Goal: Information Seeking & Learning: Check status

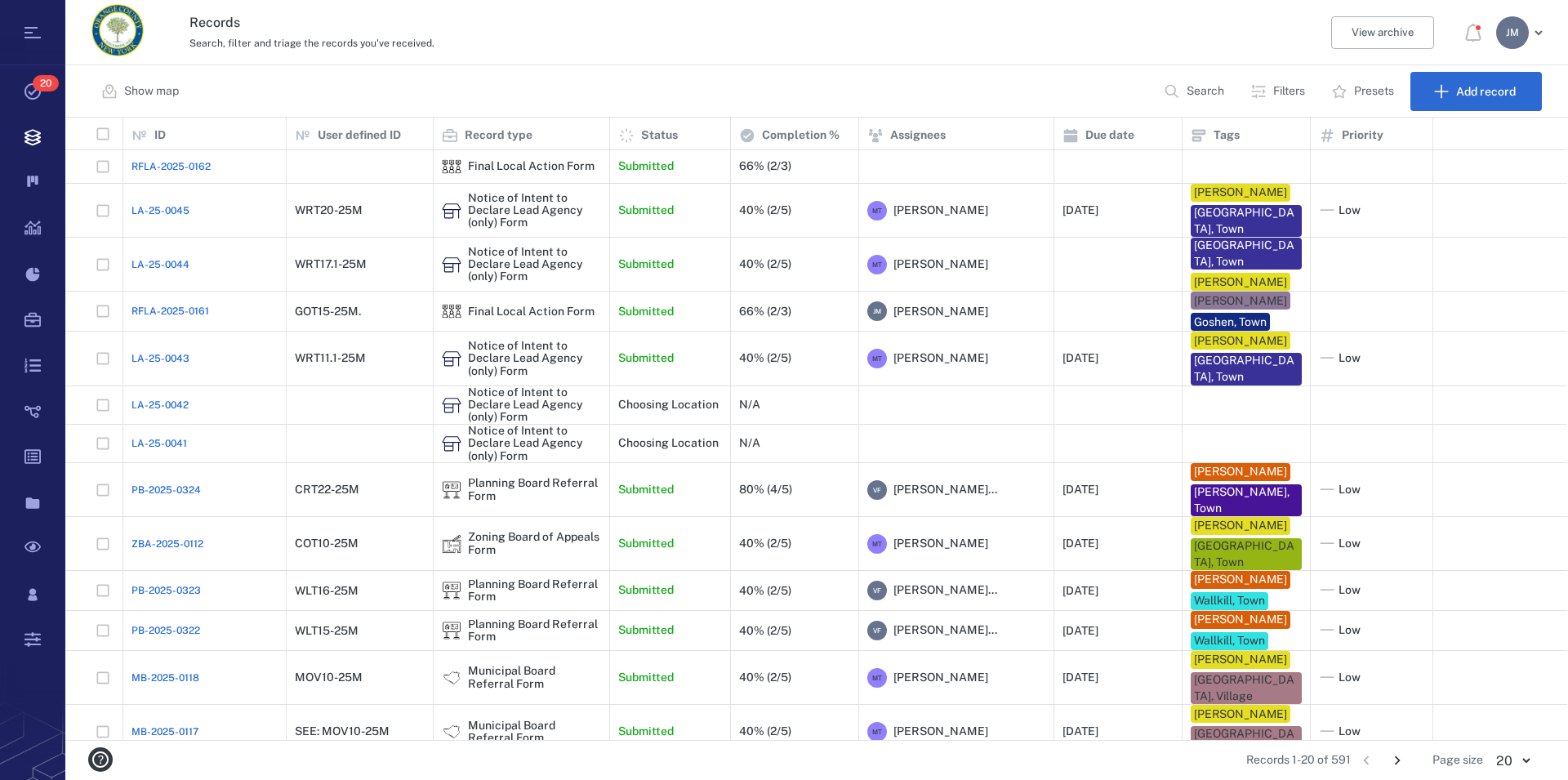
scroll to position [609, 1487]
click at [998, 87] on p "Filters" at bounding box center [1289, 92] width 31 height 17
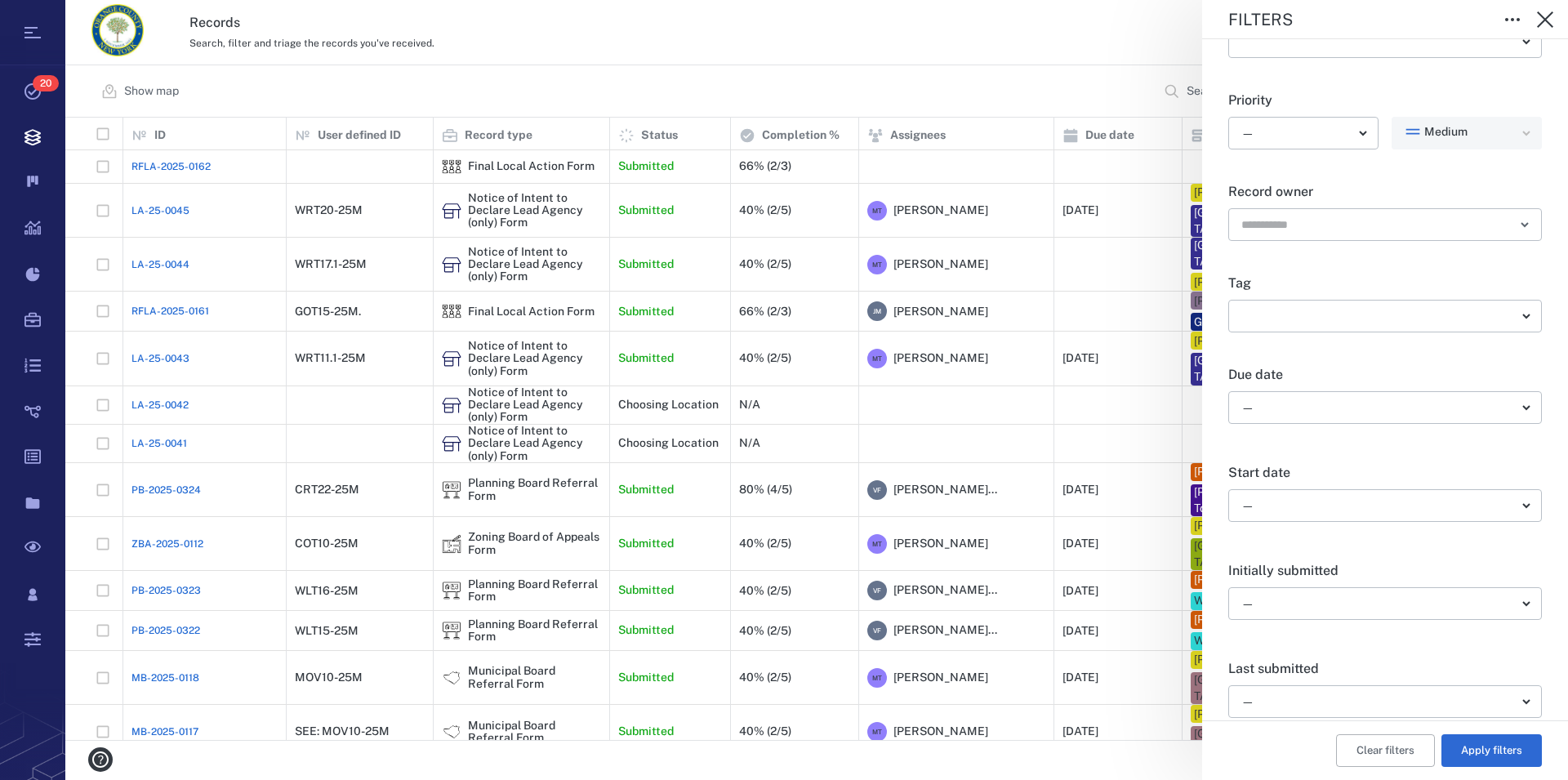
scroll to position [372, 0]
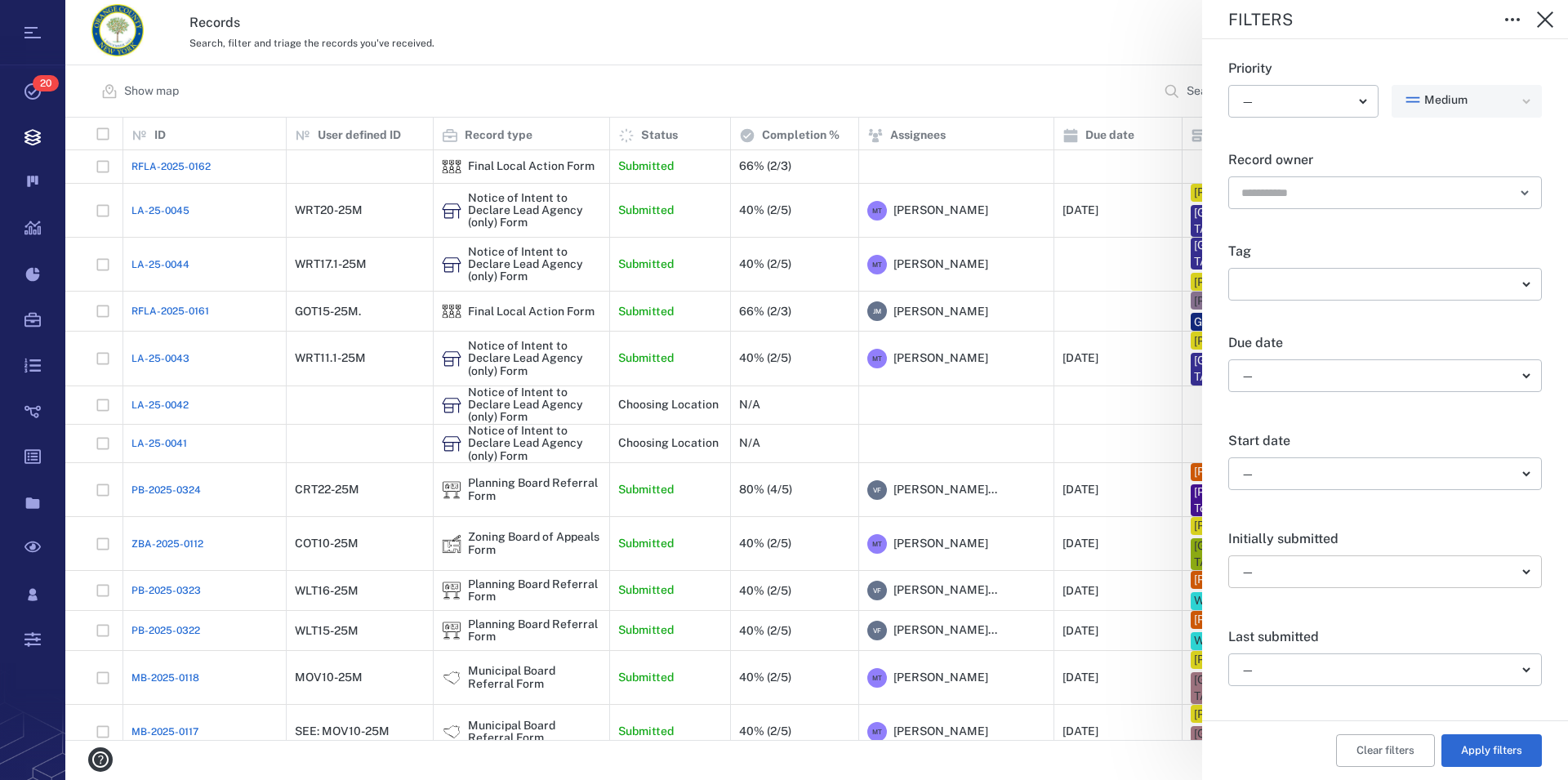
click at [998, 567] on body "Tasks 20 Records Boards Dashboard Reports Record types Guide steps Rules Form b…" at bounding box center [784, 390] width 1568 height 780
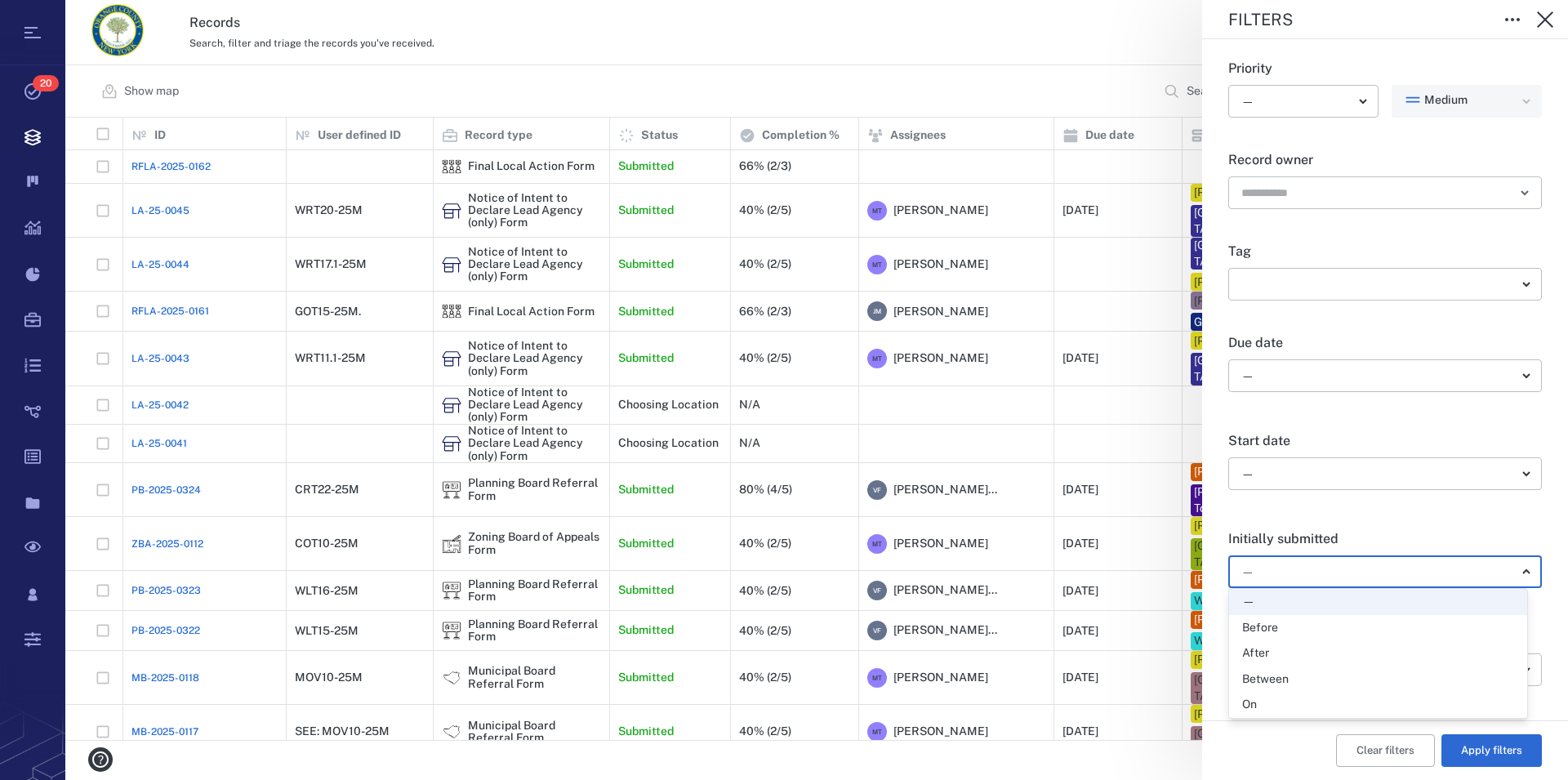
click at [998, 682] on div "Between" at bounding box center [1378, 680] width 272 height 17
type input "*"
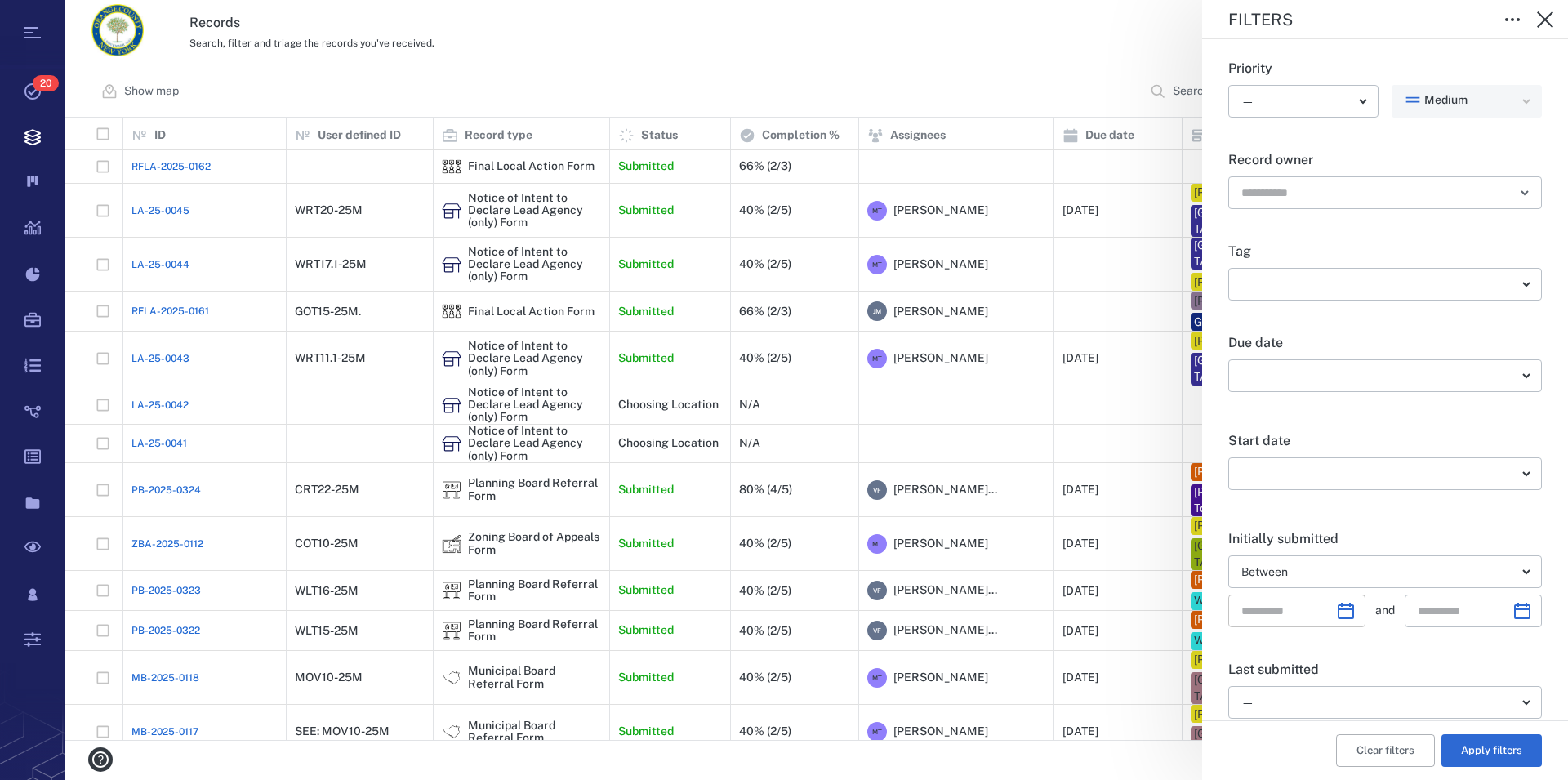
click at [998, 617] on icon "Choose date" at bounding box center [1345, 610] width 19 height 19
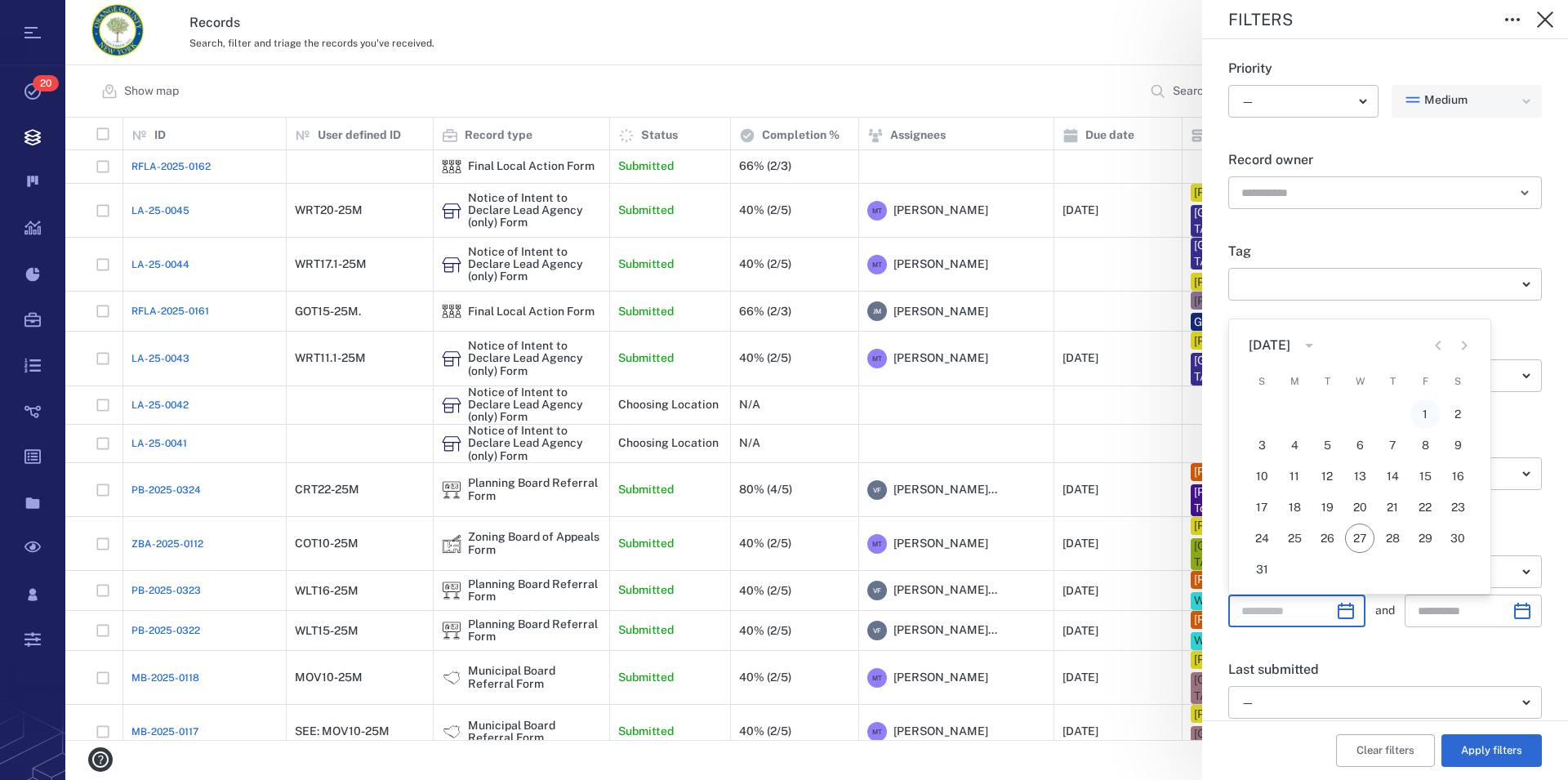
click at [998, 418] on button "1" at bounding box center [1425, 414] width 30 height 30
type input "**********"
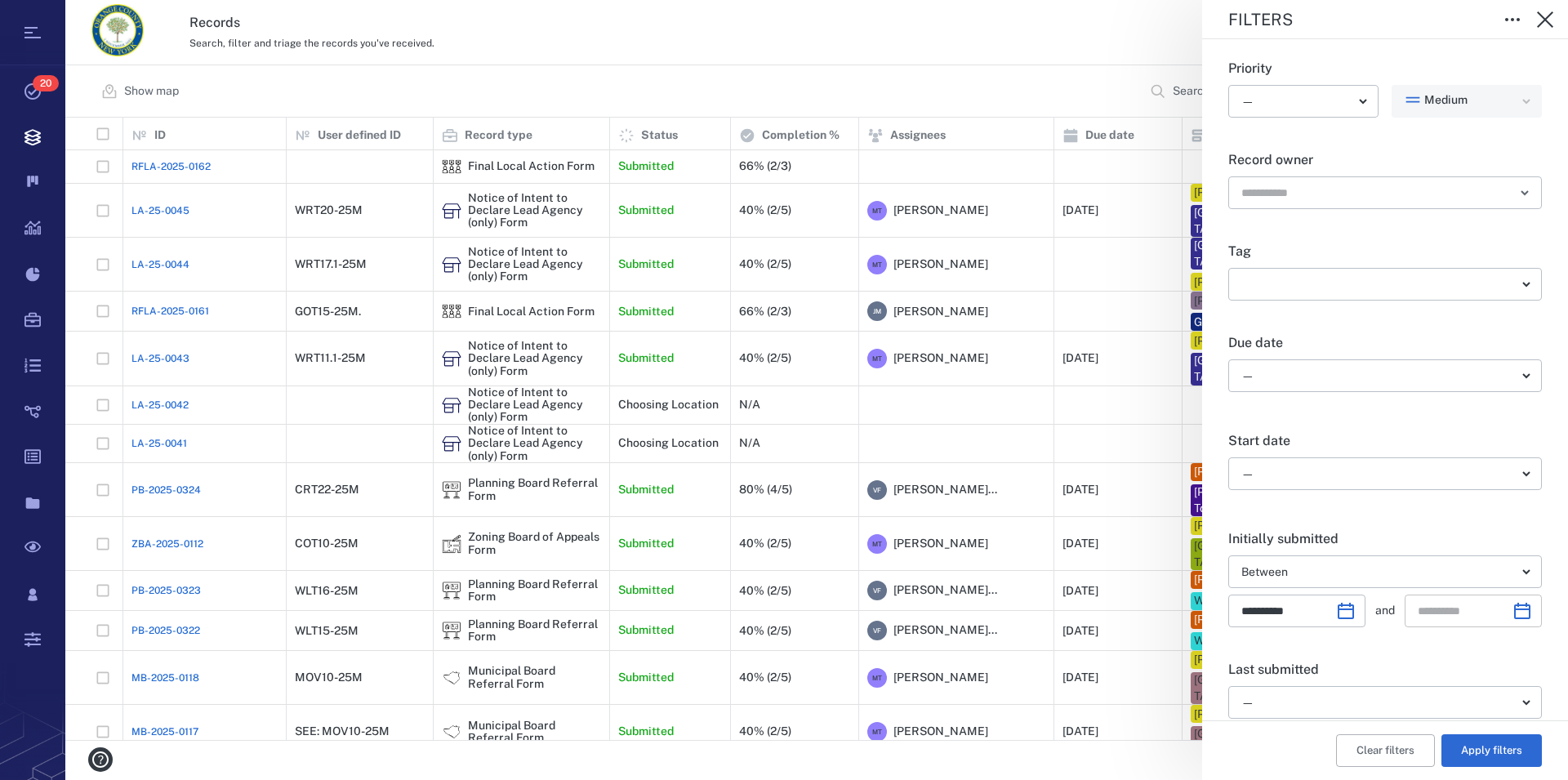
click at [998, 611] on icon "Choose date" at bounding box center [1522, 610] width 19 height 19
click at [998, 536] on button "25" at bounding box center [1331, 538] width 30 height 30
type input "**********"
click at [998, 728] on button "Apply filters" at bounding box center [1491, 750] width 100 height 32
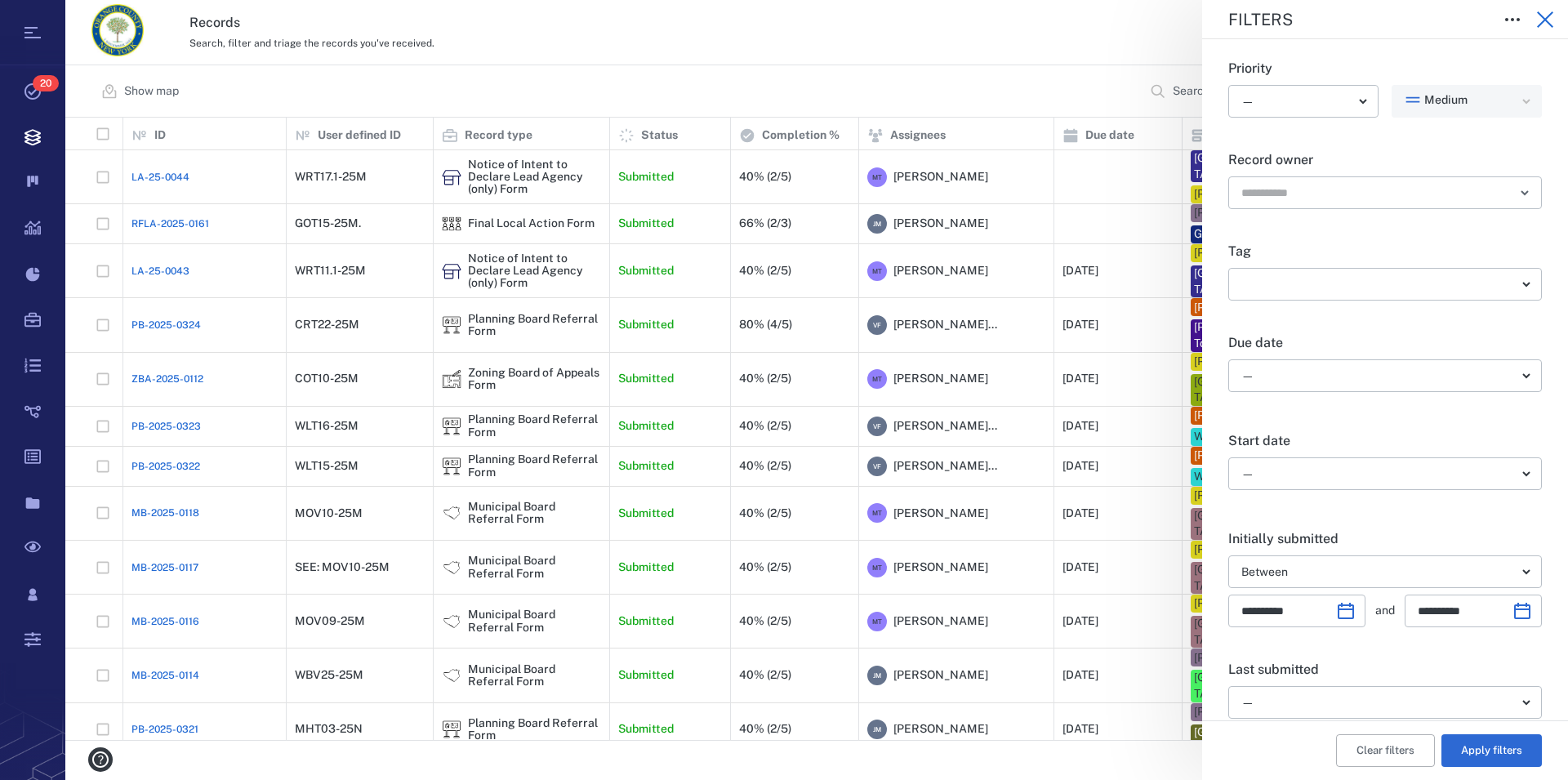
click at [998, 22] on icon "button" at bounding box center [1545, 19] width 17 height 17
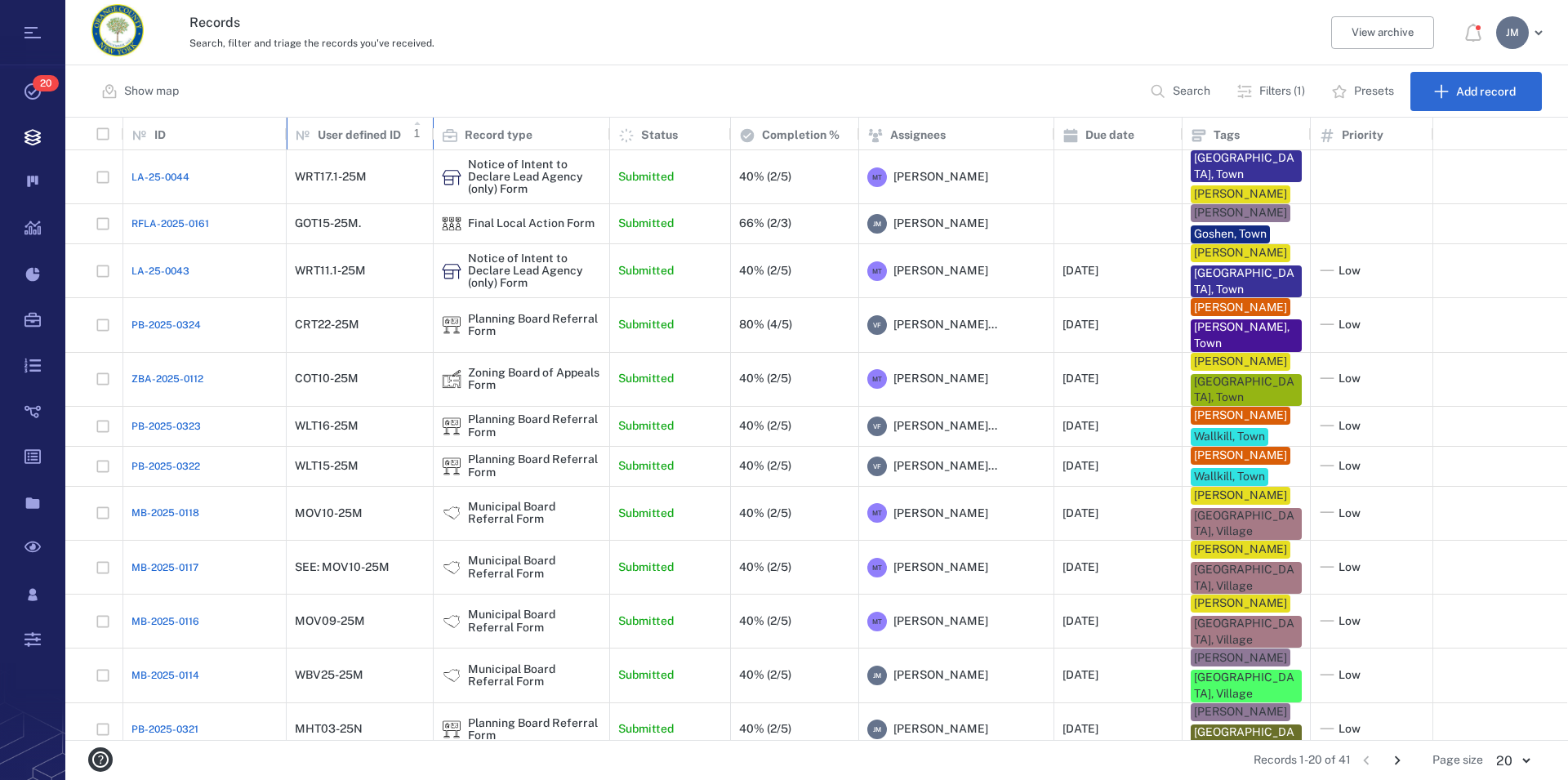
click at [354, 139] on p "User defined ID" at bounding box center [359, 136] width 83 height 17
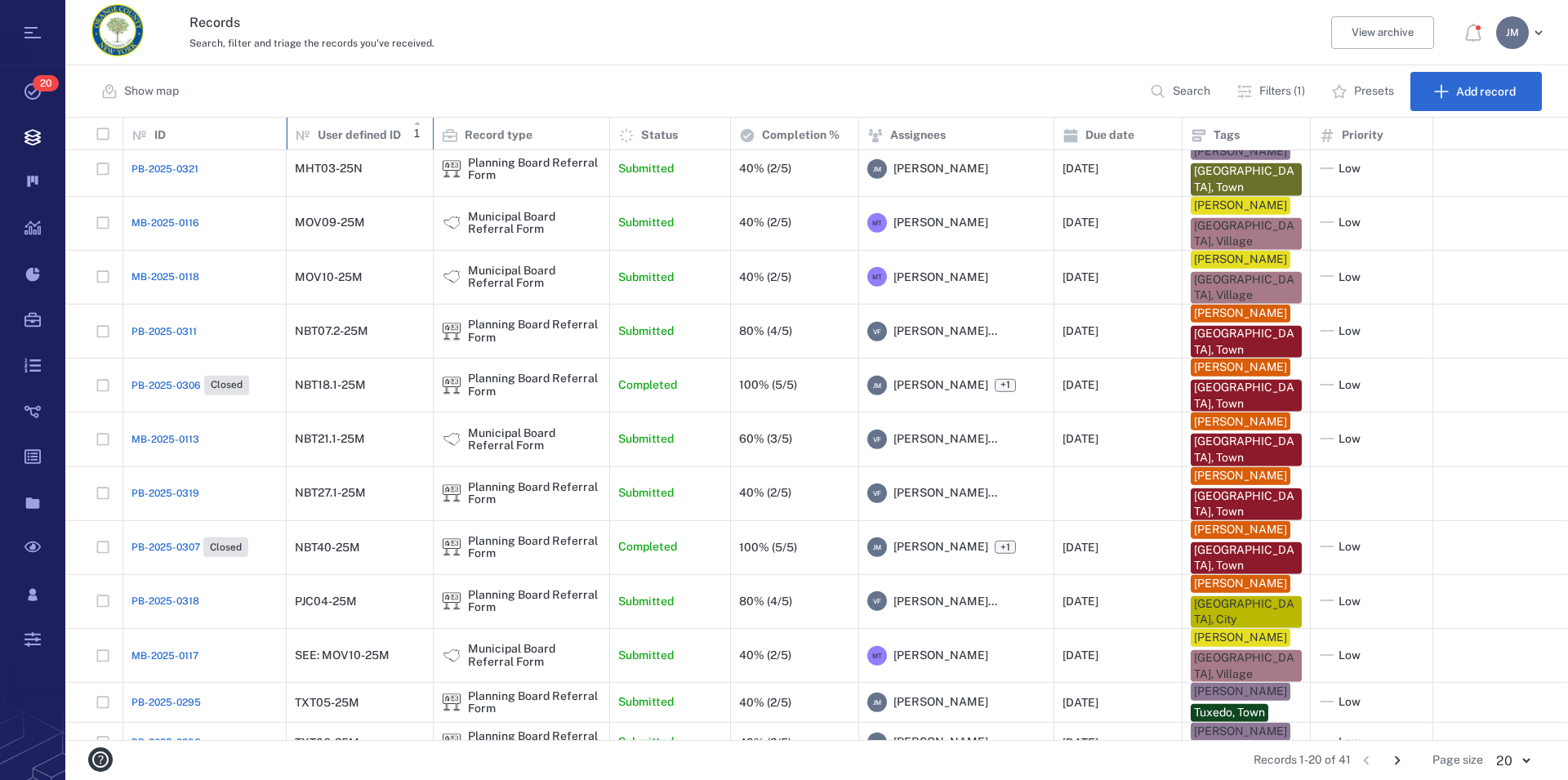
scroll to position [408, 0]
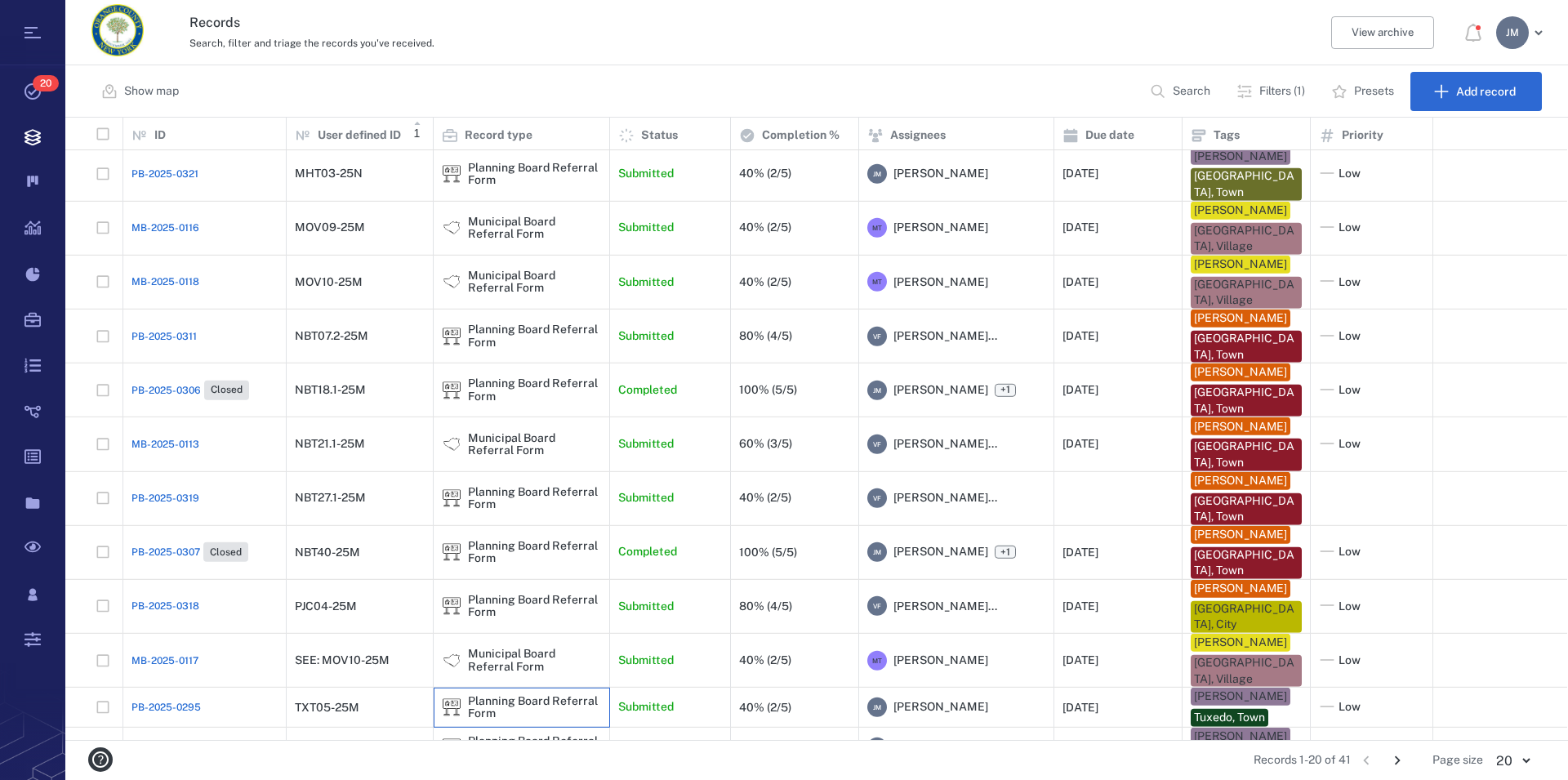
click at [536, 695] on div "Planning Board Referral Form" at bounding box center [534, 707] width 133 height 25
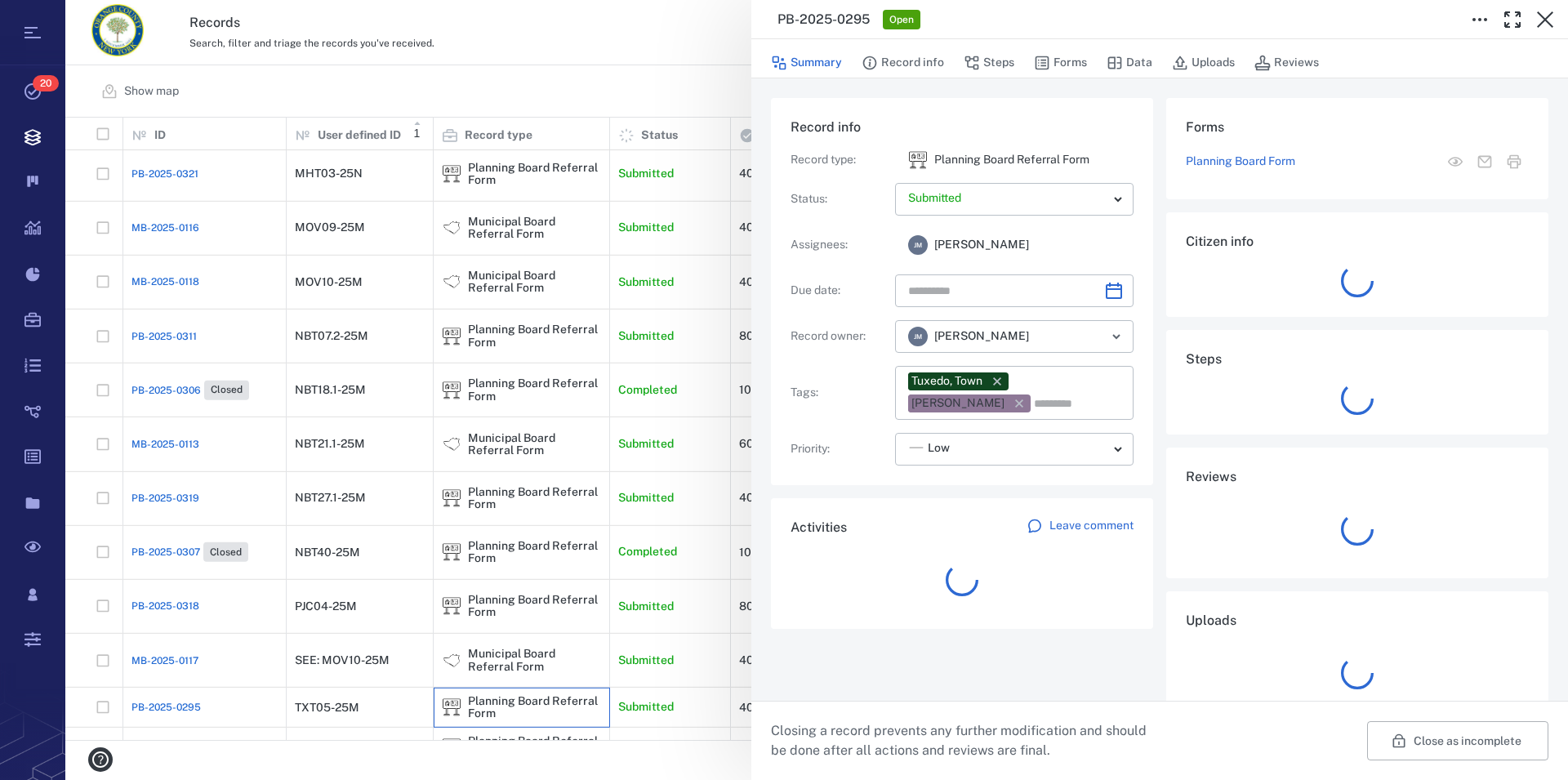
type input "**********"
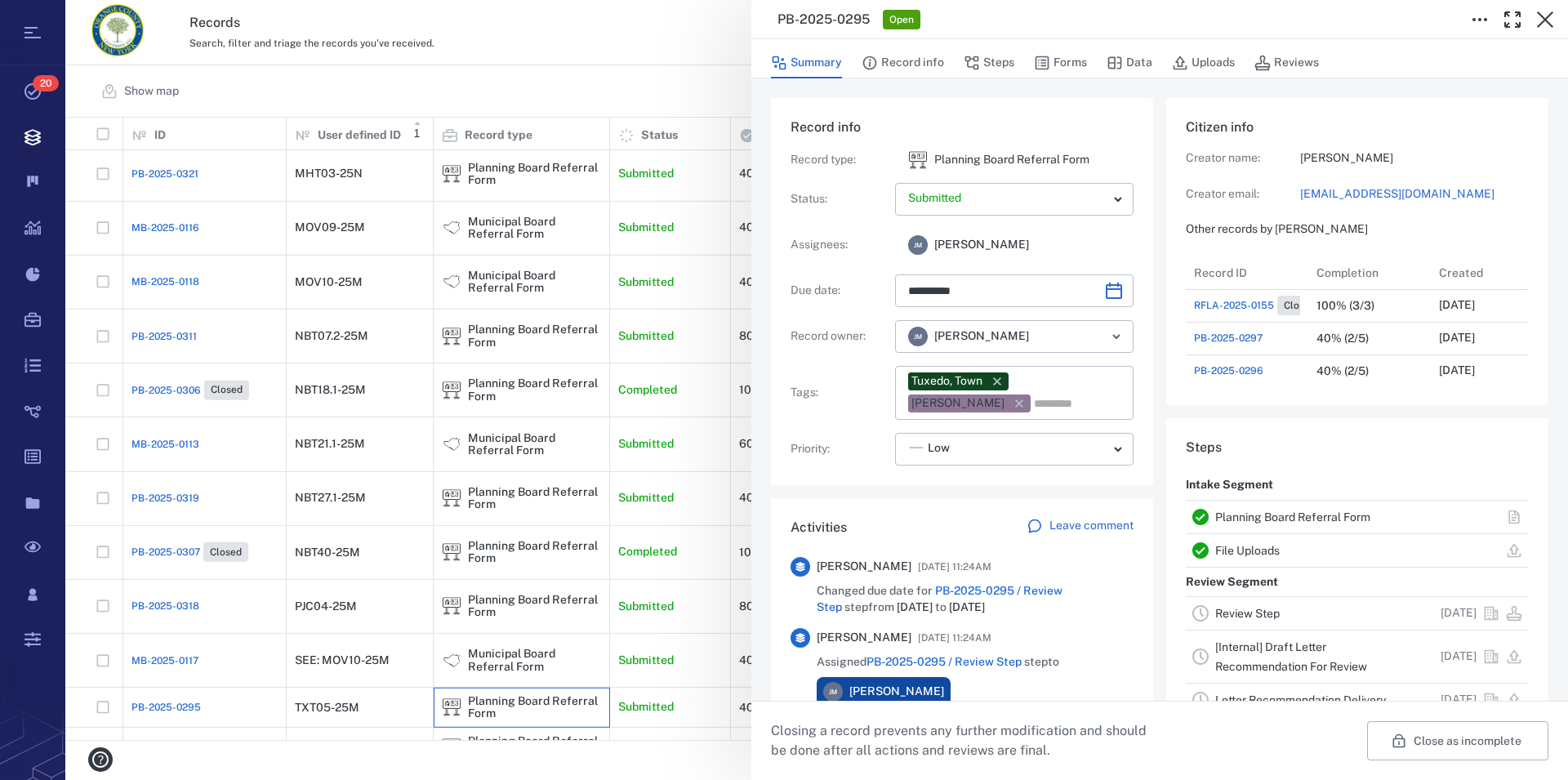
scroll to position [15, 16]
click at [998, 517] on link "Planning Board Referral Form" at bounding box center [1293, 517] width 156 height 13
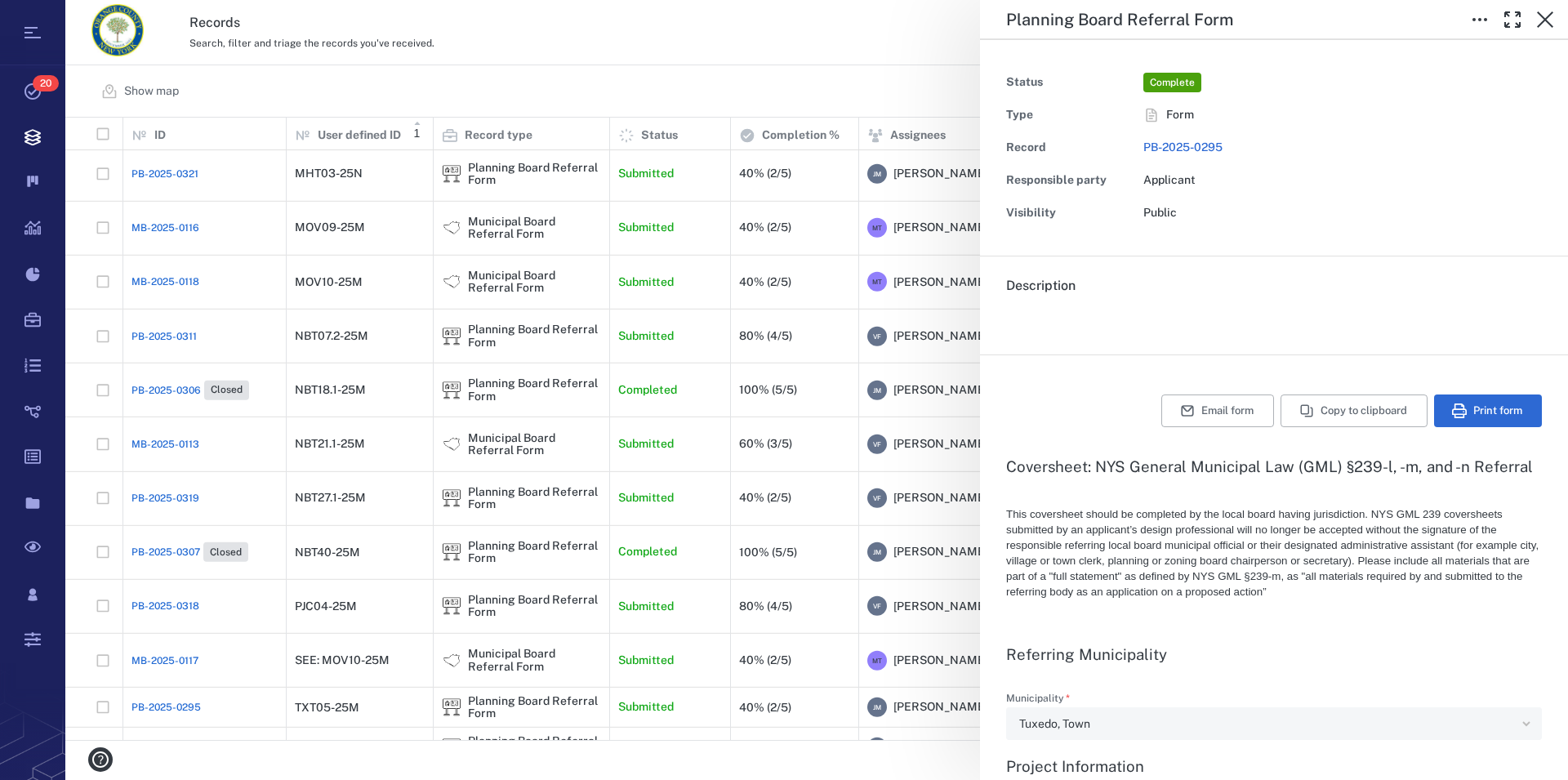
type textarea "*"
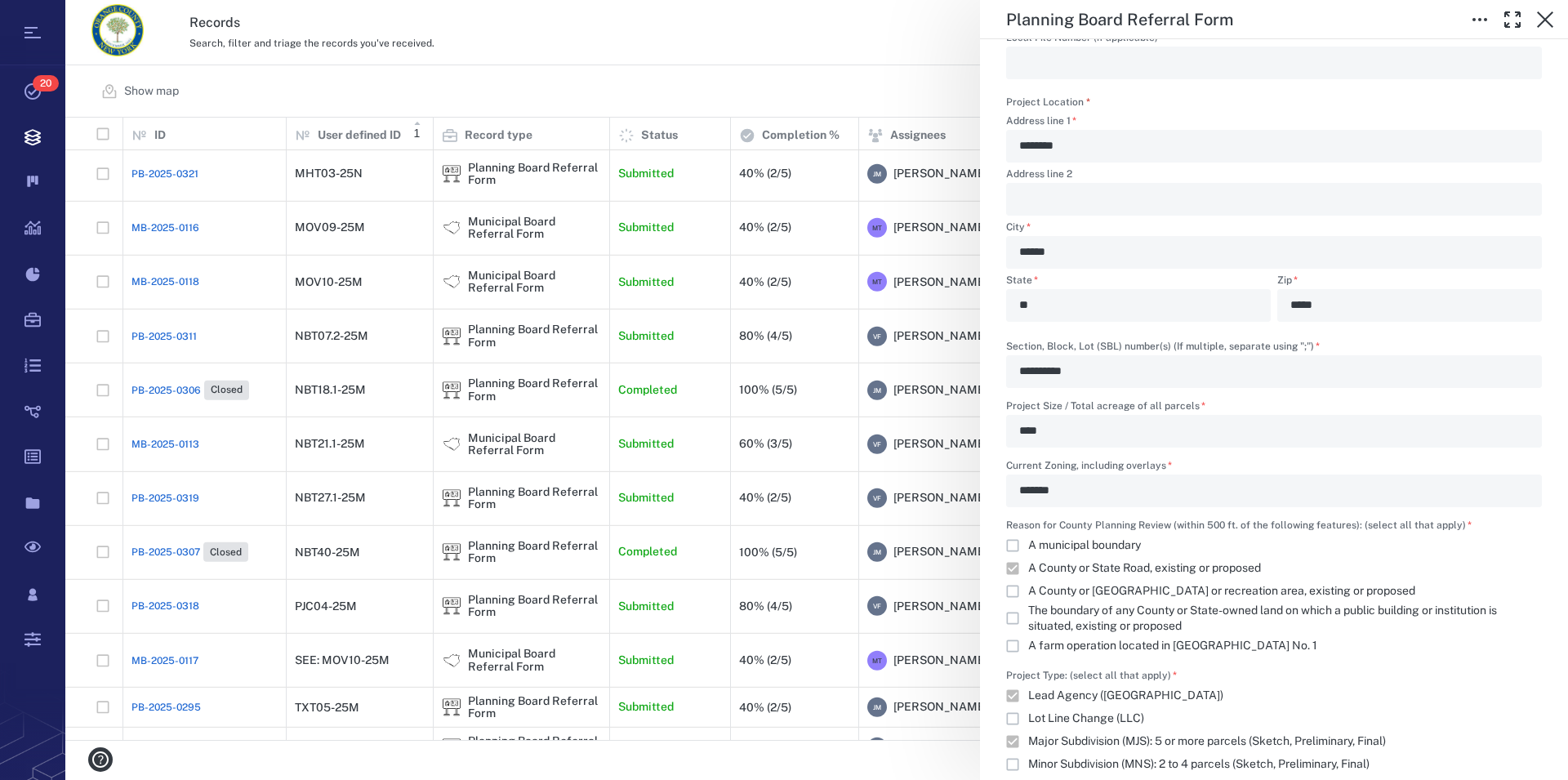
scroll to position [1117, 0]
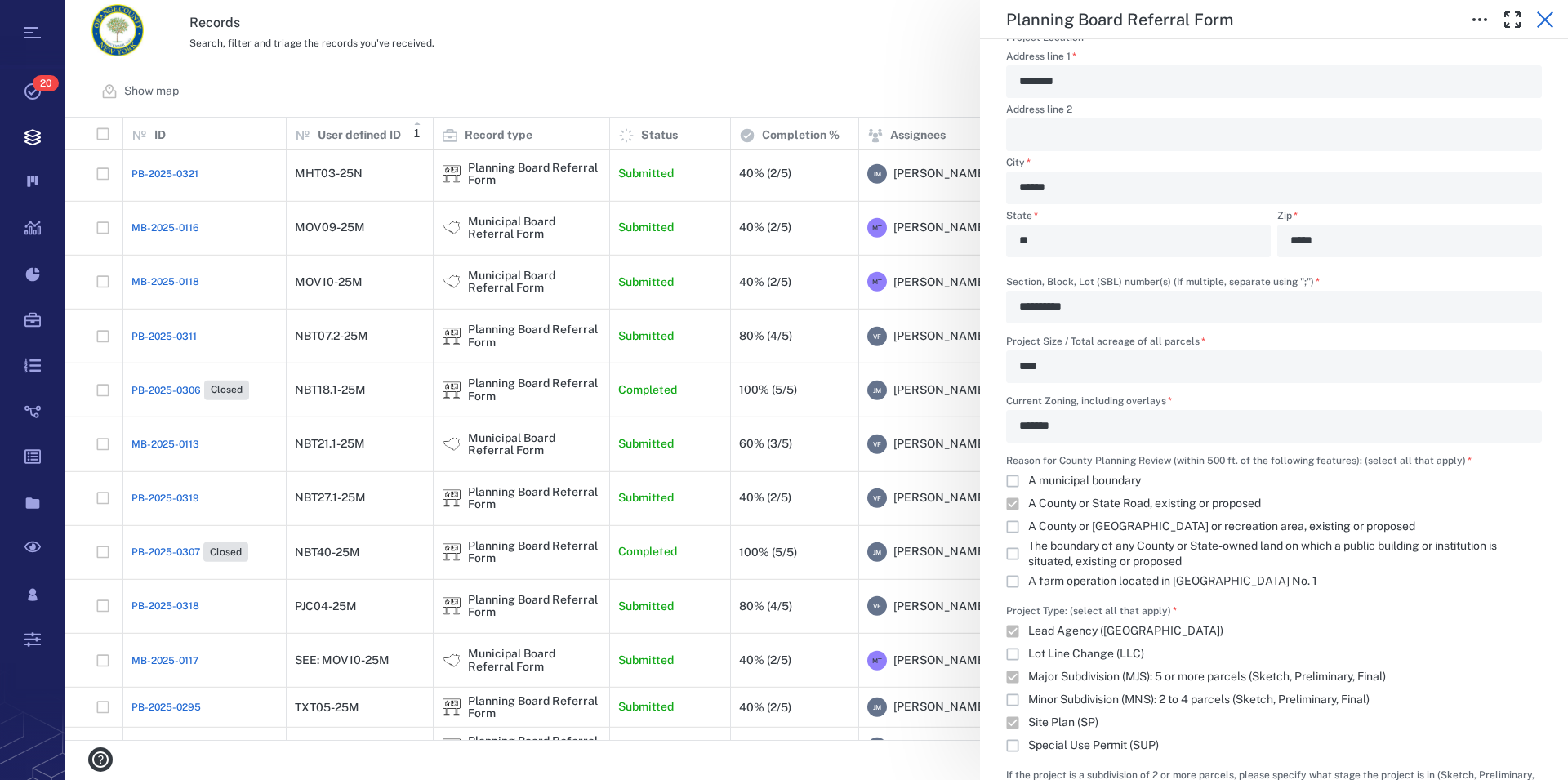
click at [998, 16] on icon "button" at bounding box center [1545, 19] width 17 height 17
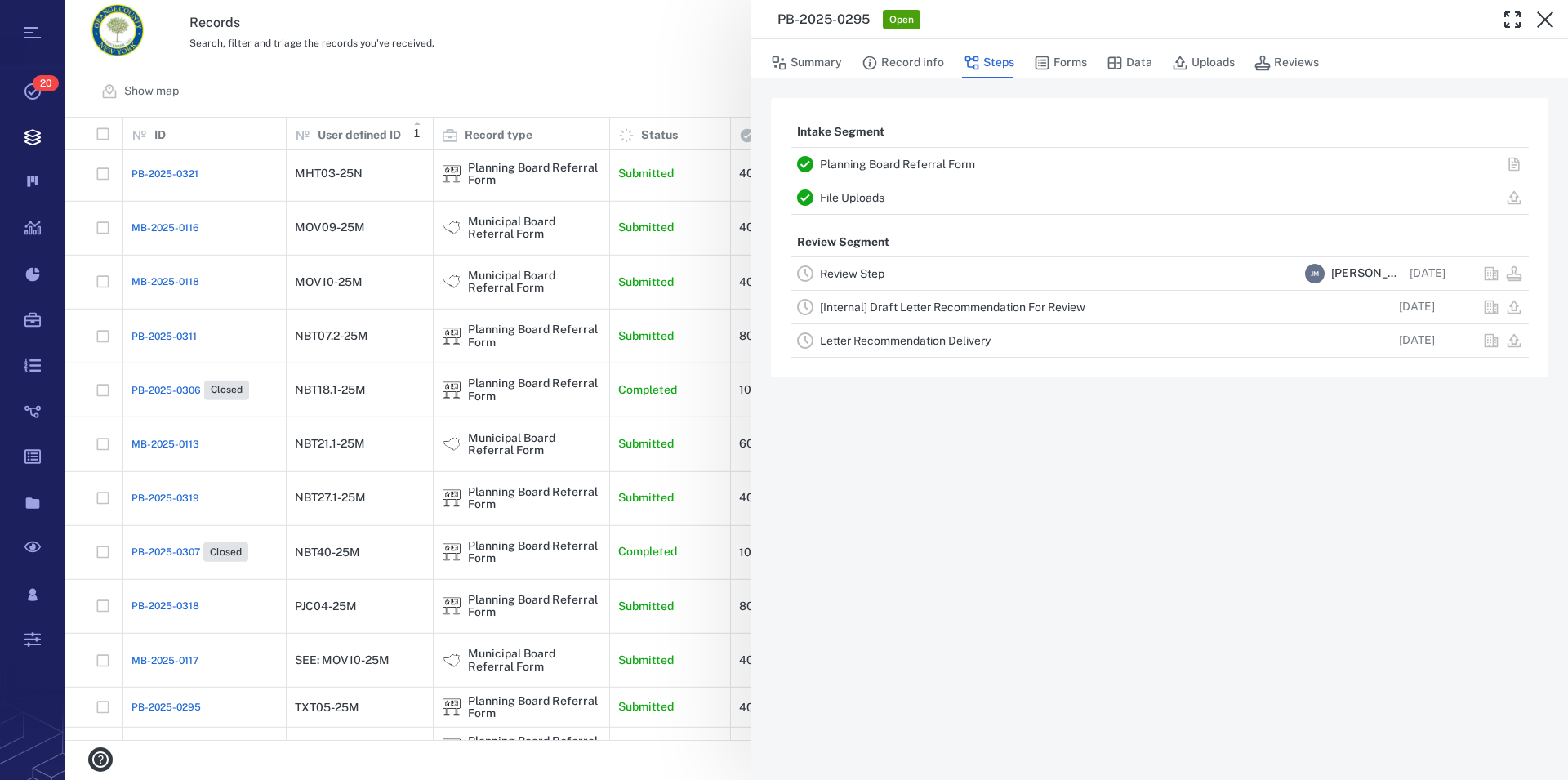
click at [998, 16] on icon "button" at bounding box center [1545, 19] width 17 height 17
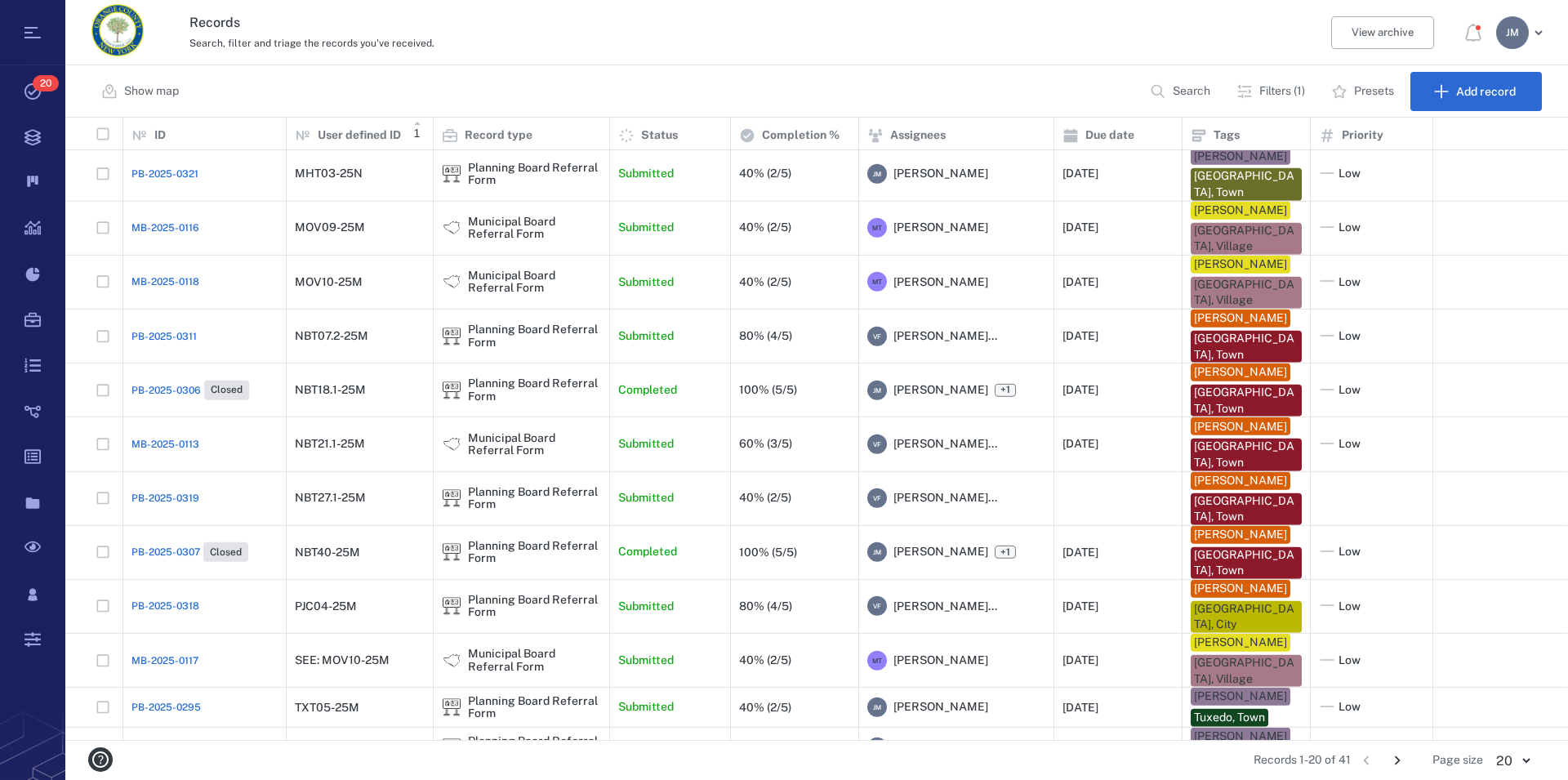
click at [998, 728] on icon "Go to next page" at bounding box center [1397, 760] width 18 height 18
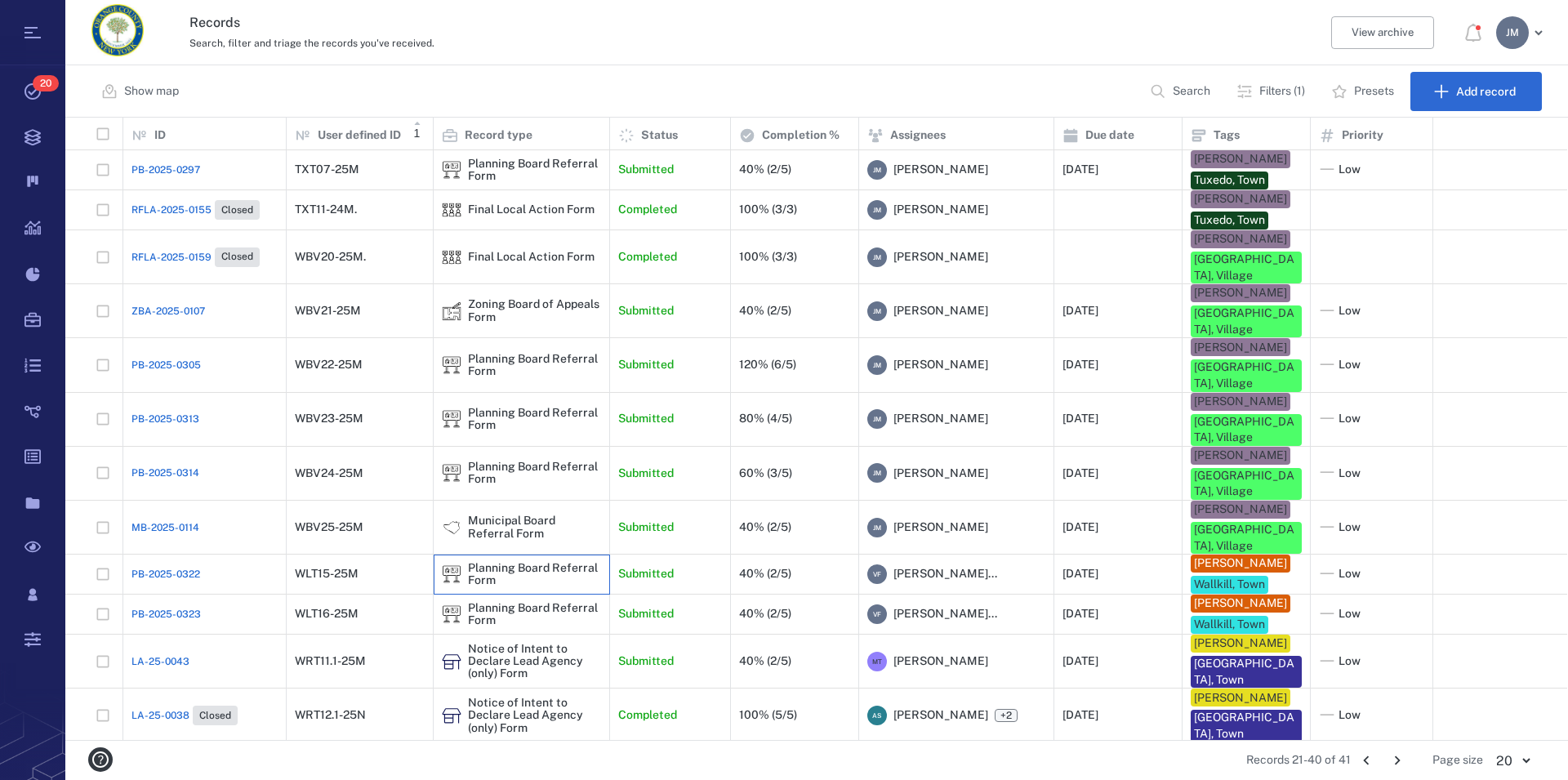
click at [482, 562] on div "Planning Board Referral Form" at bounding box center [534, 574] width 133 height 25
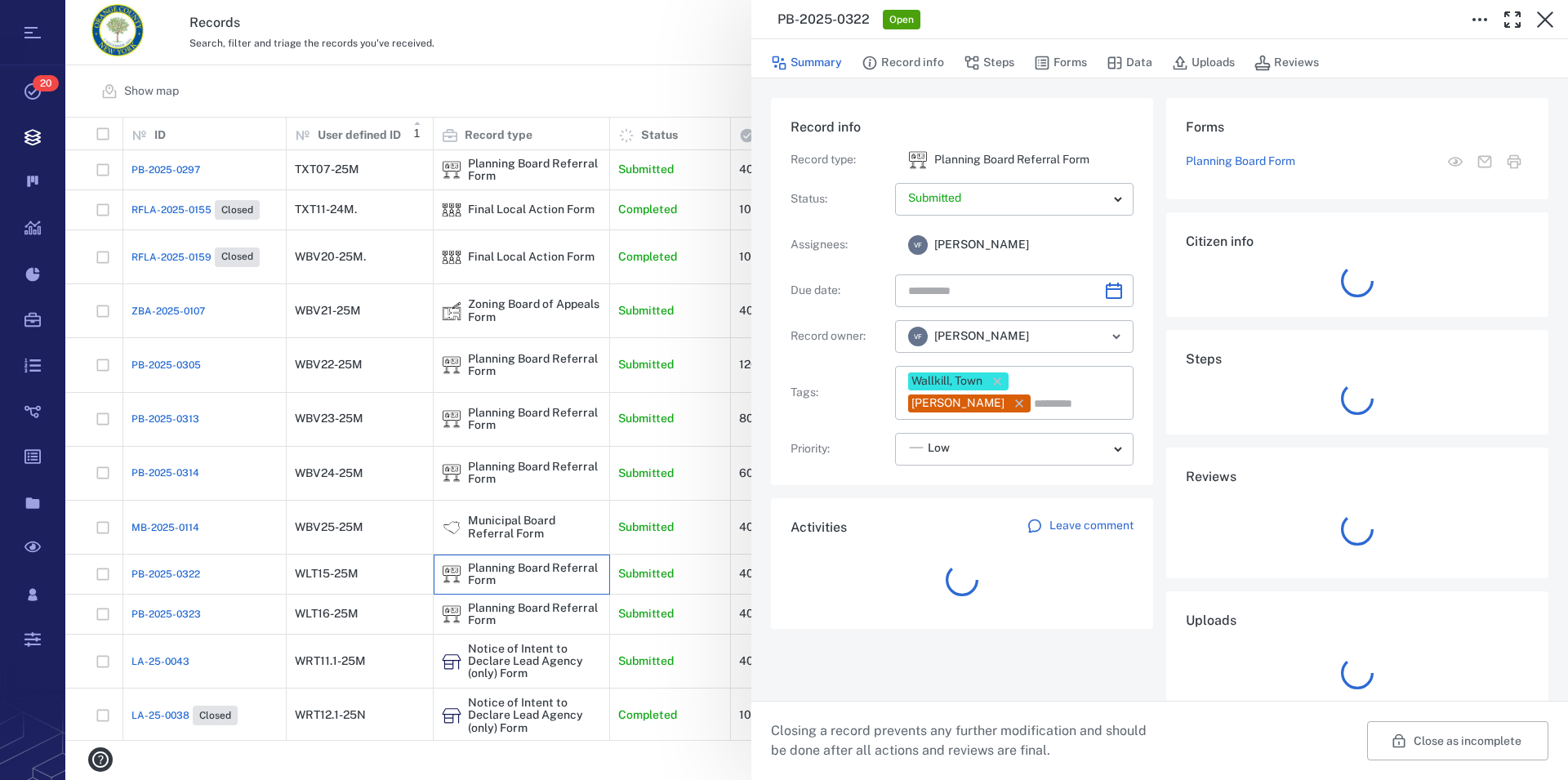
type input "**********"
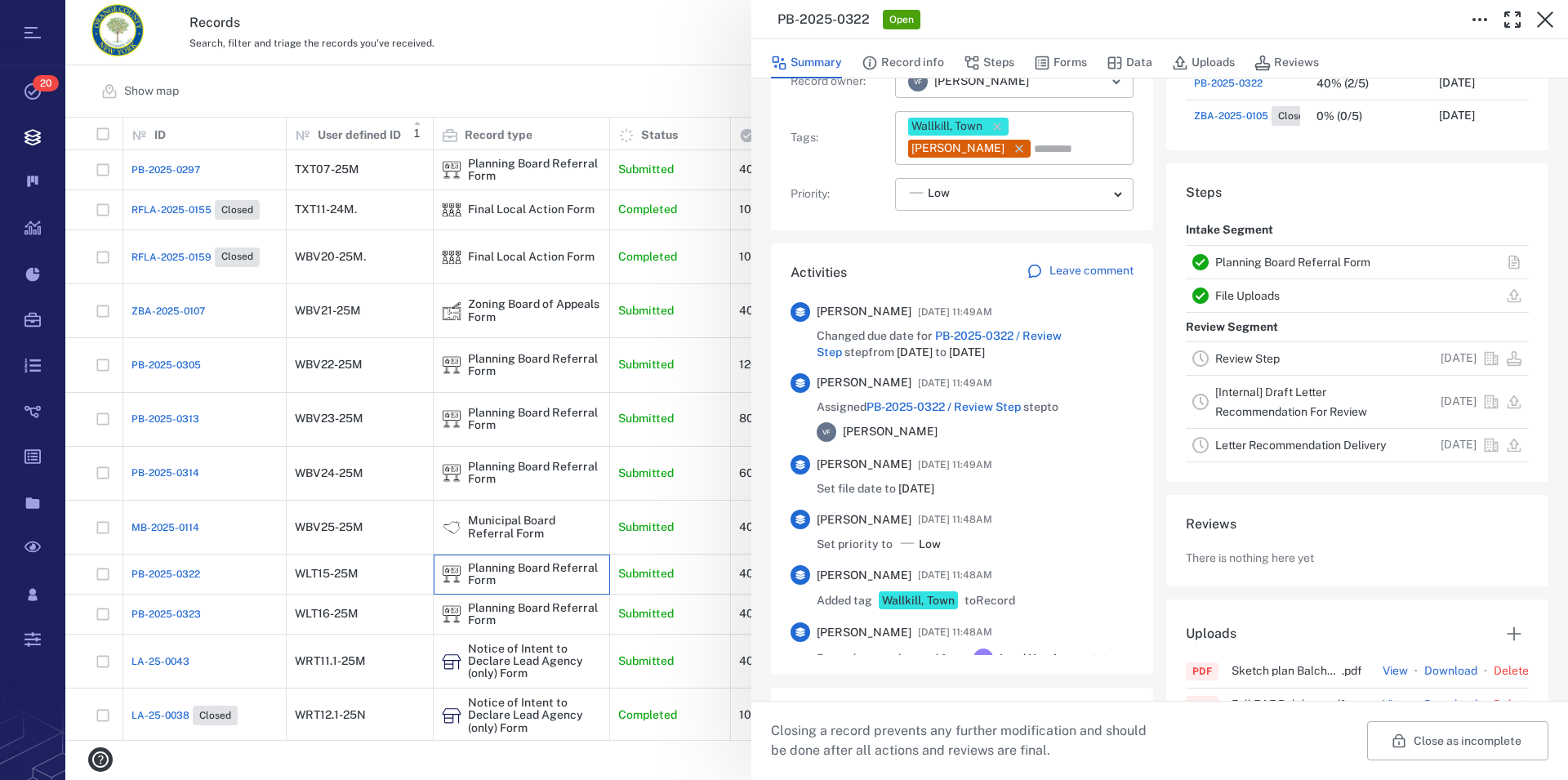
scroll to position [356, 0]
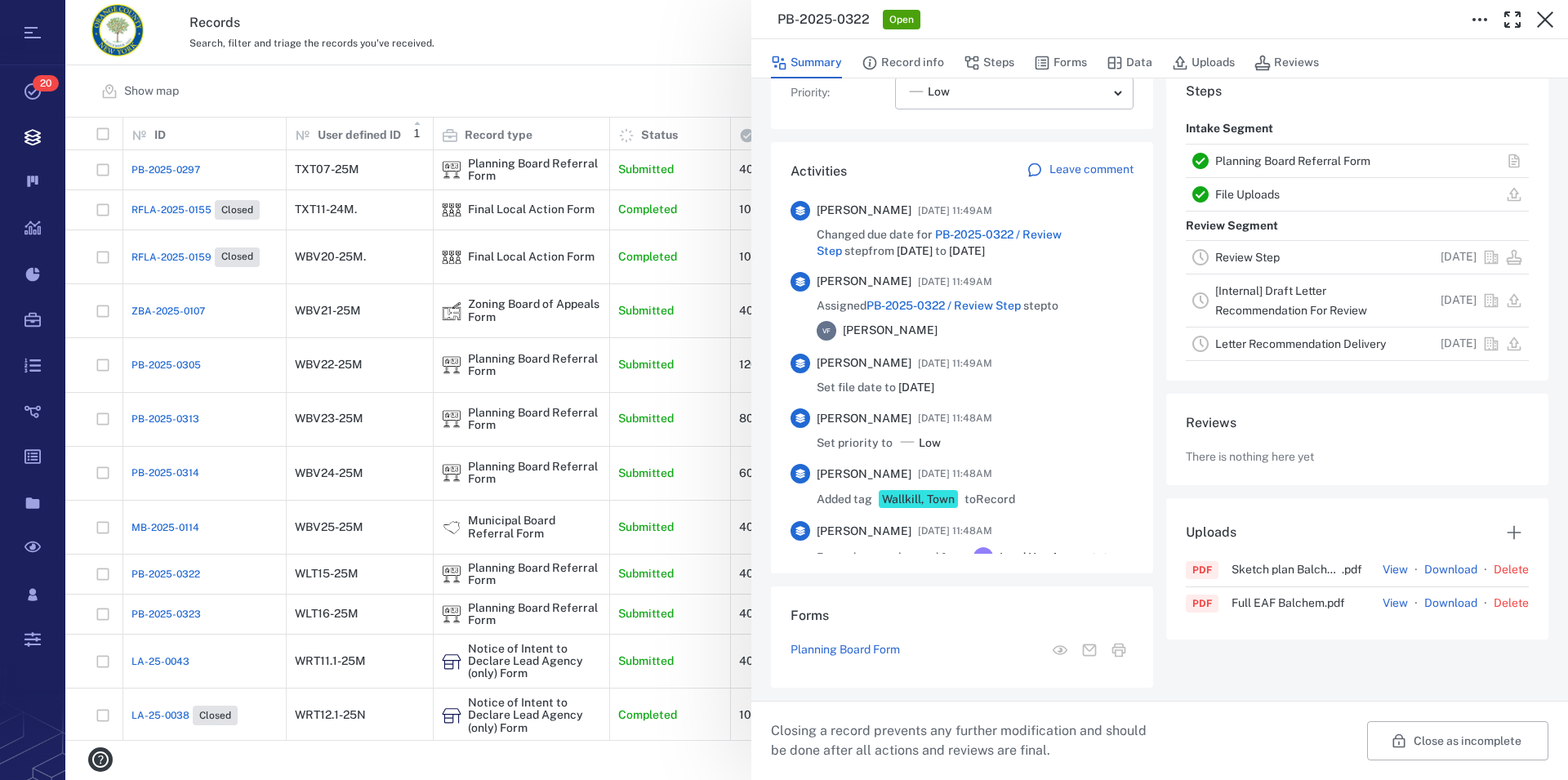
click at [998, 157] on link "Planning Board Referral Form" at bounding box center [1293, 161] width 156 height 13
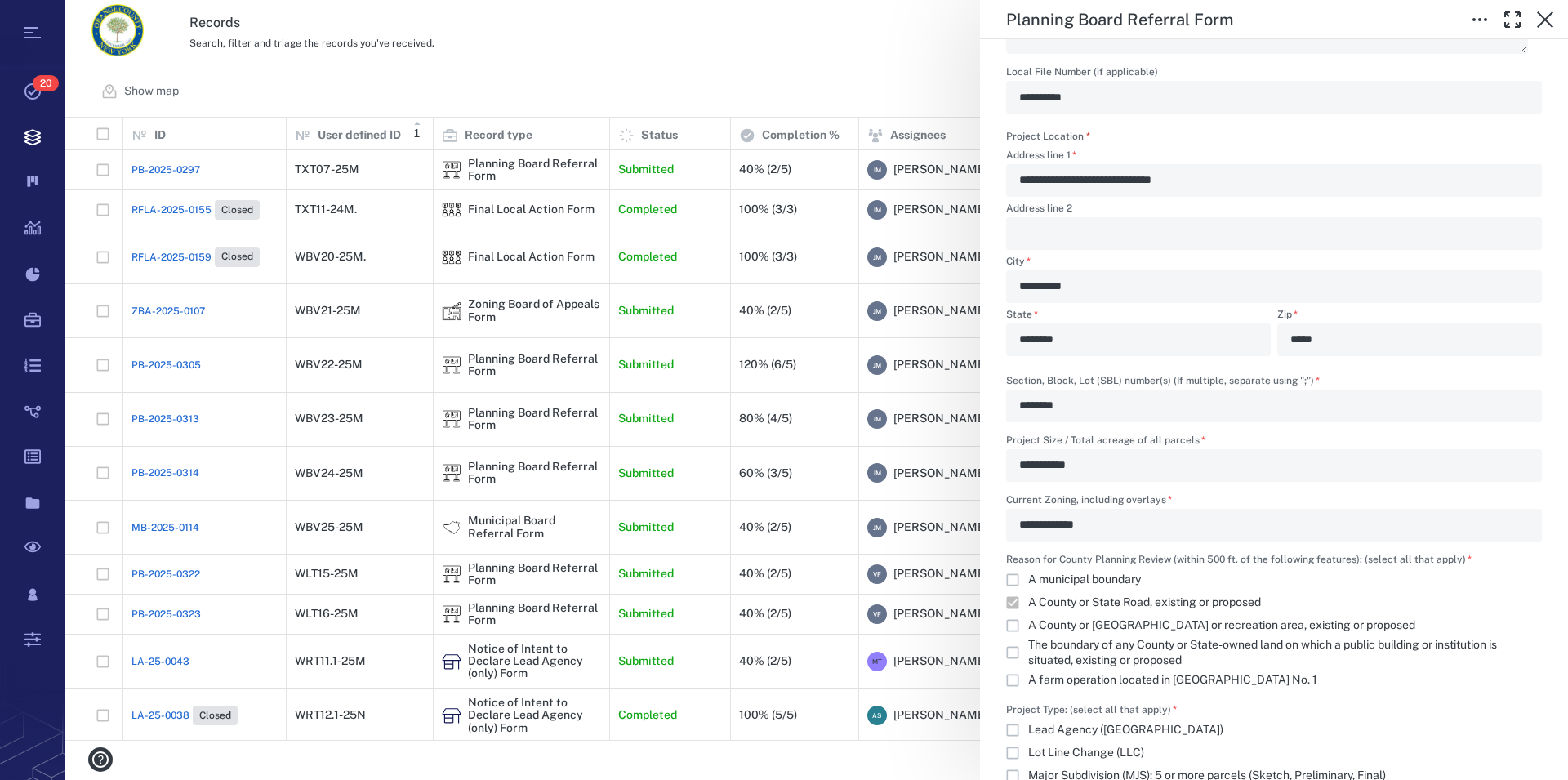
scroll to position [1025, 0]
click at [998, 18] on icon "button" at bounding box center [1545, 19] width 17 height 17
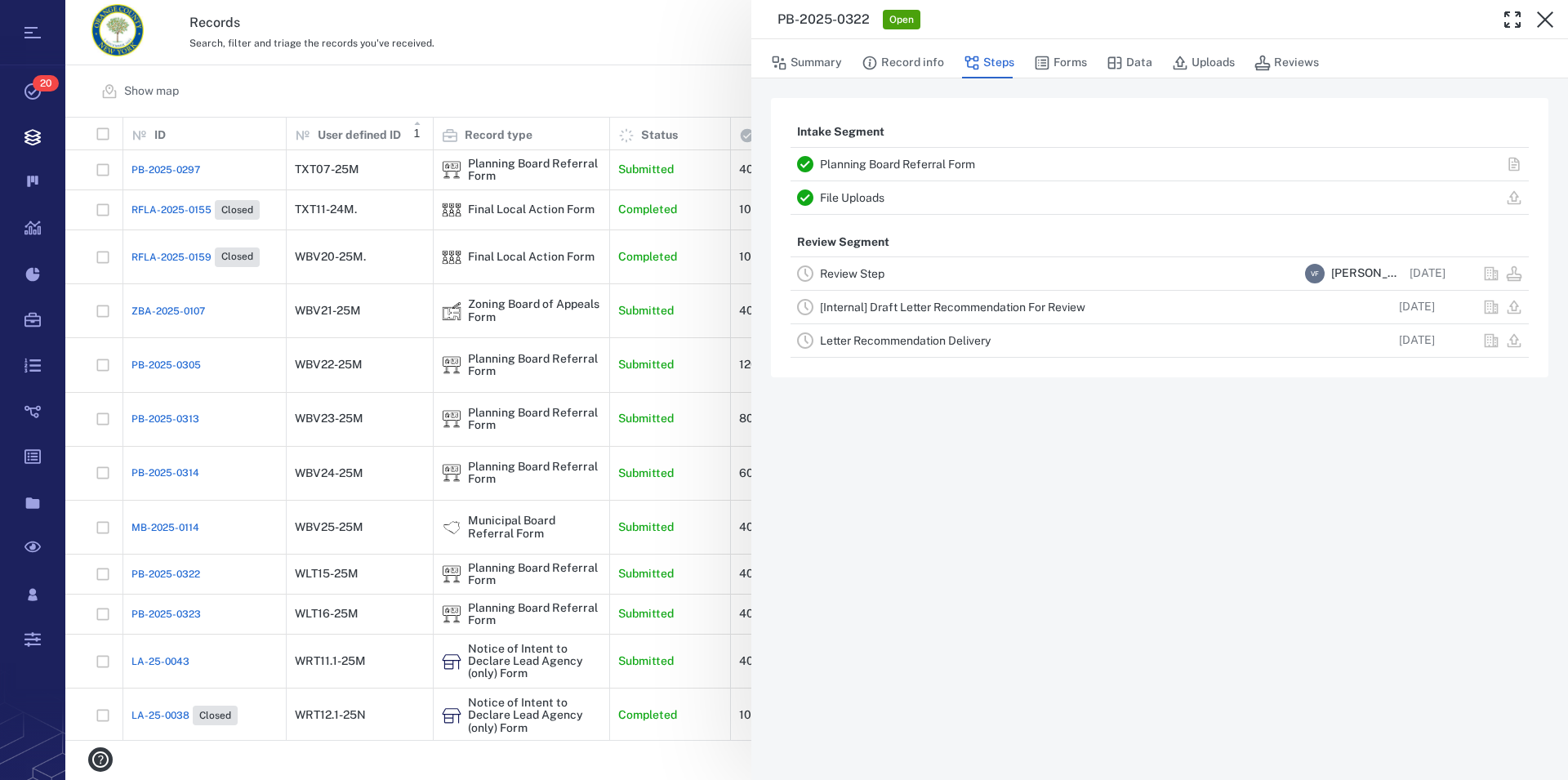
click at [998, 18] on icon "button" at bounding box center [1545, 19] width 17 height 17
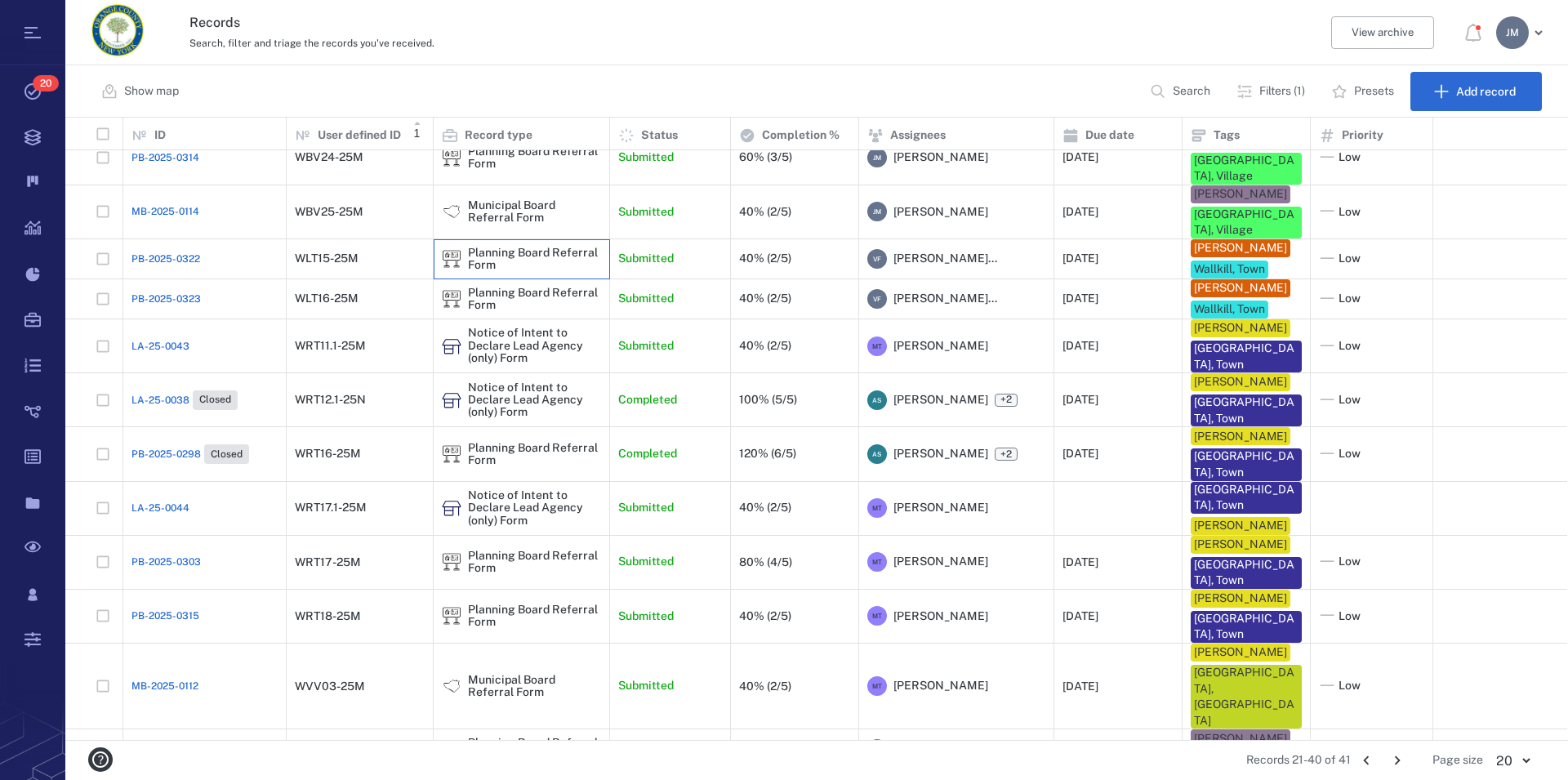
scroll to position [351, 0]
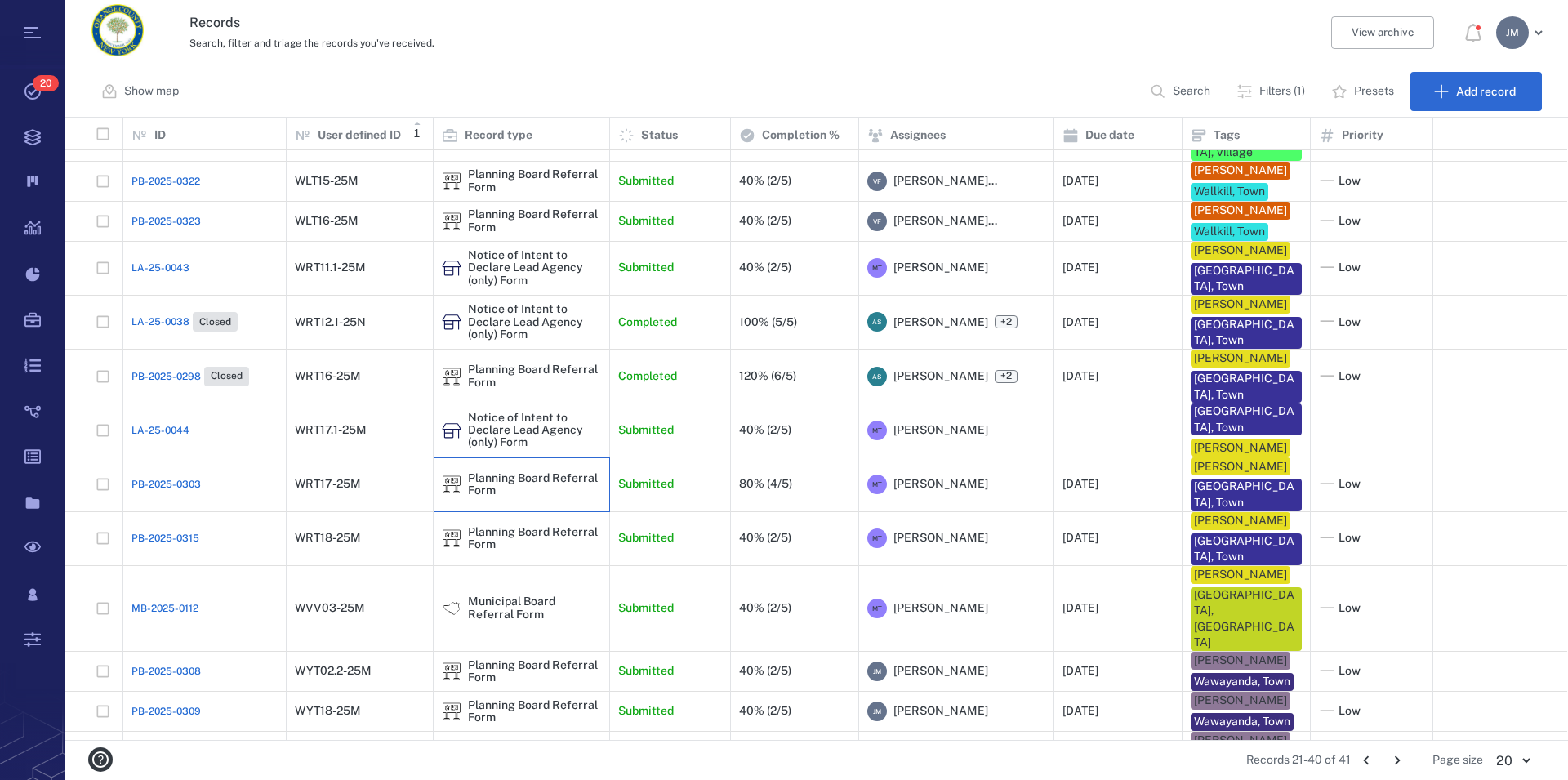
click at [544, 472] on div "Planning Board Referral Form" at bounding box center [534, 484] width 133 height 25
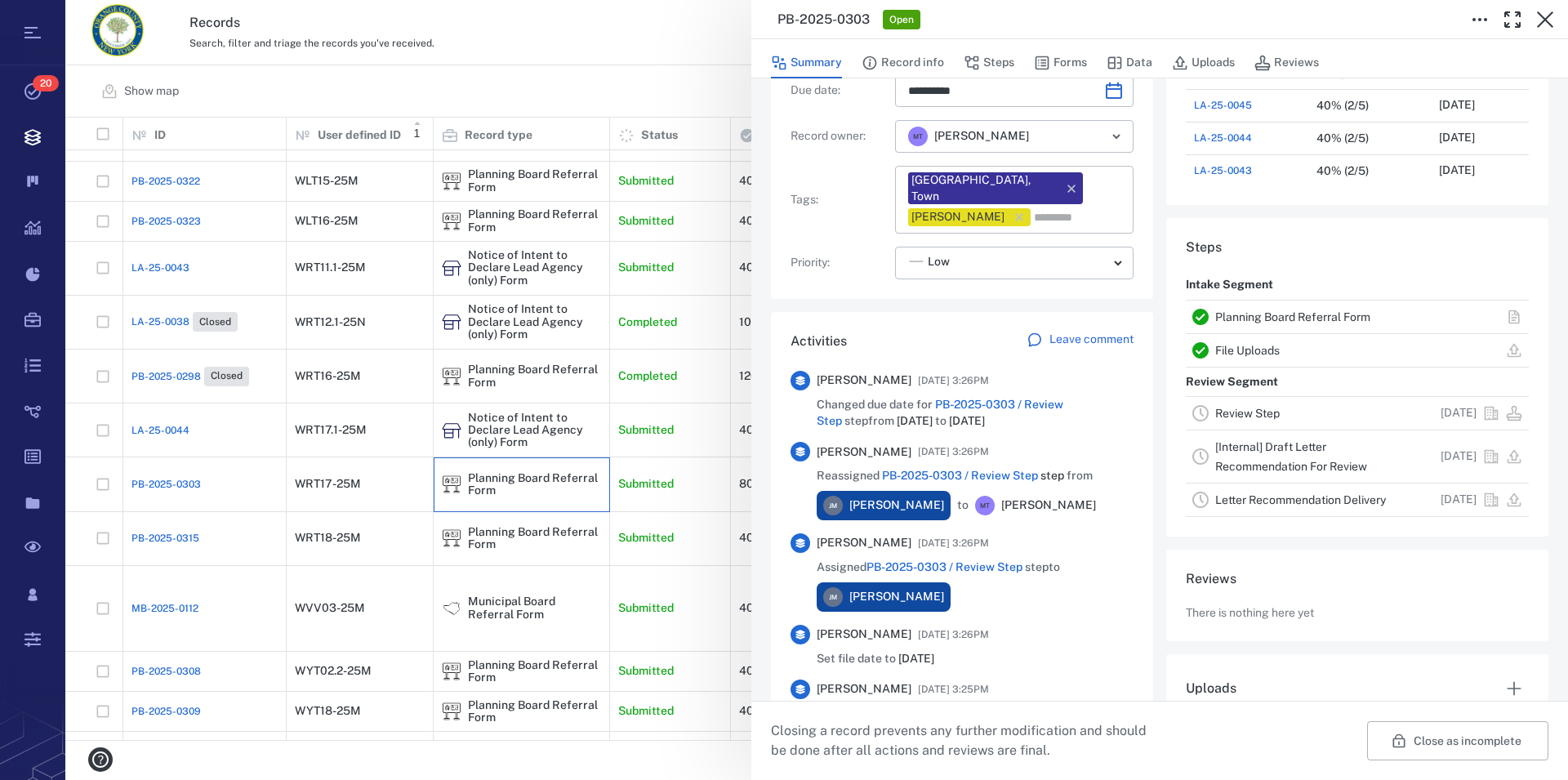
scroll to position [280, 0]
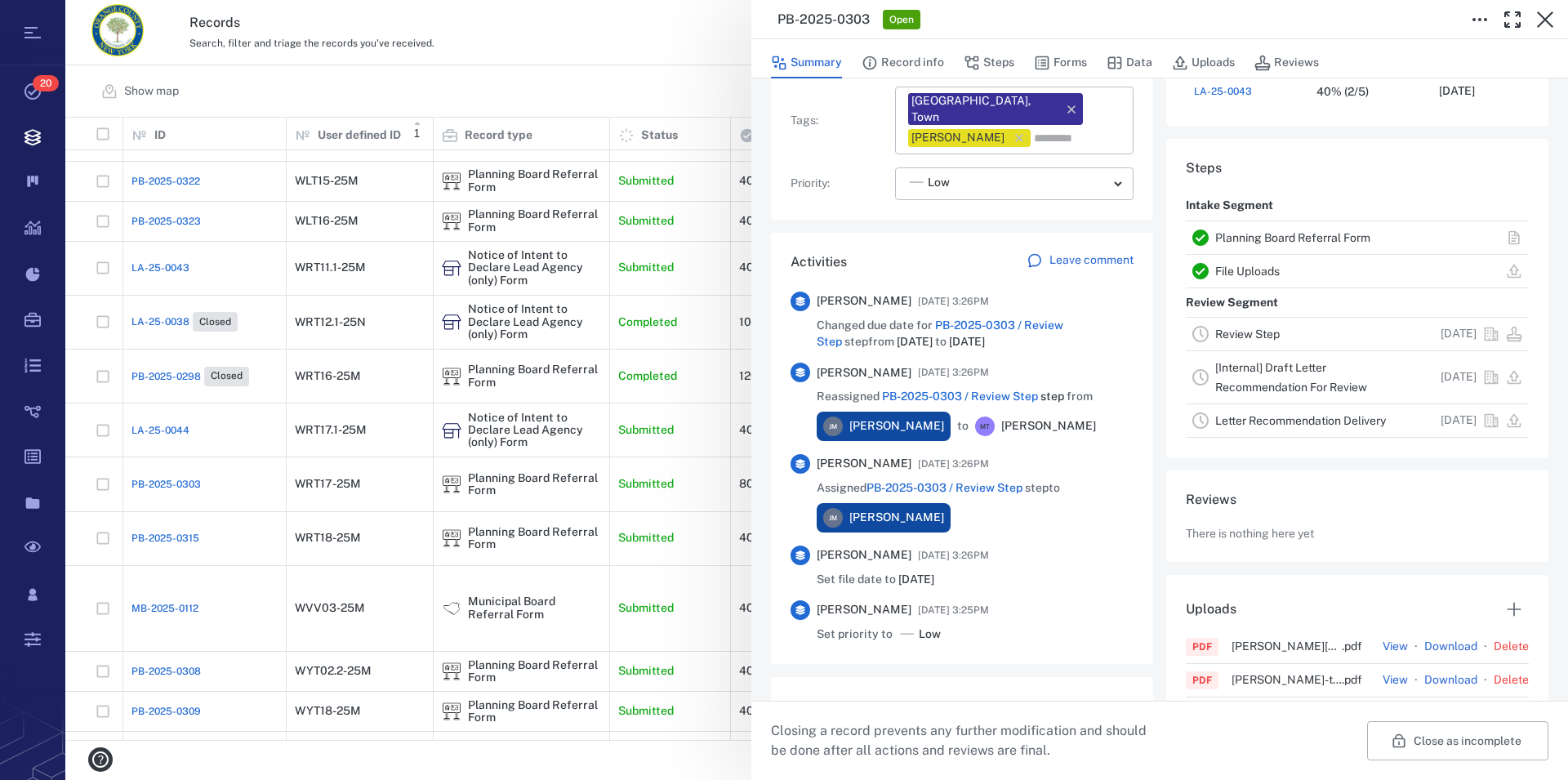
click at [998, 236] on link "Planning Board Referral Form" at bounding box center [1293, 238] width 156 height 13
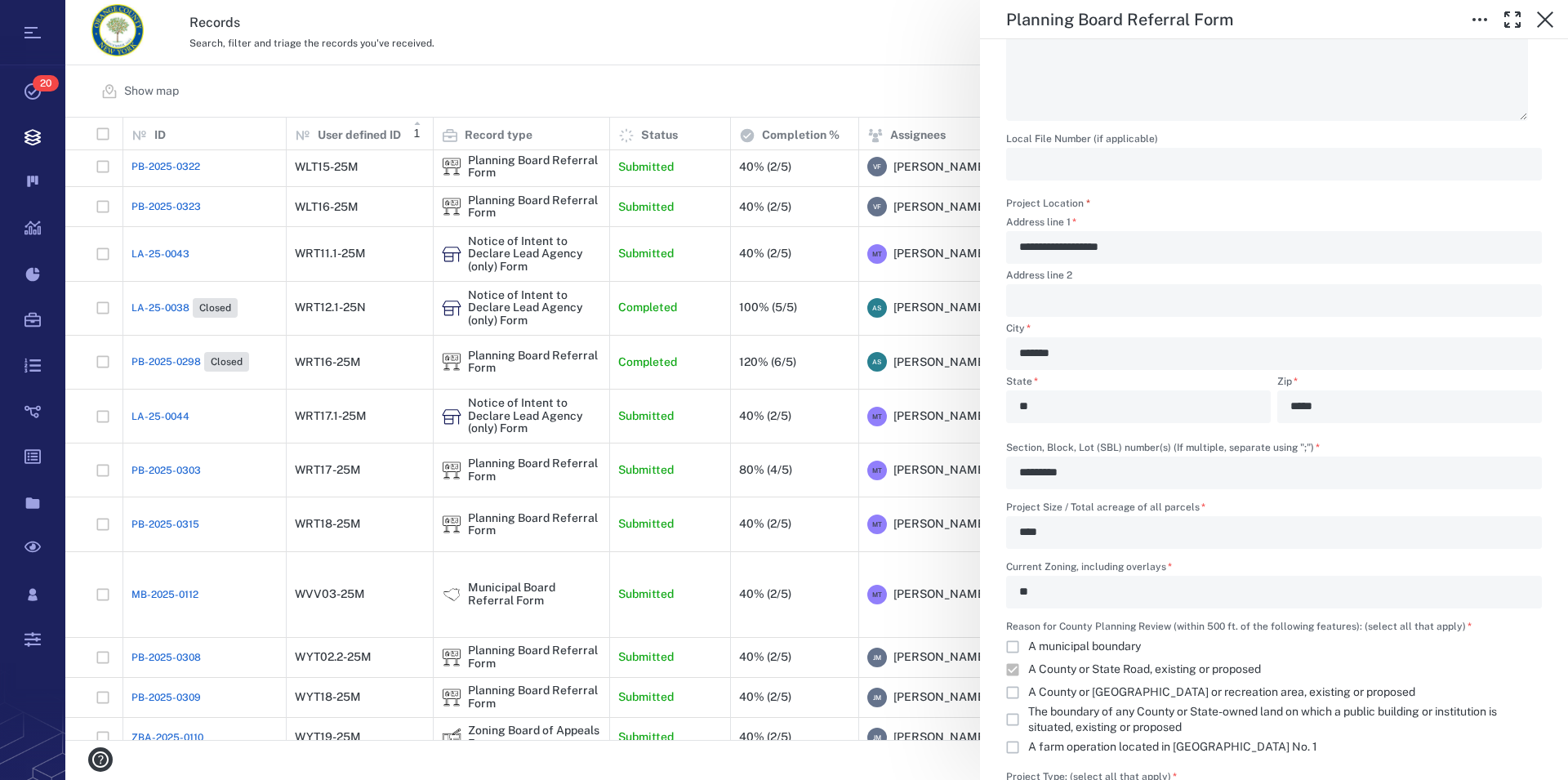
scroll to position [931, 0]
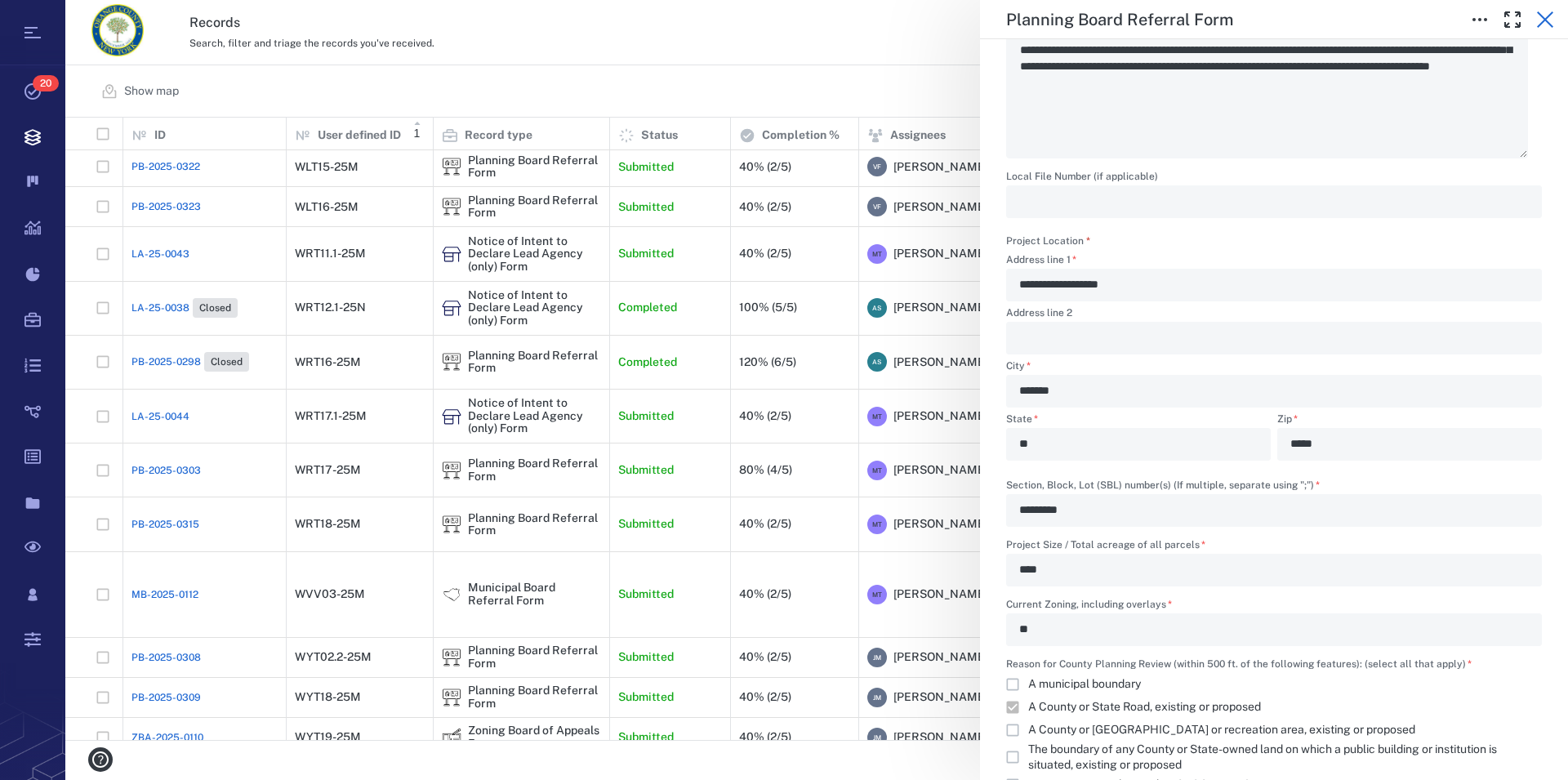
click at [998, 14] on icon "button" at bounding box center [1545, 19] width 19 height 19
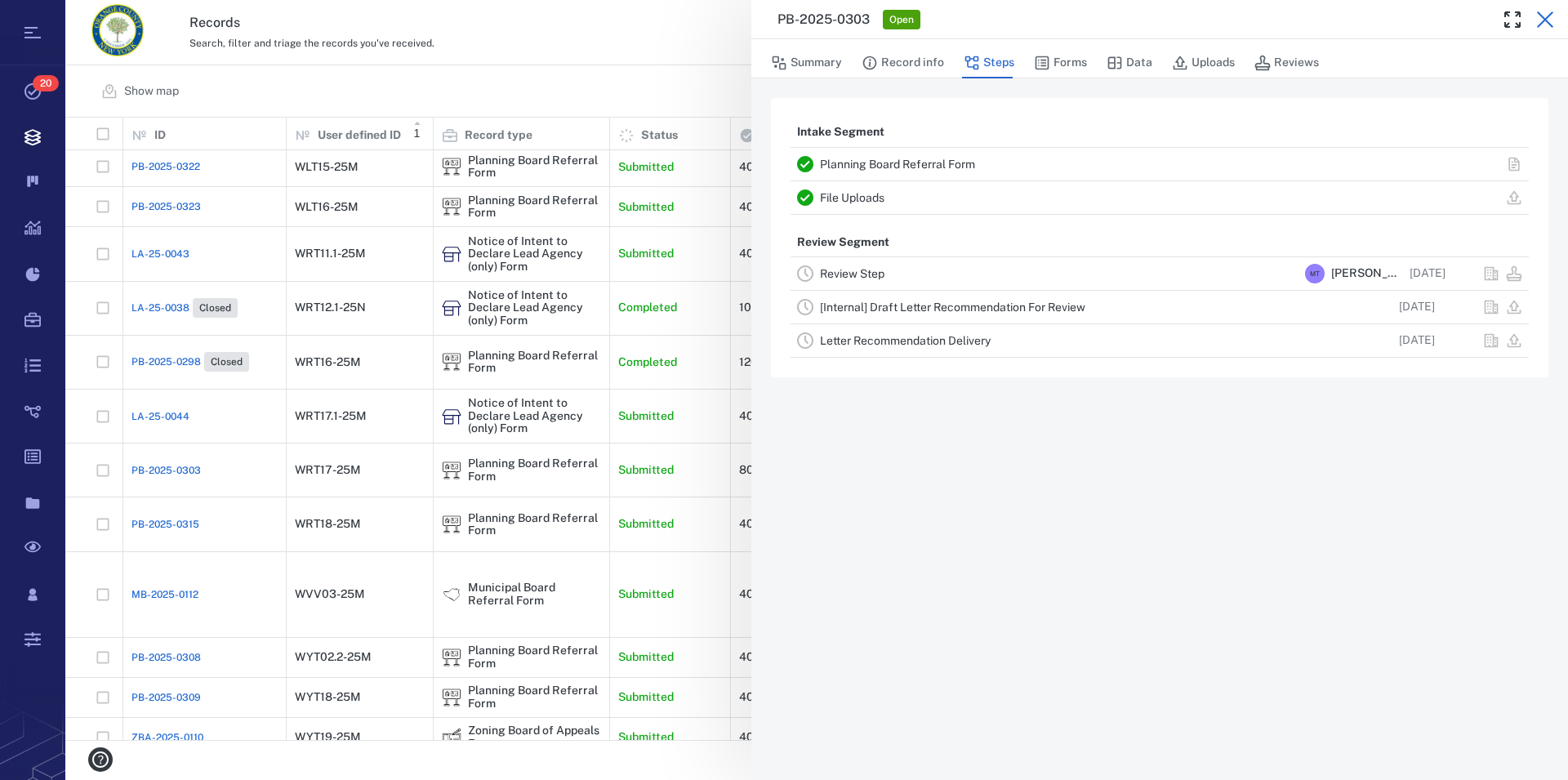
click at [998, 19] on icon "button" at bounding box center [1545, 19] width 17 height 17
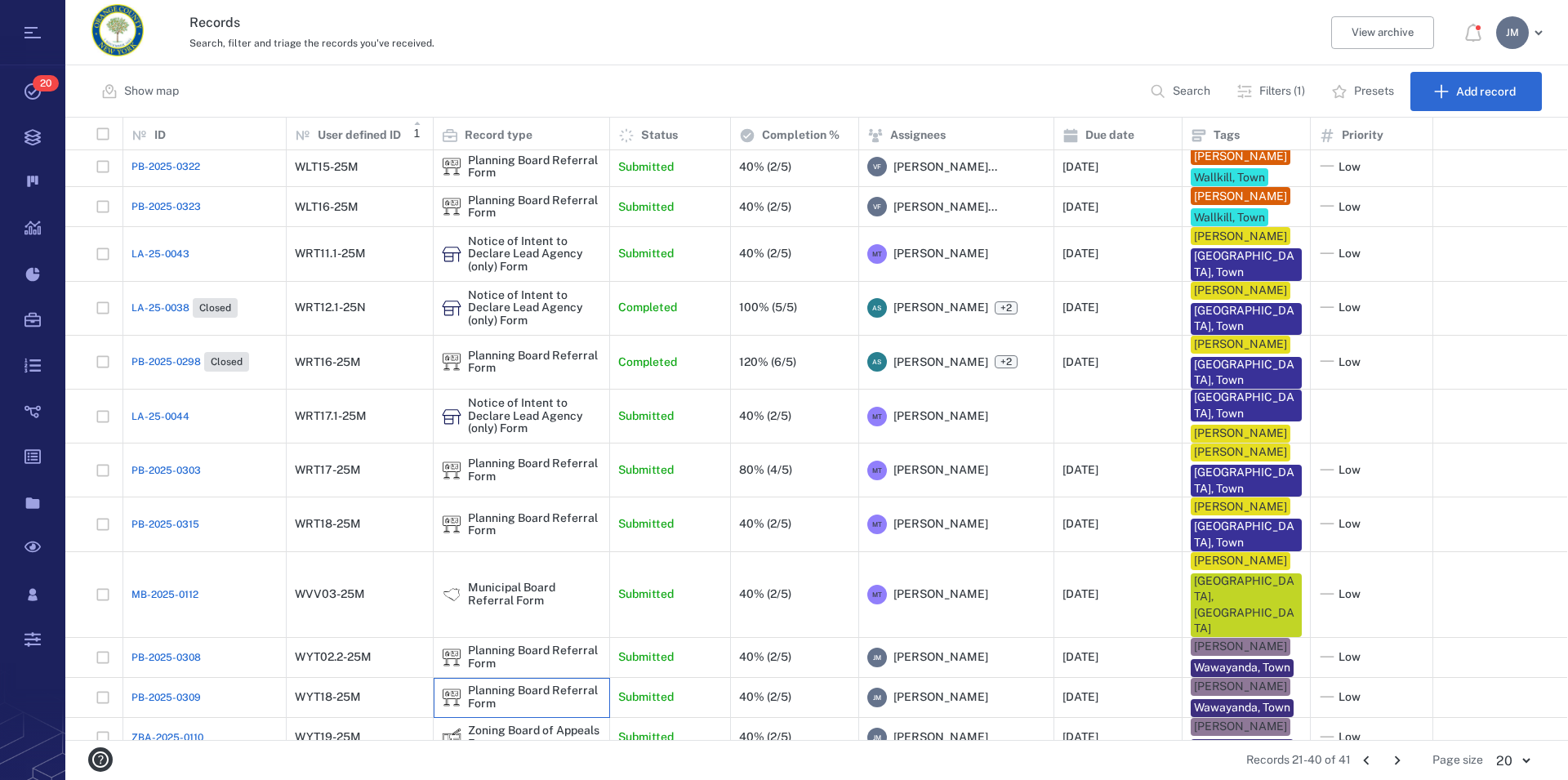
click at [511, 685] on div "Planning Board Referral Form" at bounding box center [534, 697] width 133 height 25
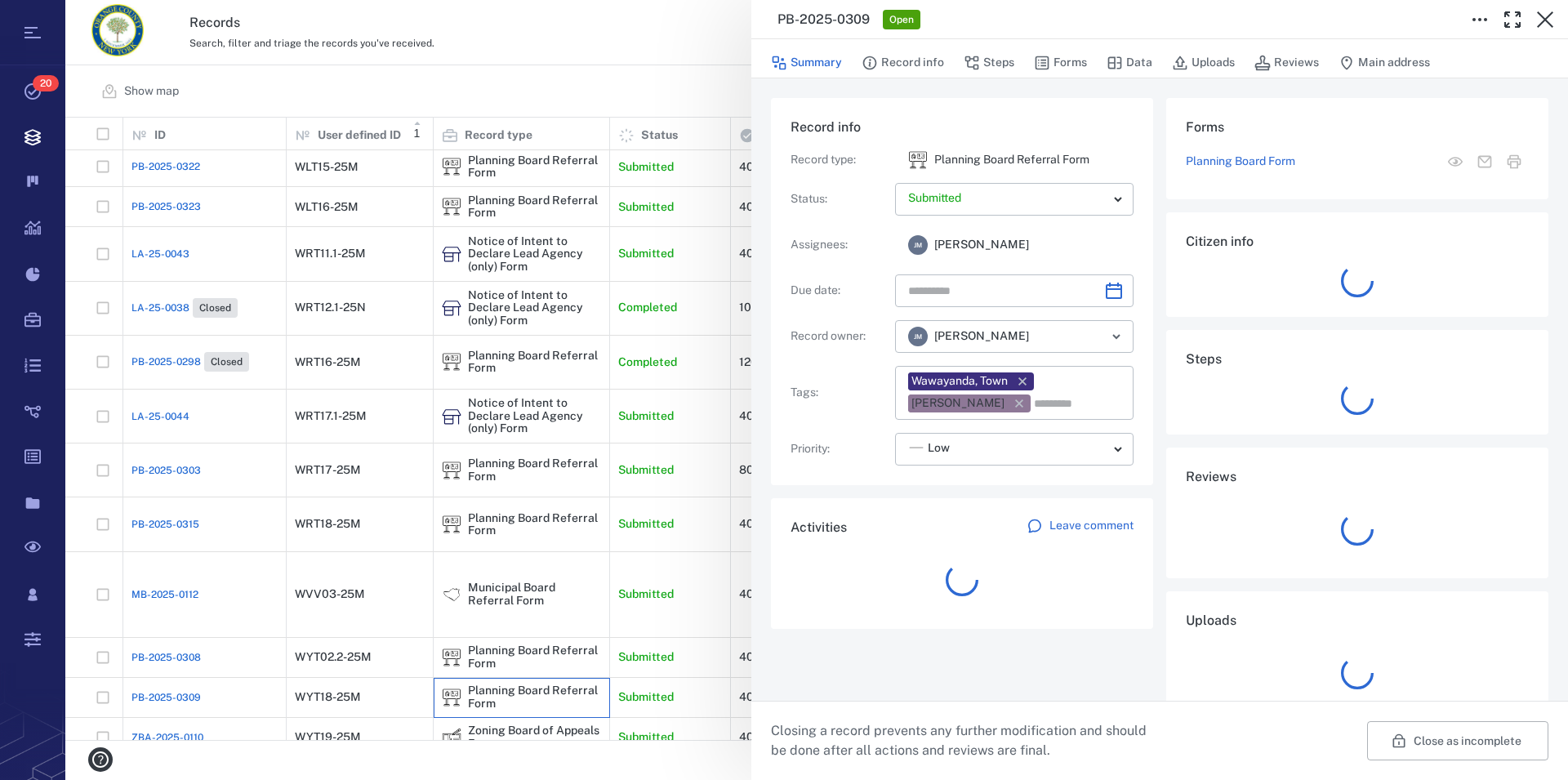
type input "**********"
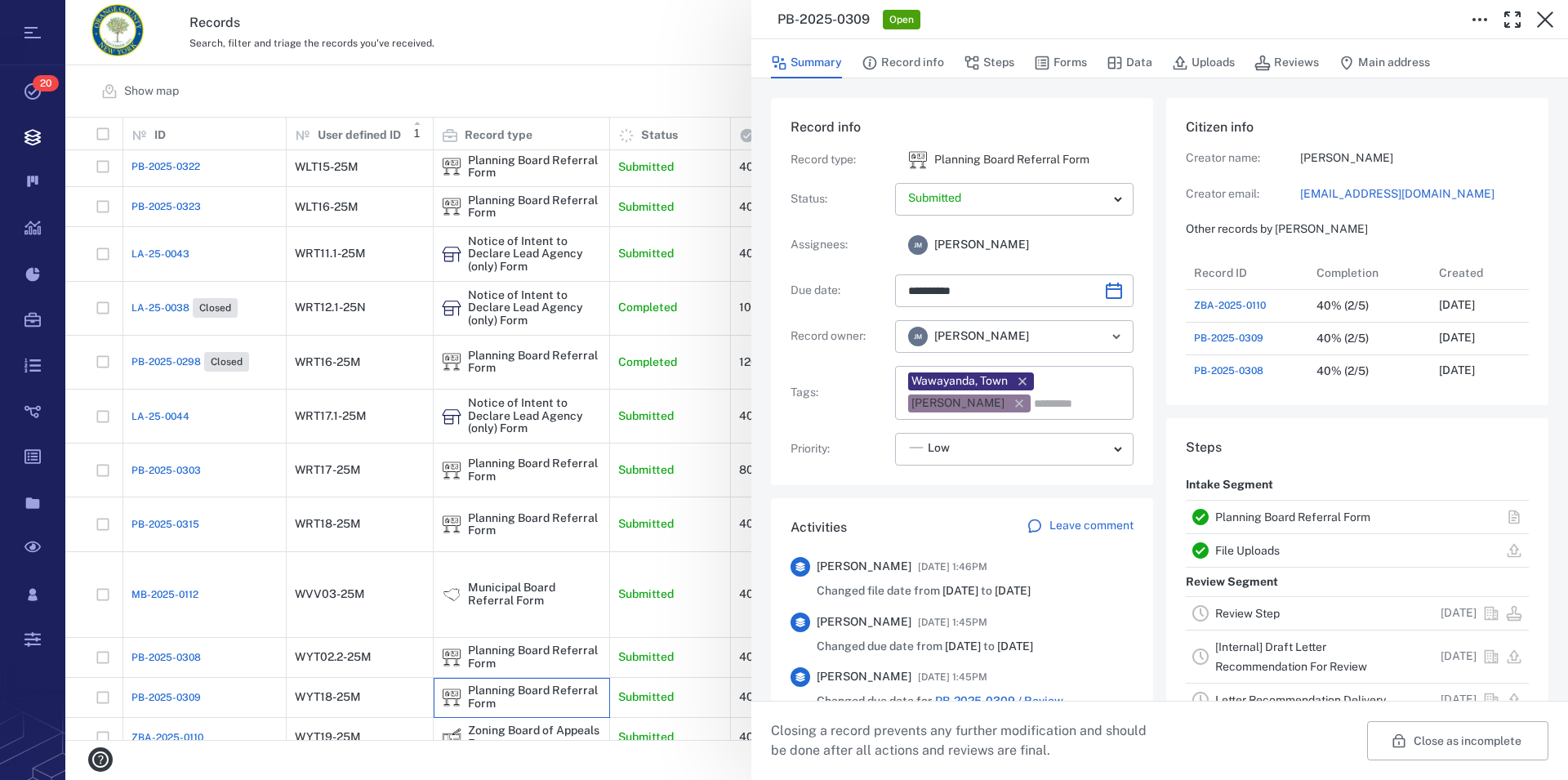
scroll to position [15, 16]
click at [998, 519] on link "Planning Board Referral Form" at bounding box center [1293, 517] width 156 height 13
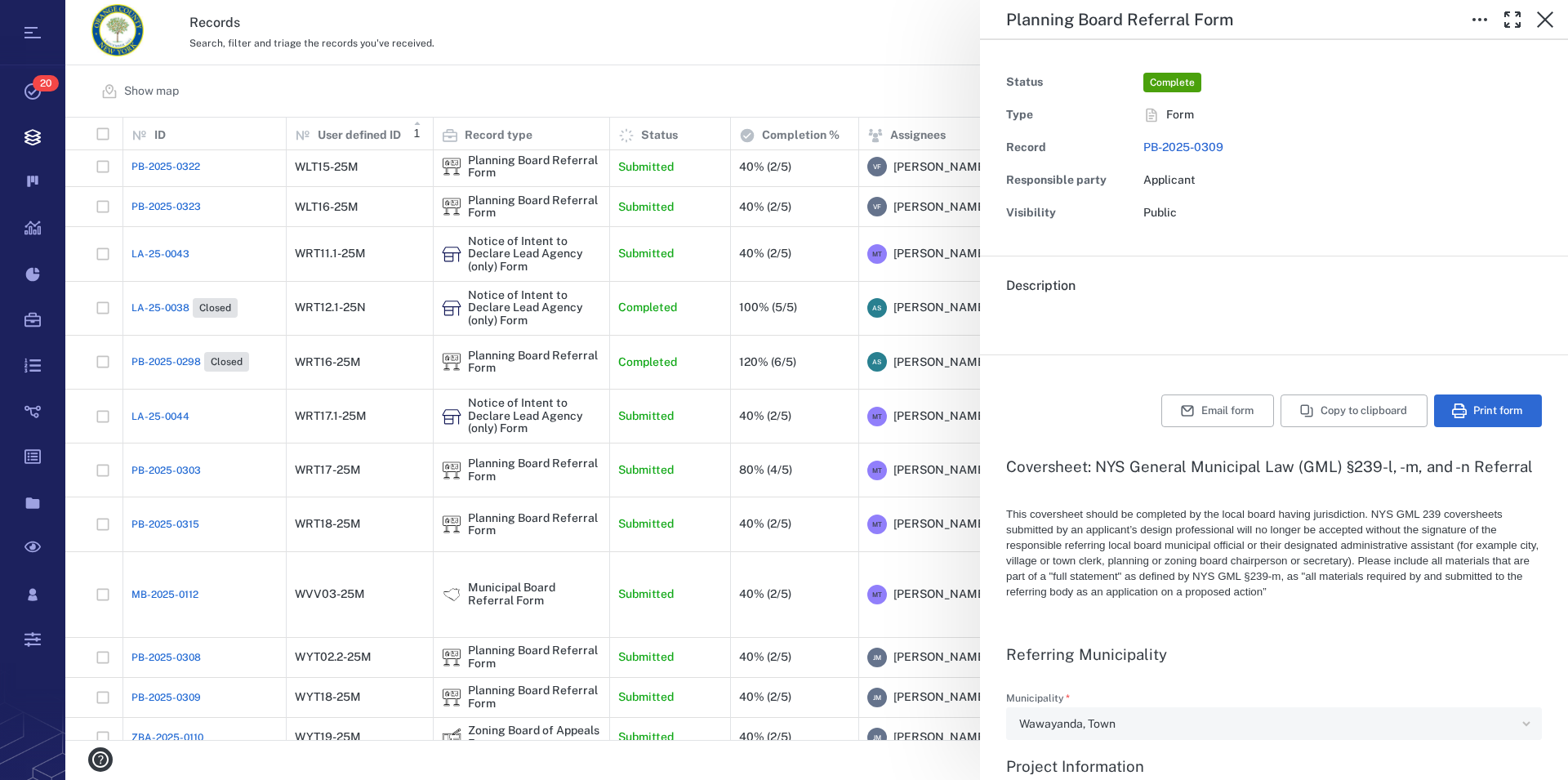
type input "**********"
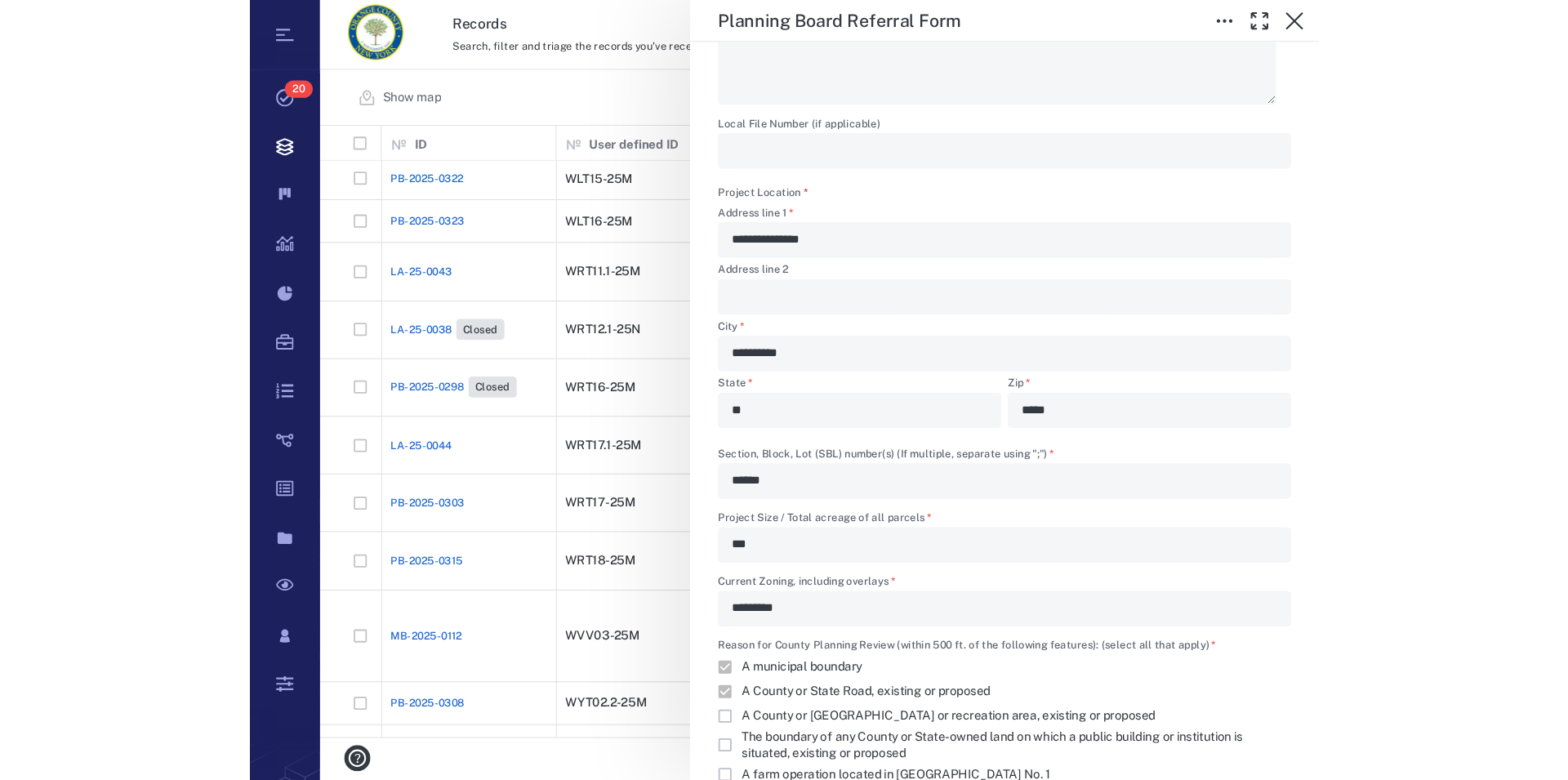
scroll to position [558, 922]
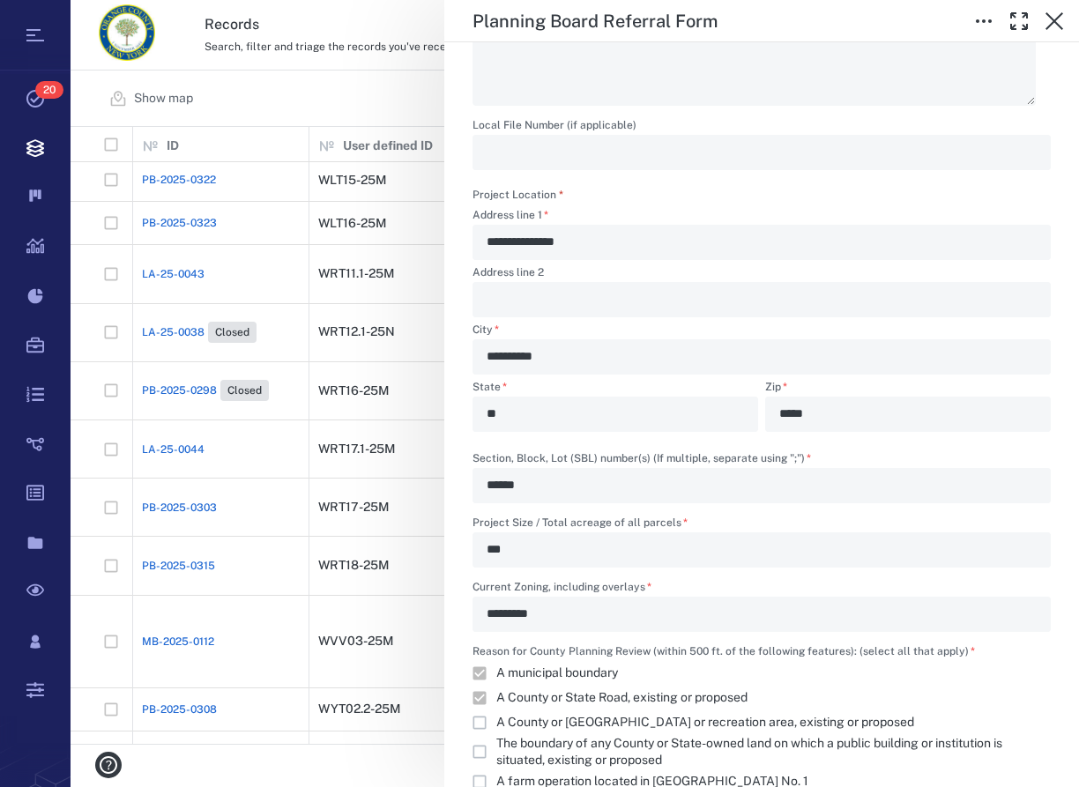
type textarea "*"
click at [1056, 17] on icon "button" at bounding box center [1054, 21] width 21 height 21
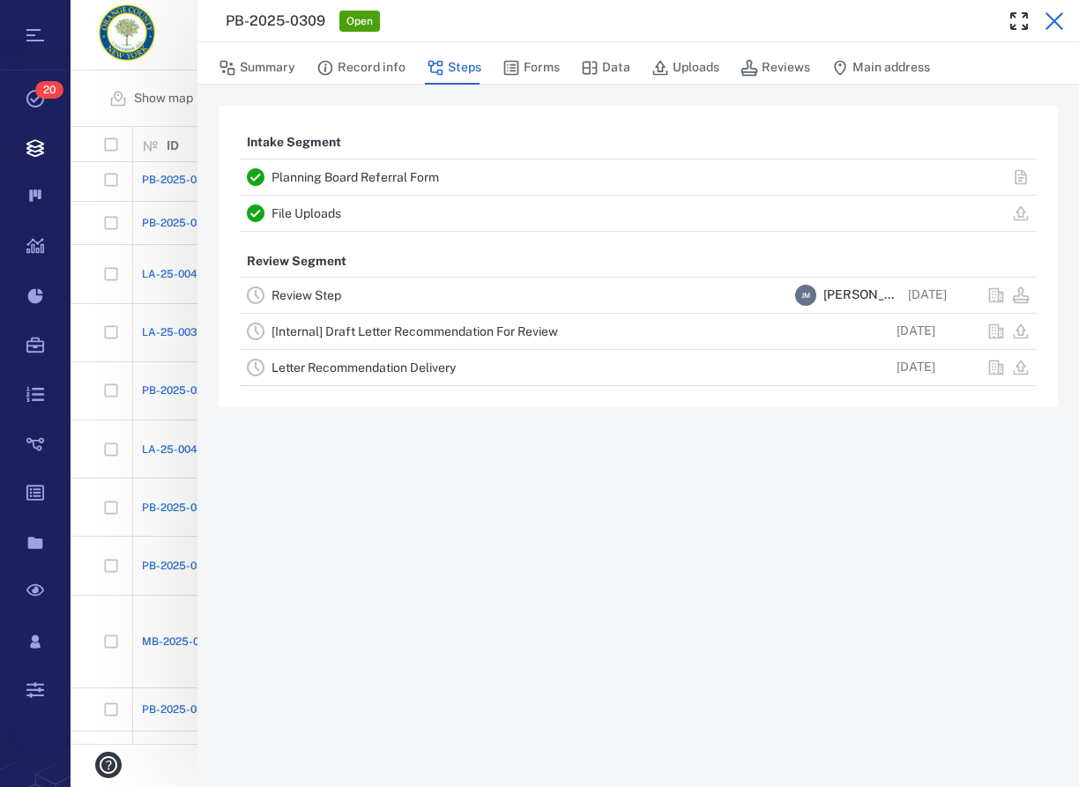
click at [1055, 21] on icon "button" at bounding box center [1055, 21] width 18 height 18
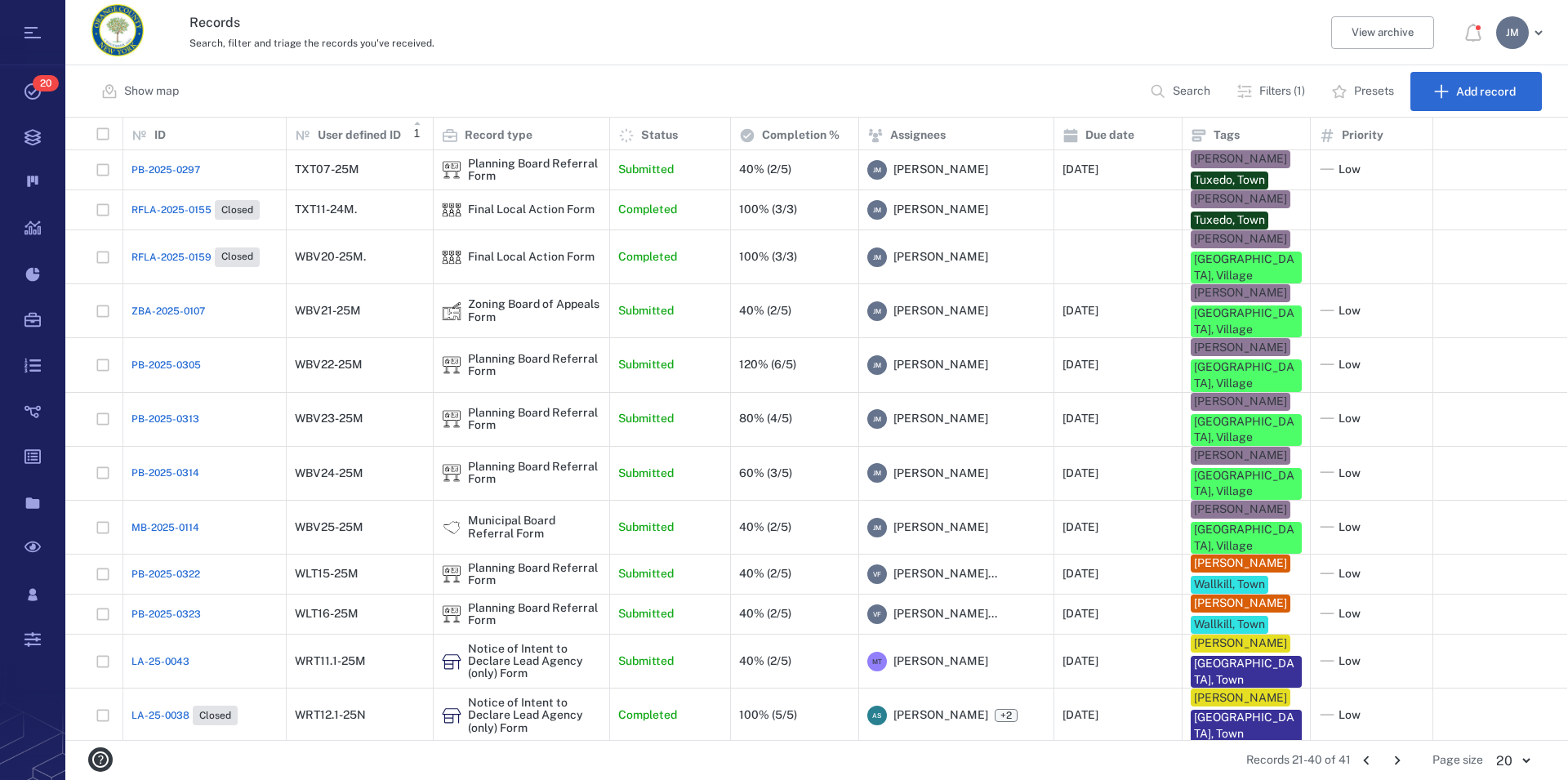
click at [998, 728] on icon "Go to previous page" at bounding box center [1366, 761] width 6 height 9
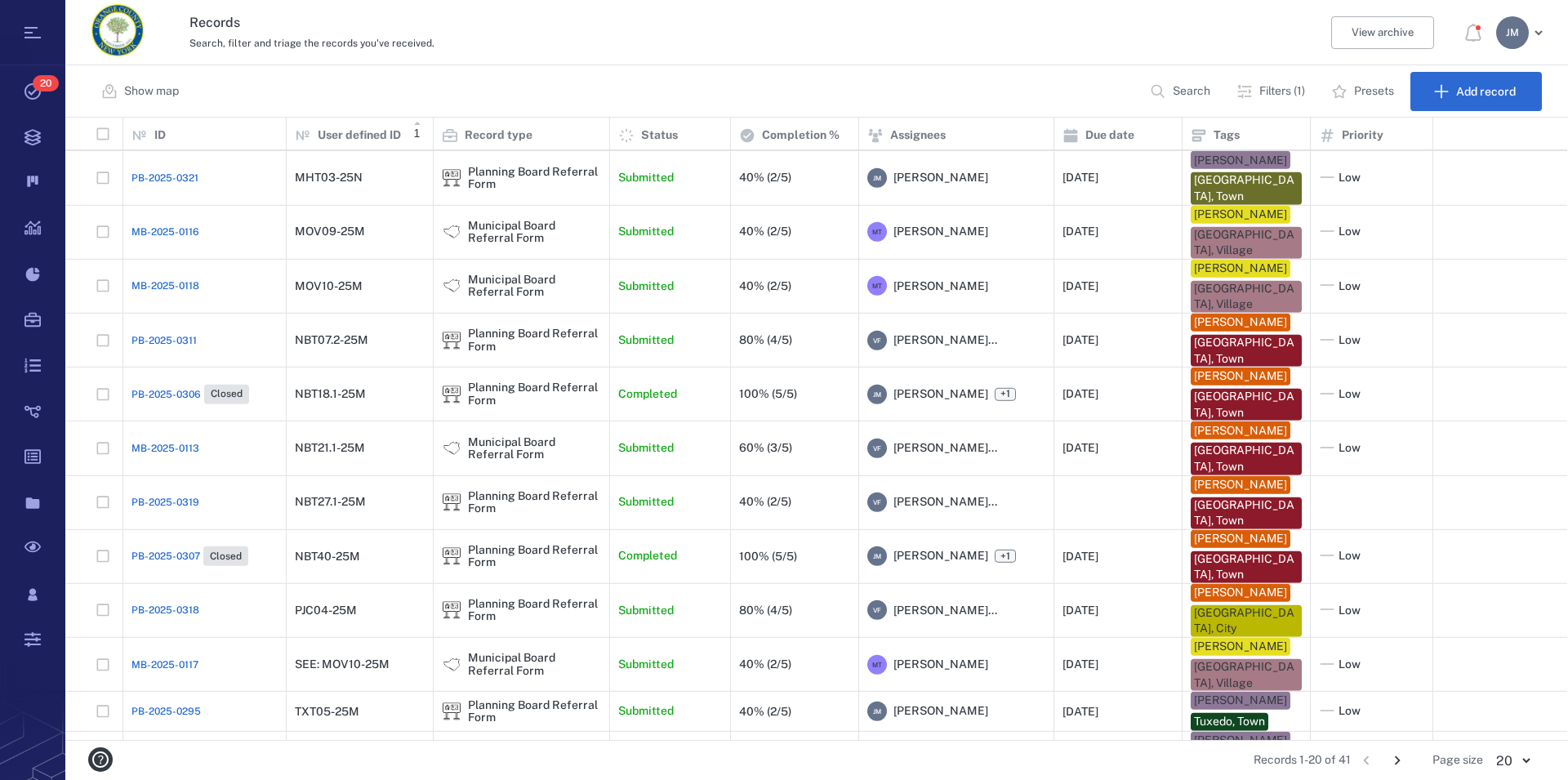
scroll to position [408, 0]
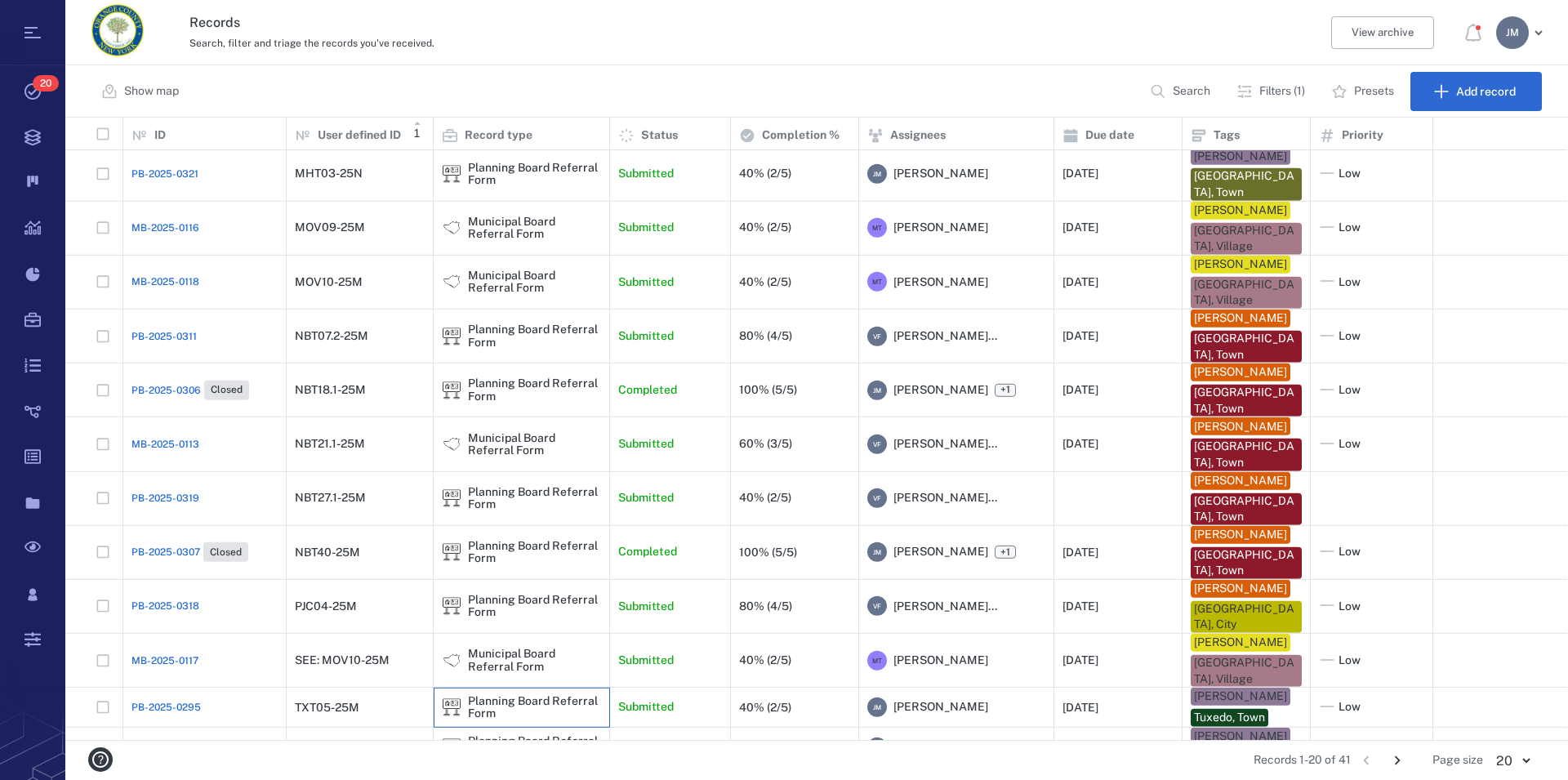
click at [478, 695] on div "Planning Board Referral Form" at bounding box center [534, 707] width 133 height 25
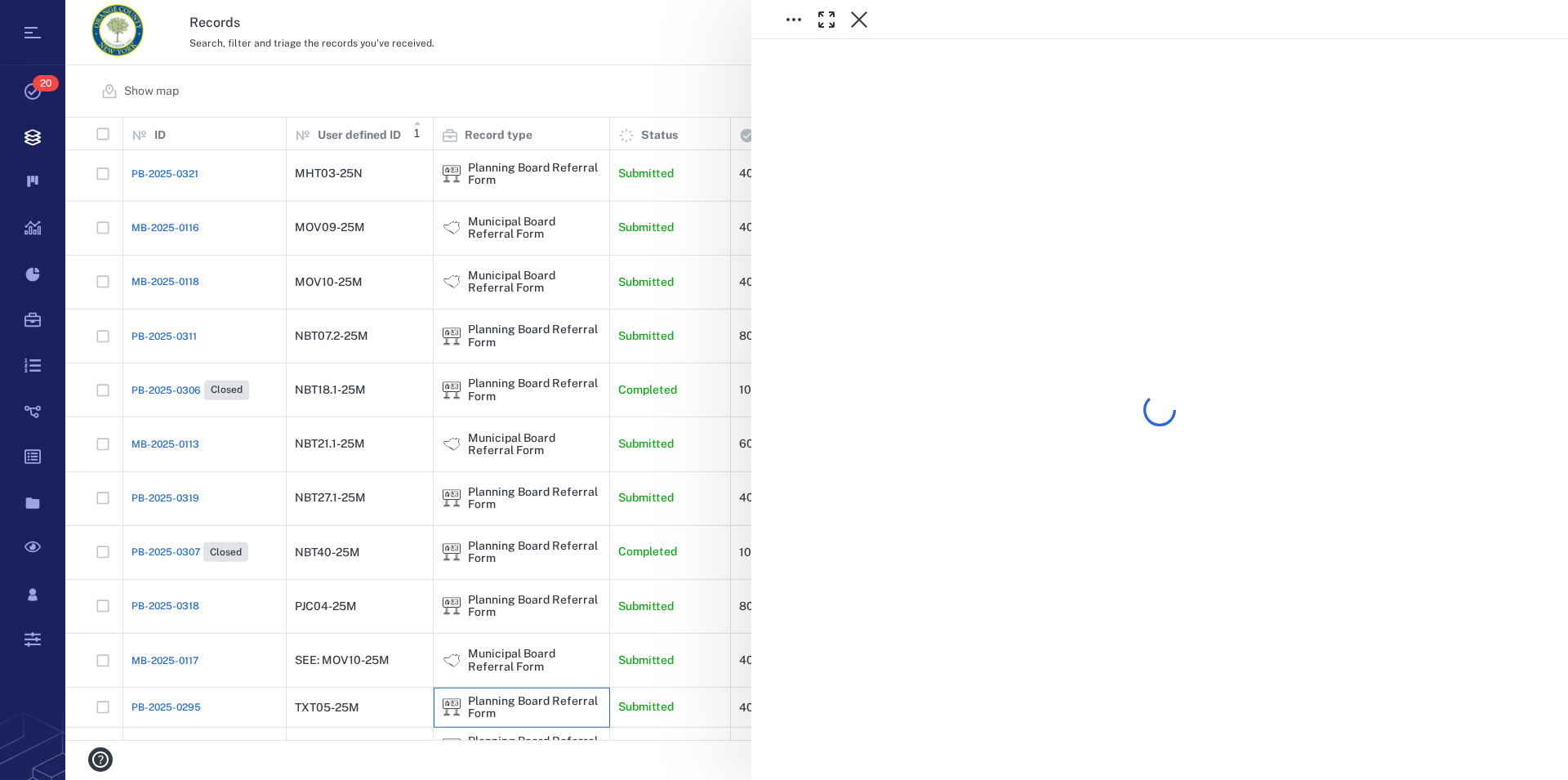
scroll to position [408, 0]
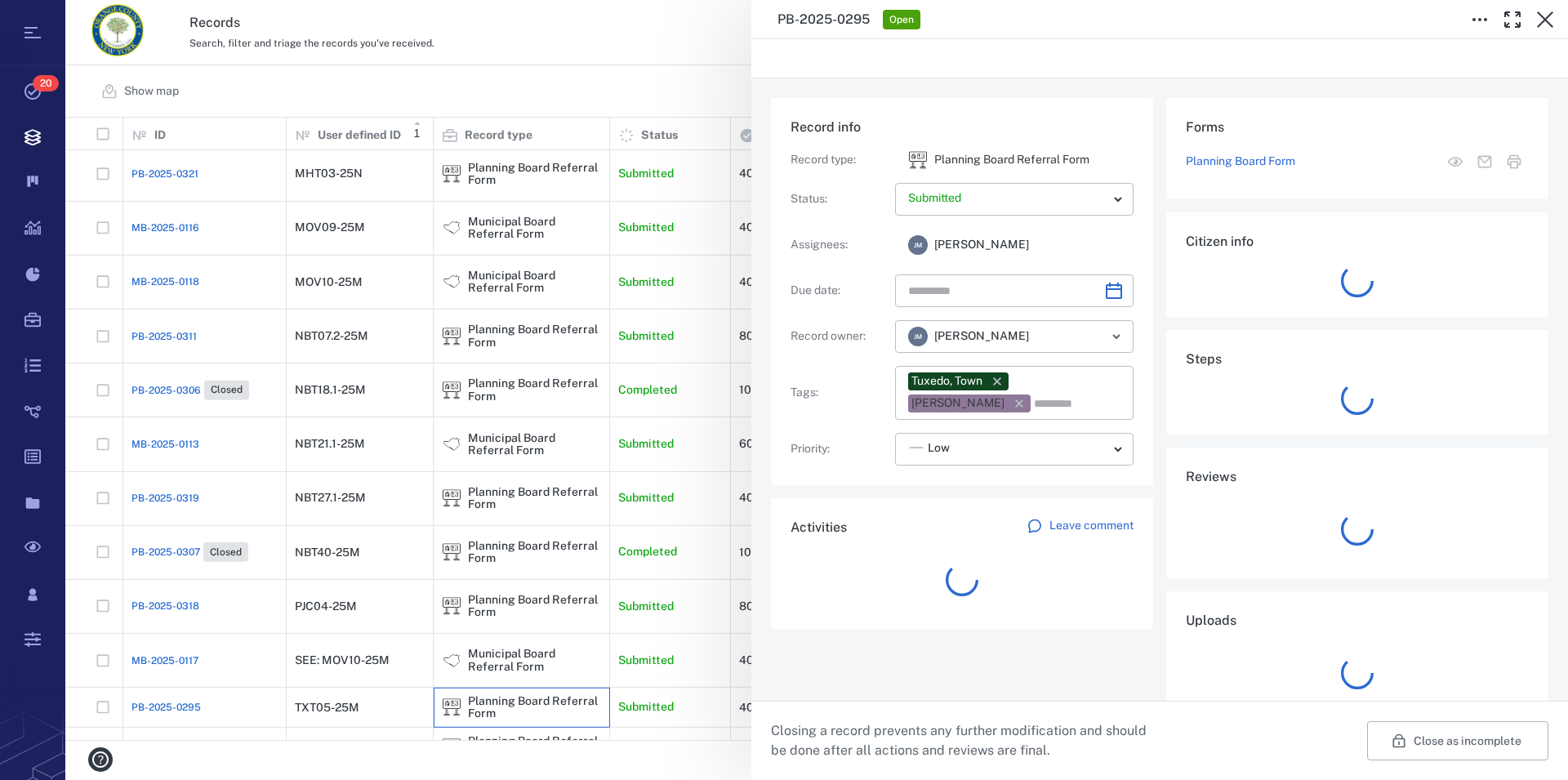
type input "**********"
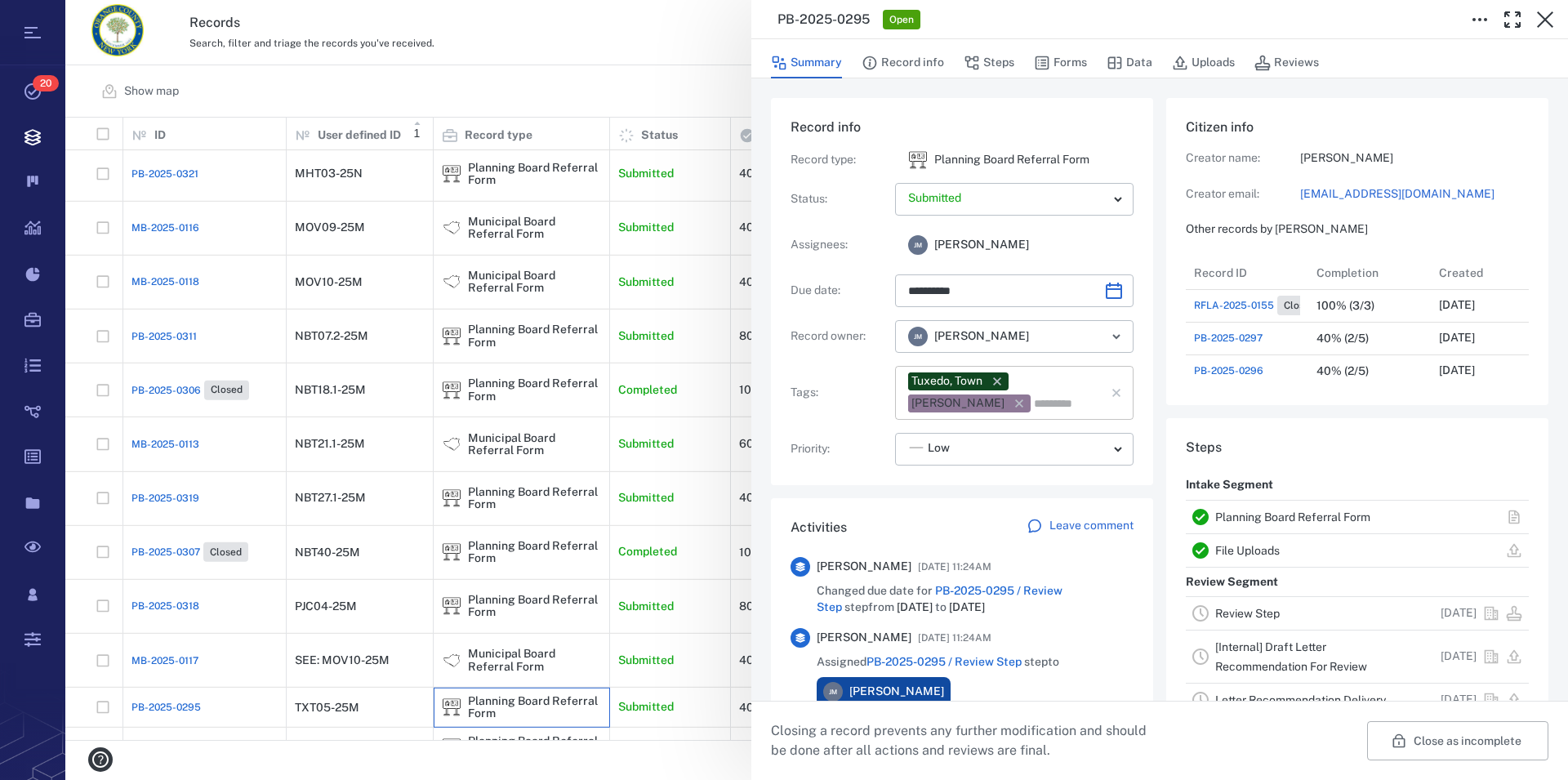
scroll to position [15, 16]
click at [998, 513] on link "Planning Board Referral Form" at bounding box center [1293, 517] width 156 height 13
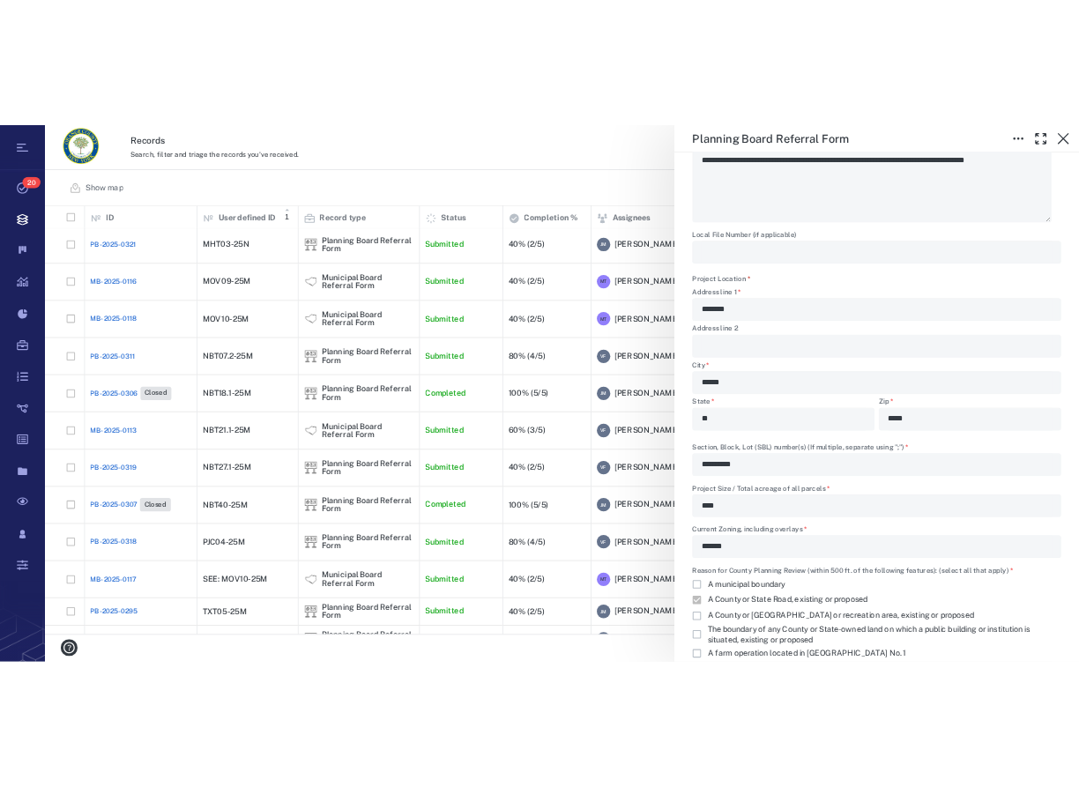
scroll to position [602, 995]
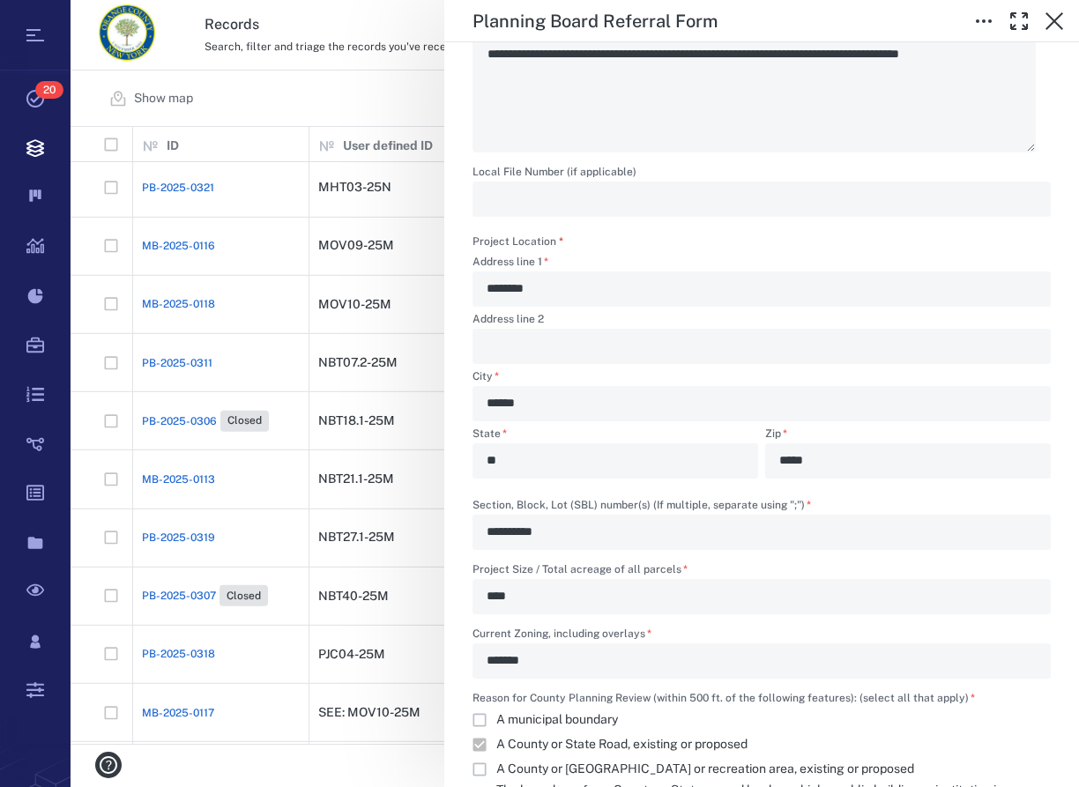
type textarea "*"
click at [1055, 19] on icon "button" at bounding box center [1055, 21] width 18 height 18
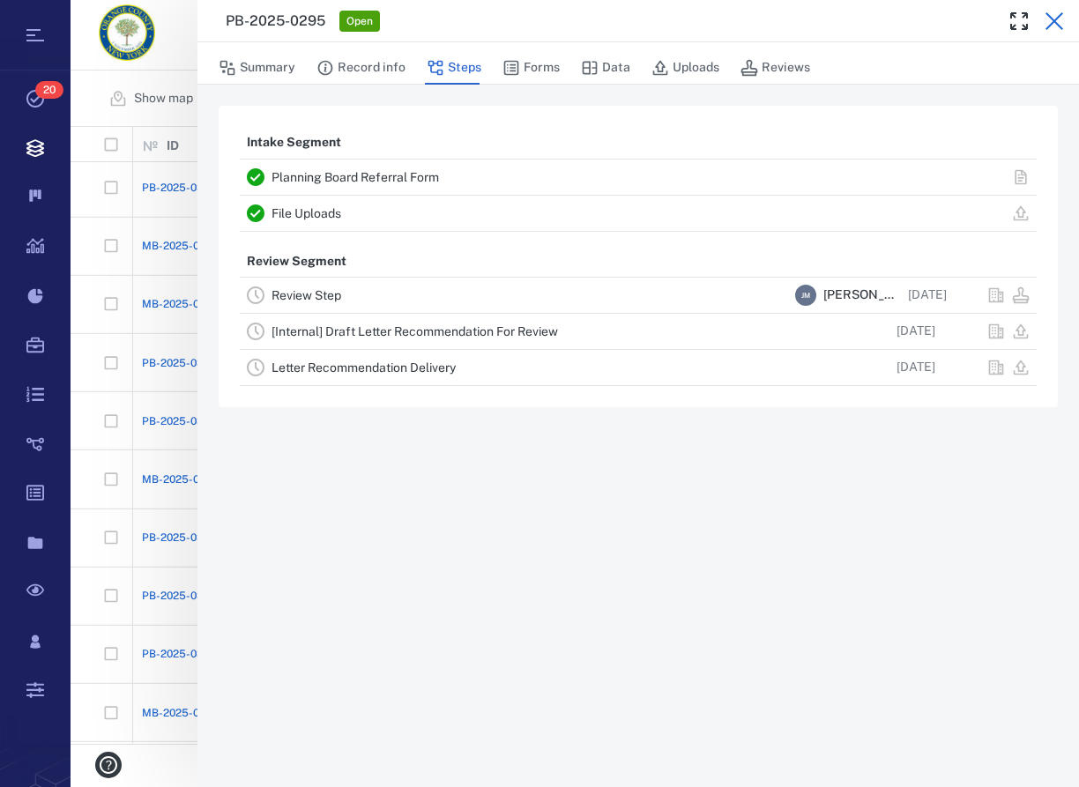
click at [1051, 20] on icon "button" at bounding box center [1054, 21] width 21 height 21
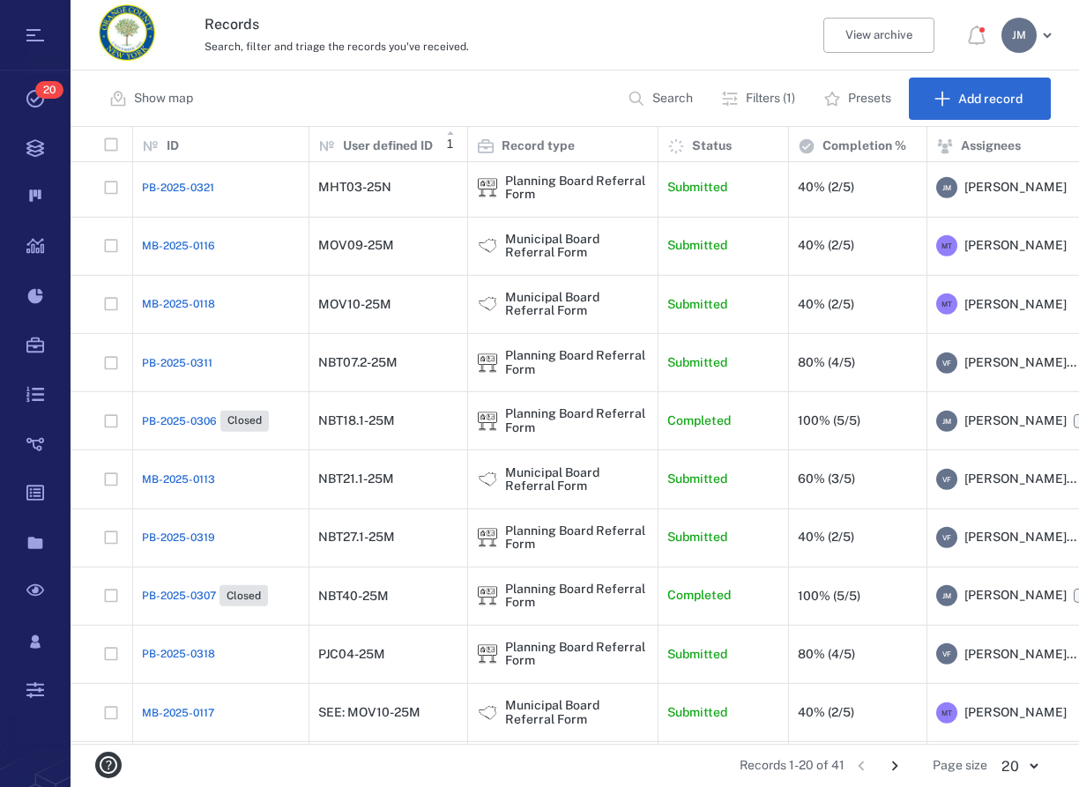
click at [896, 757] on icon "Go to next page" at bounding box center [894, 766] width 19 height 19
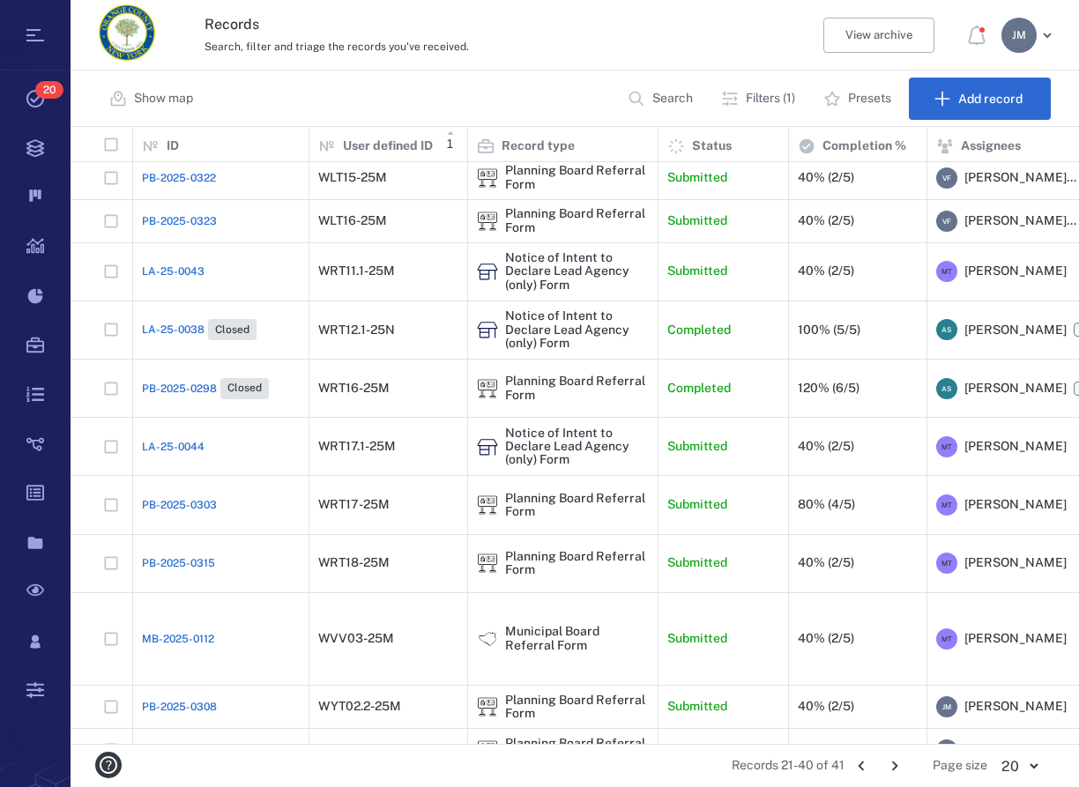
scroll to position [227, 0]
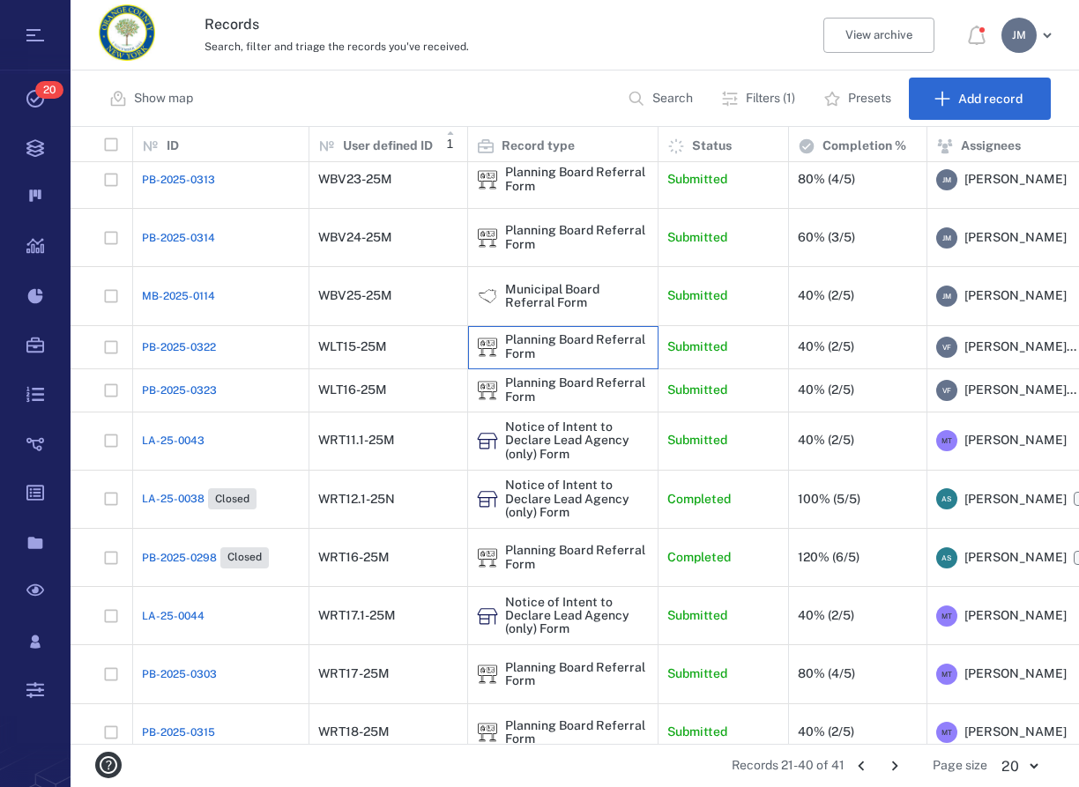
click at [512, 333] on div "Planning Board Referral Form" at bounding box center [577, 346] width 144 height 27
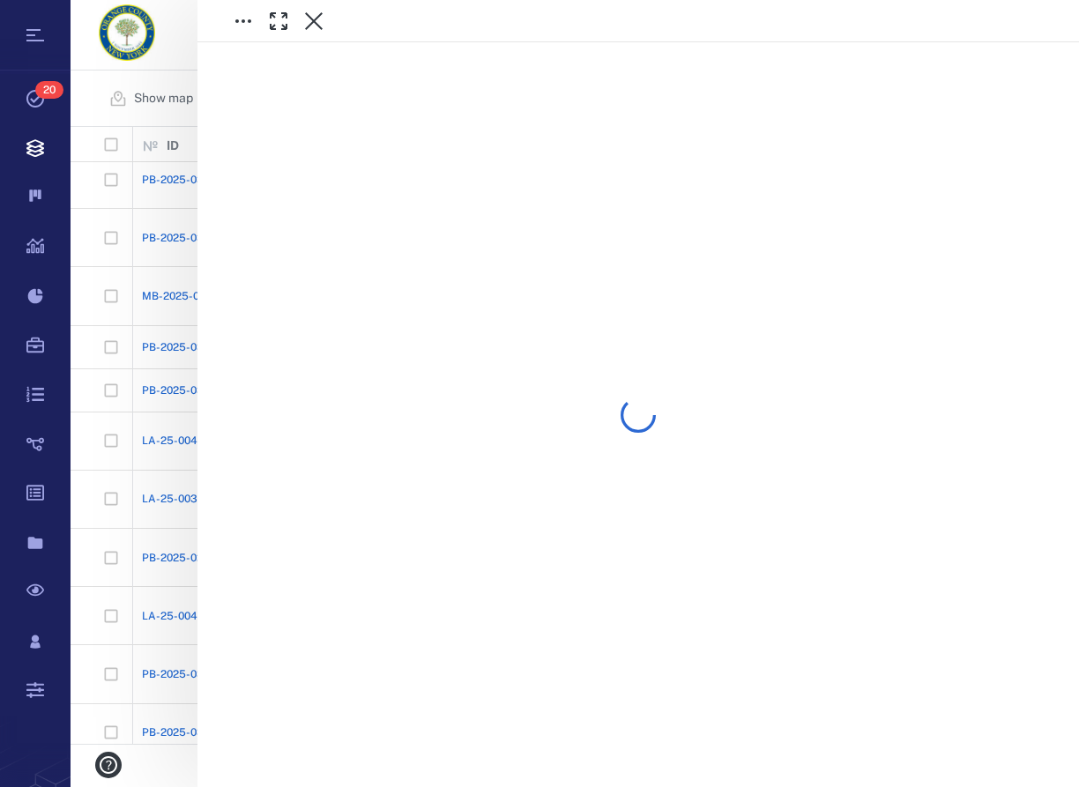
scroll to position [227, 0]
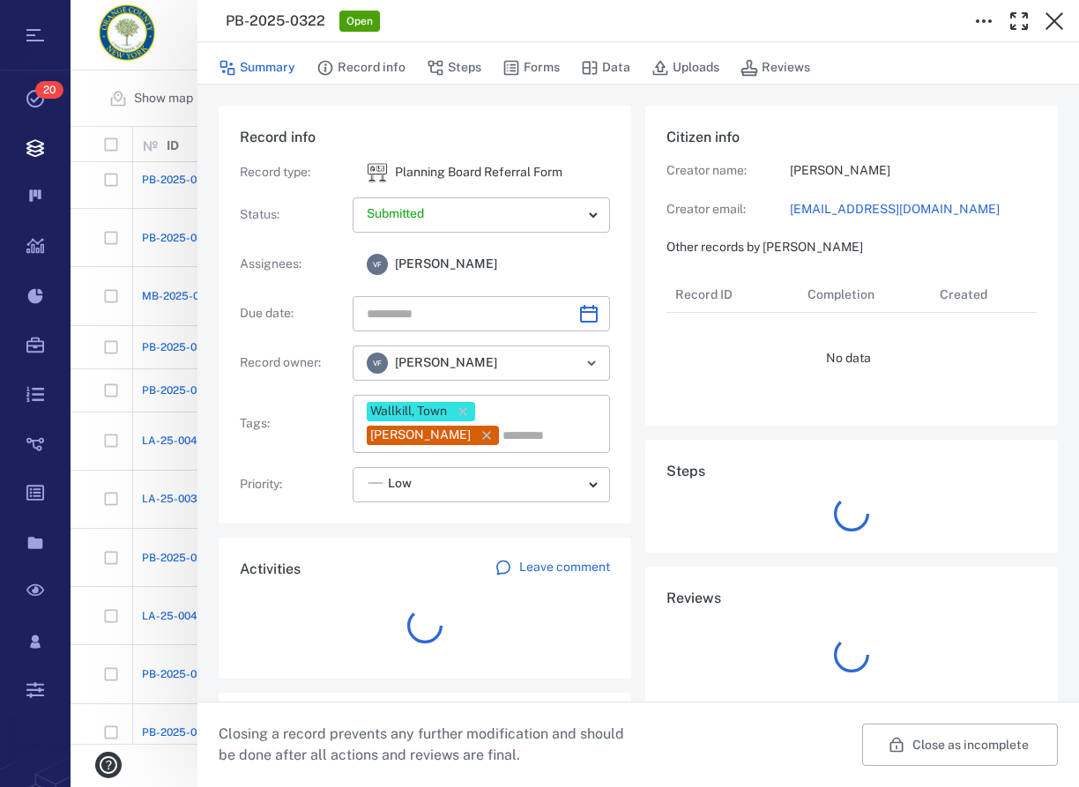
type input "**********"
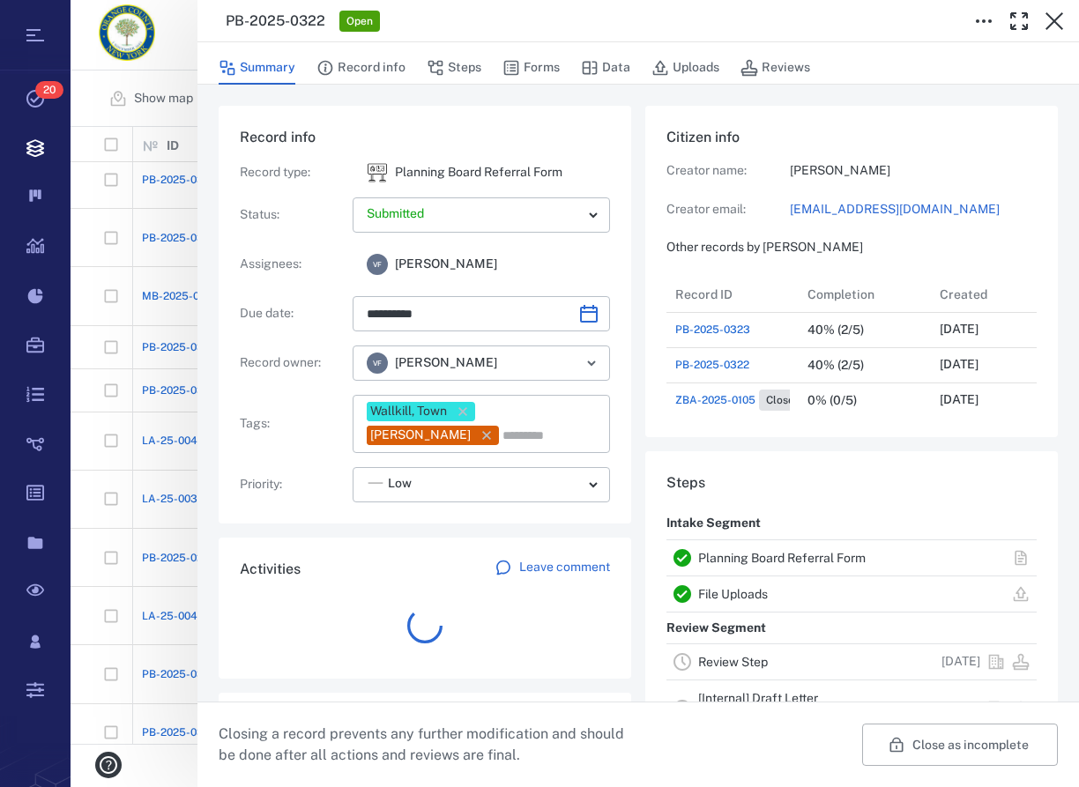
scroll to position [16, 17]
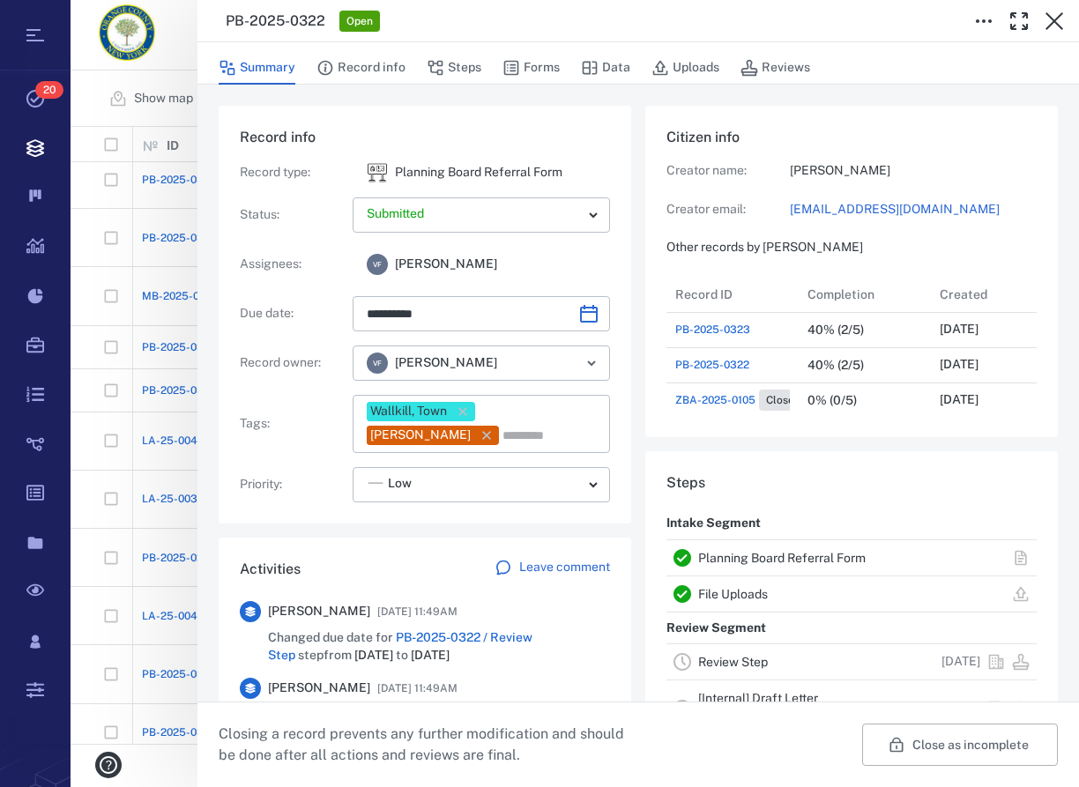
click at [784, 563] on link "Planning Board Referral Form" at bounding box center [782, 558] width 168 height 14
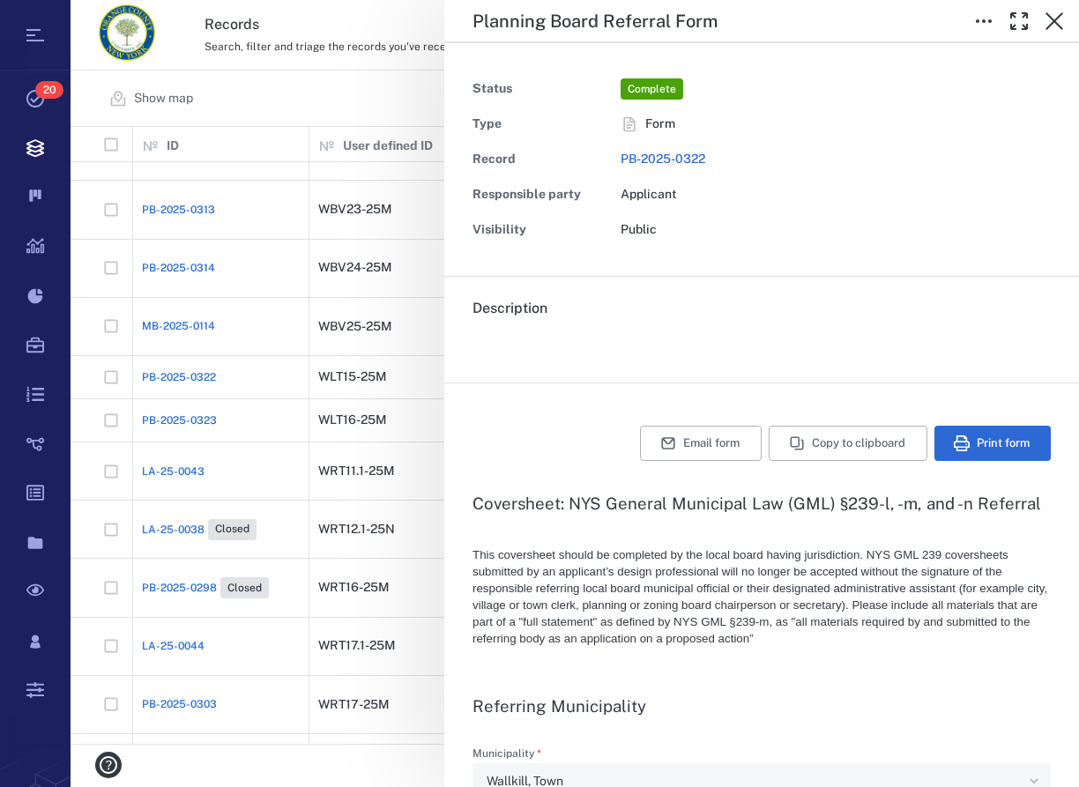
type textarea "*"
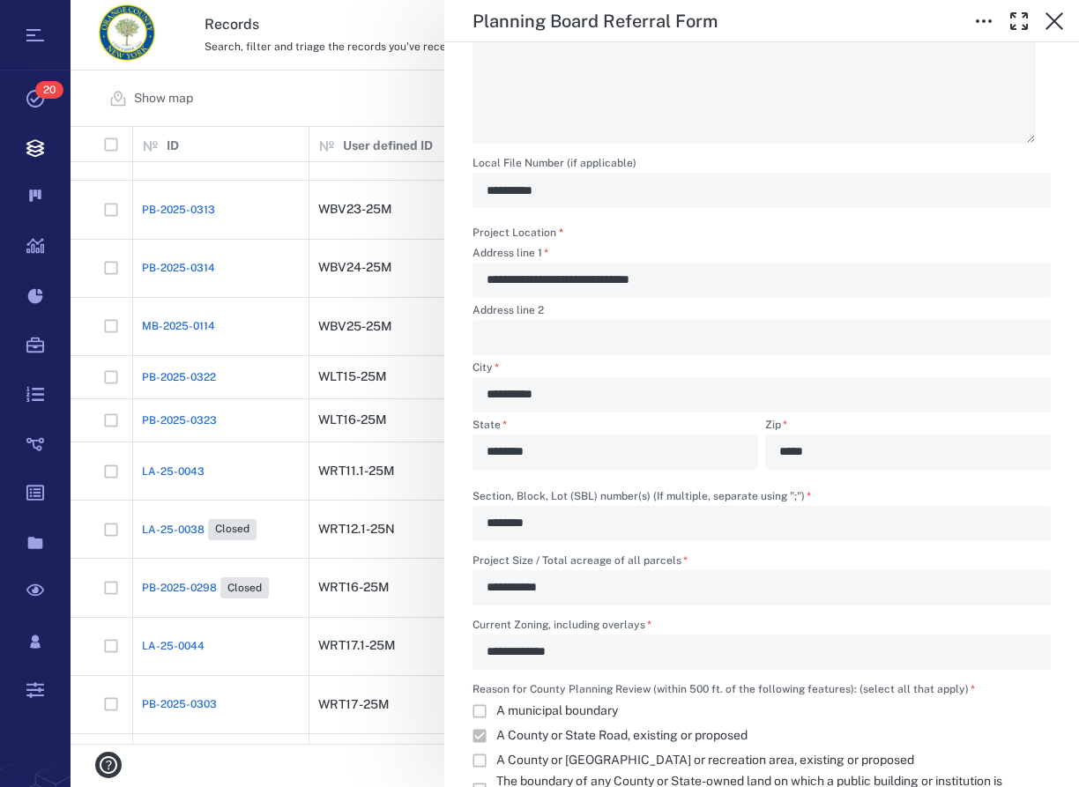
scroll to position [1106, 0]
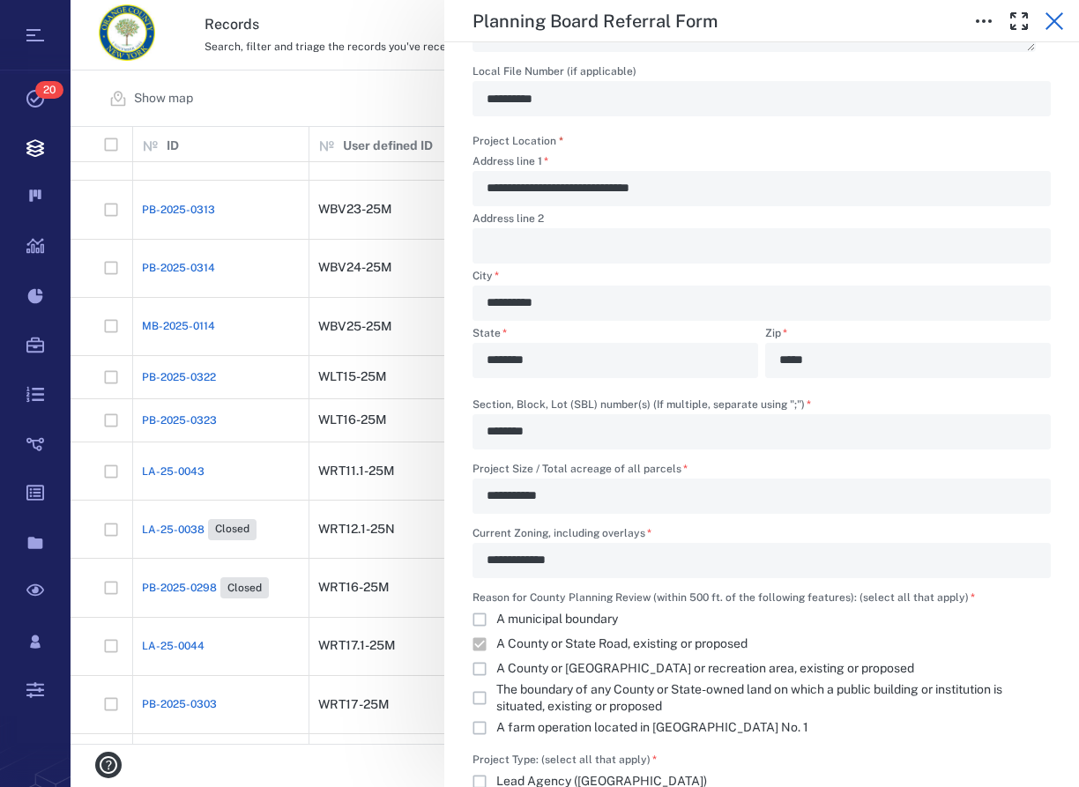
click at [1050, 25] on icon "button" at bounding box center [1055, 21] width 18 height 18
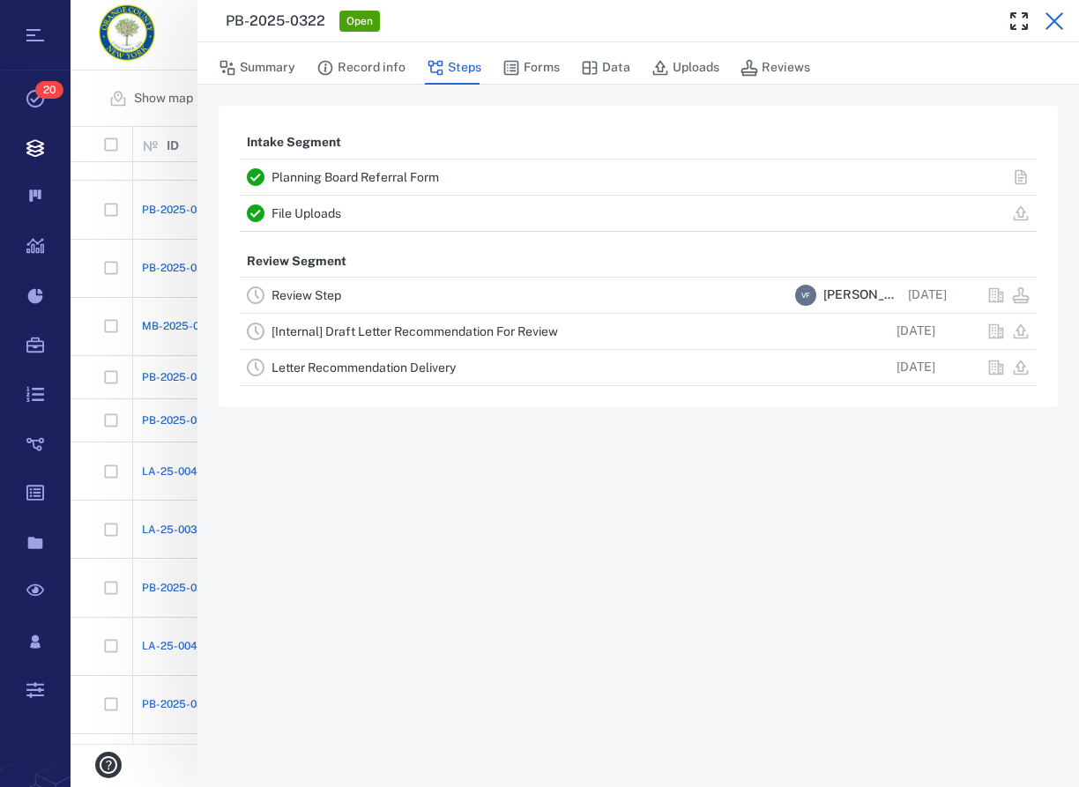
click at [1047, 20] on icon "button" at bounding box center [1054, 21] width 21 height 21
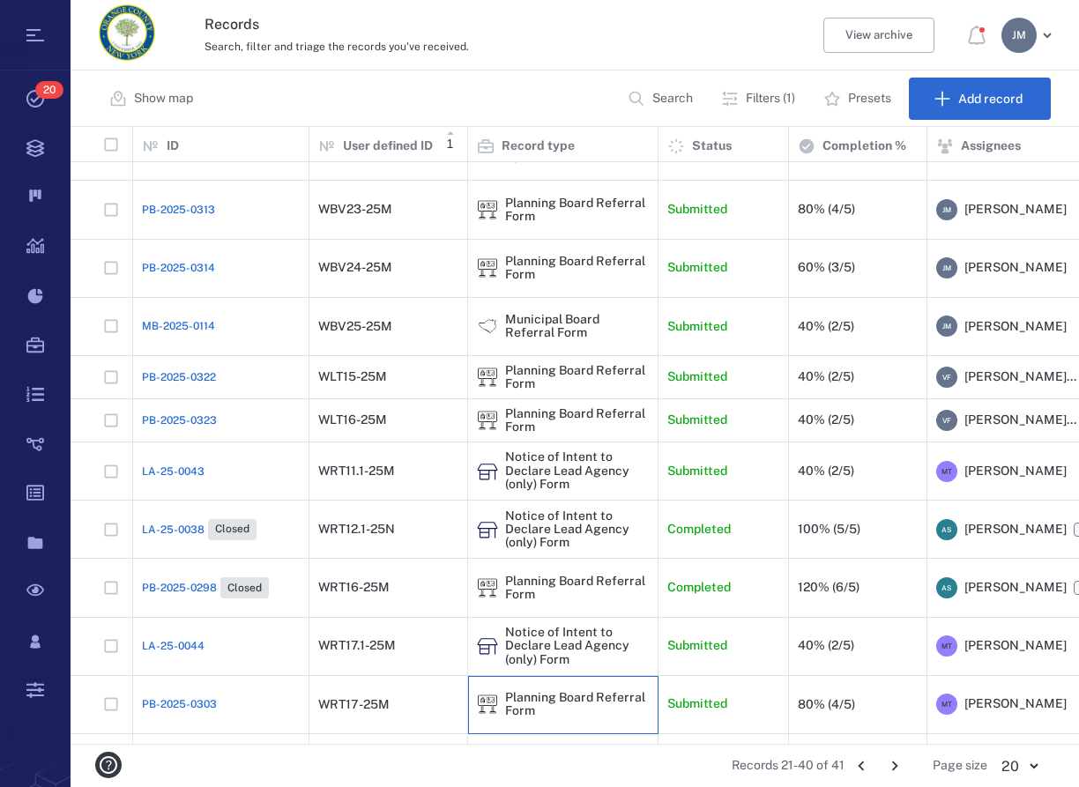
click at [554, 691] on div "Planning Board Referral Form" at bounding box center [577, 704] width 144 height 27
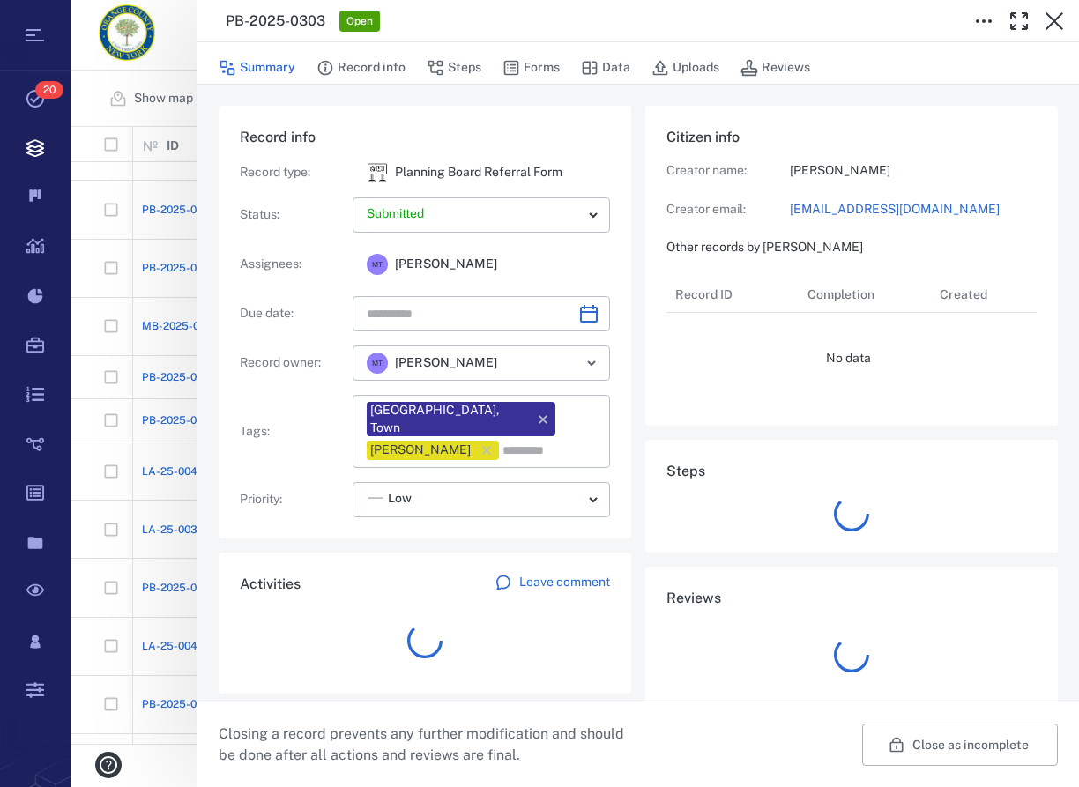
type input "**********"
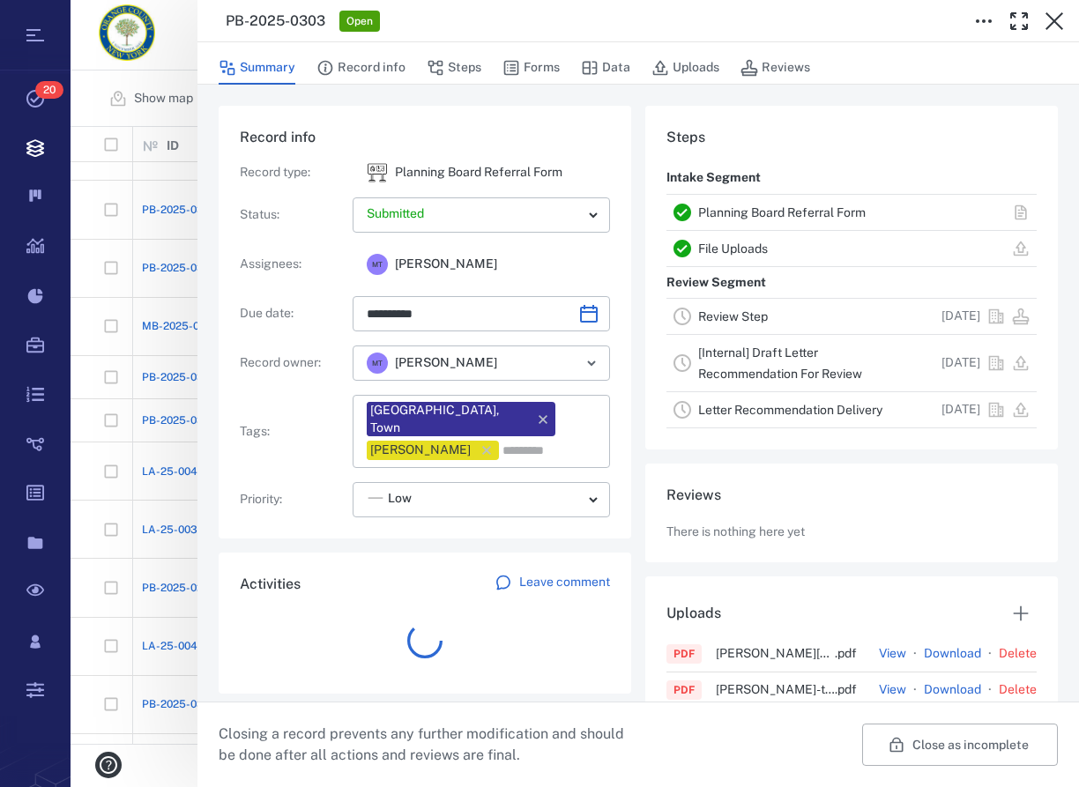
scroll to position [16, 16]
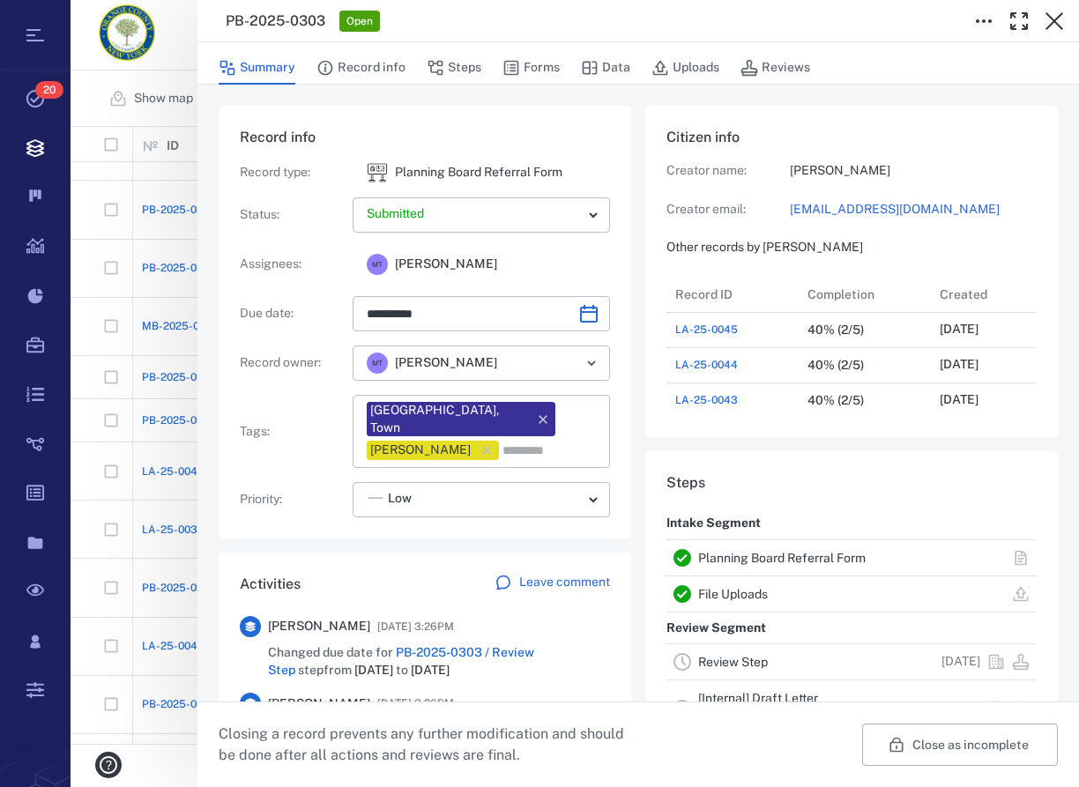
click at [726, 559] on link "Planning Board Referral Form" at bounding box center [782, 558] width 168 height 14
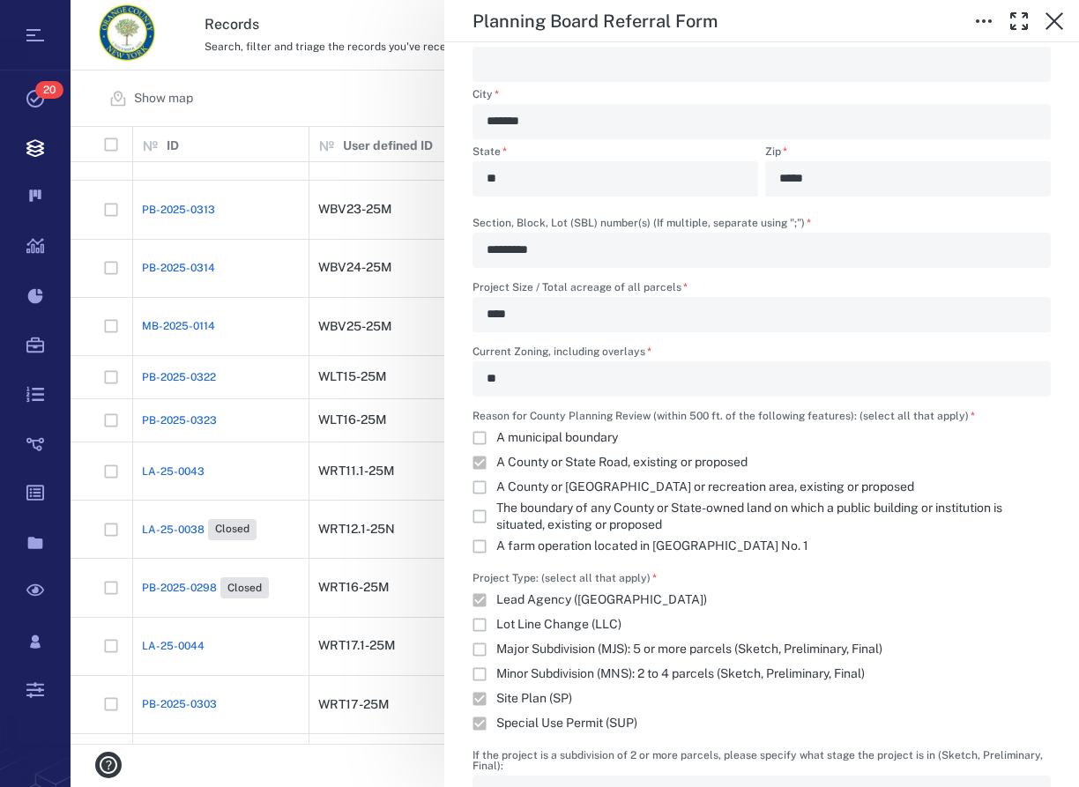
scroll to position [1307, 0]
click at [1049, 21] on icon "button" at bounding box center [1054, 21] width 21 height 21
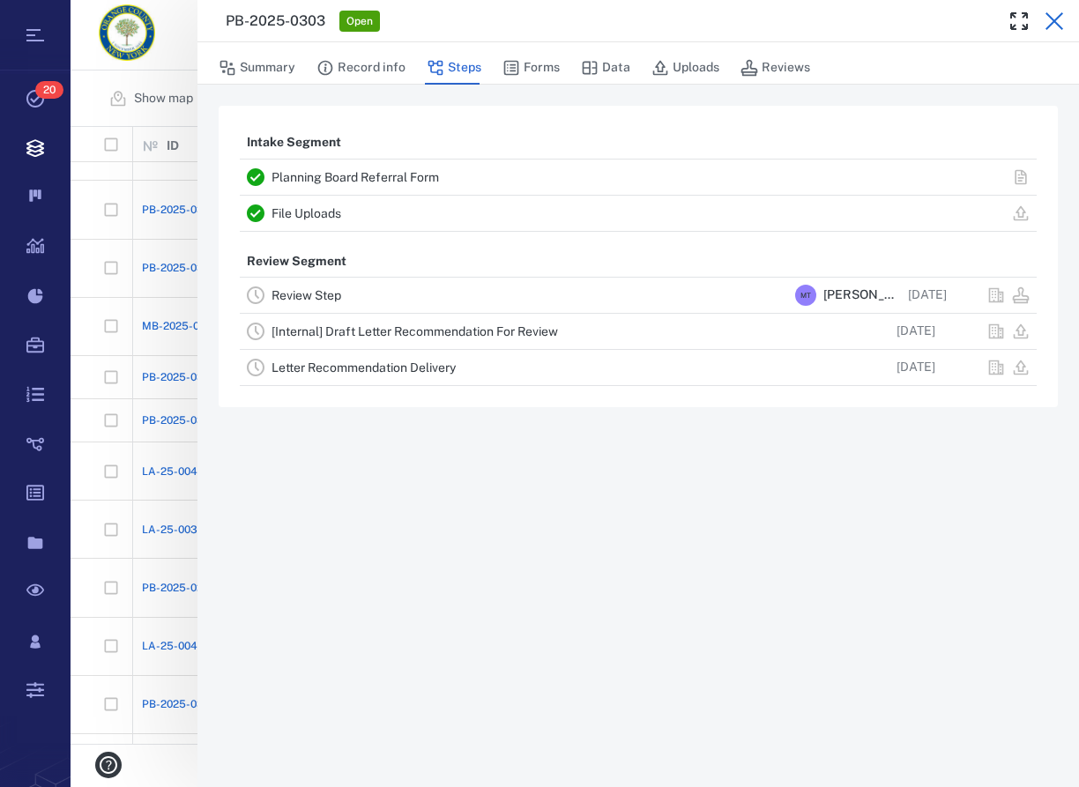
click at [1056, 20] on icon "button" at bounding box center [1055, 21] width 18 height 18
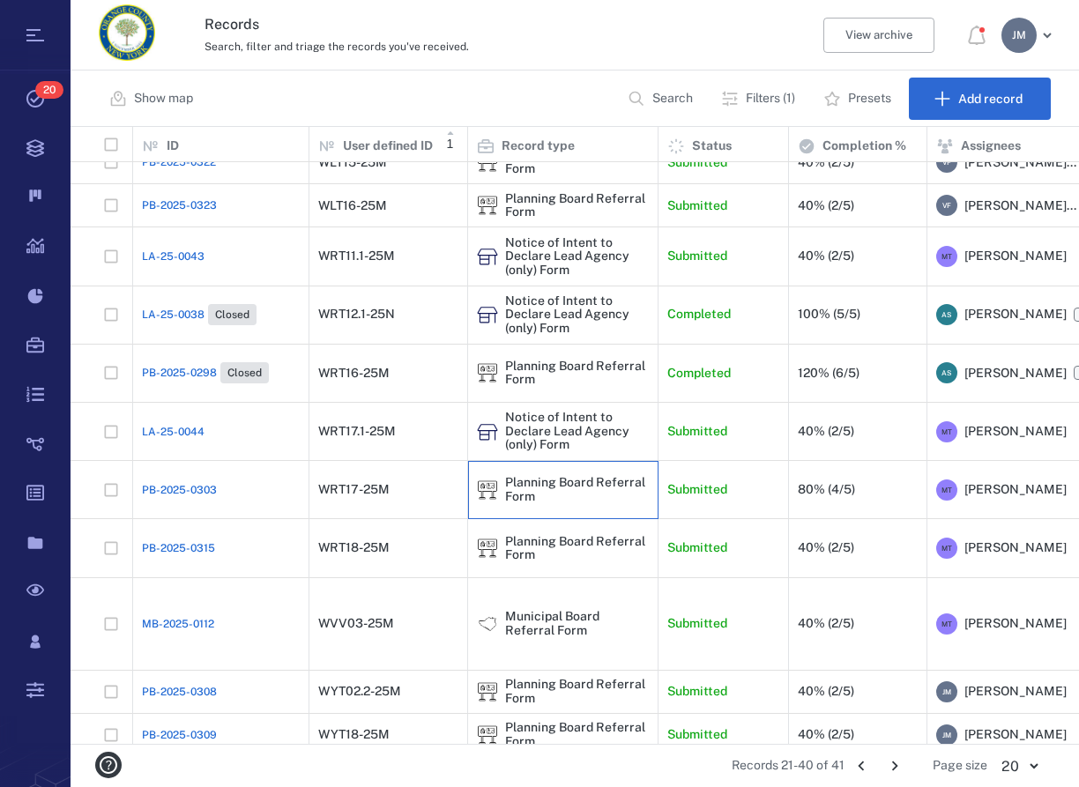
scroll to position [449, 0]
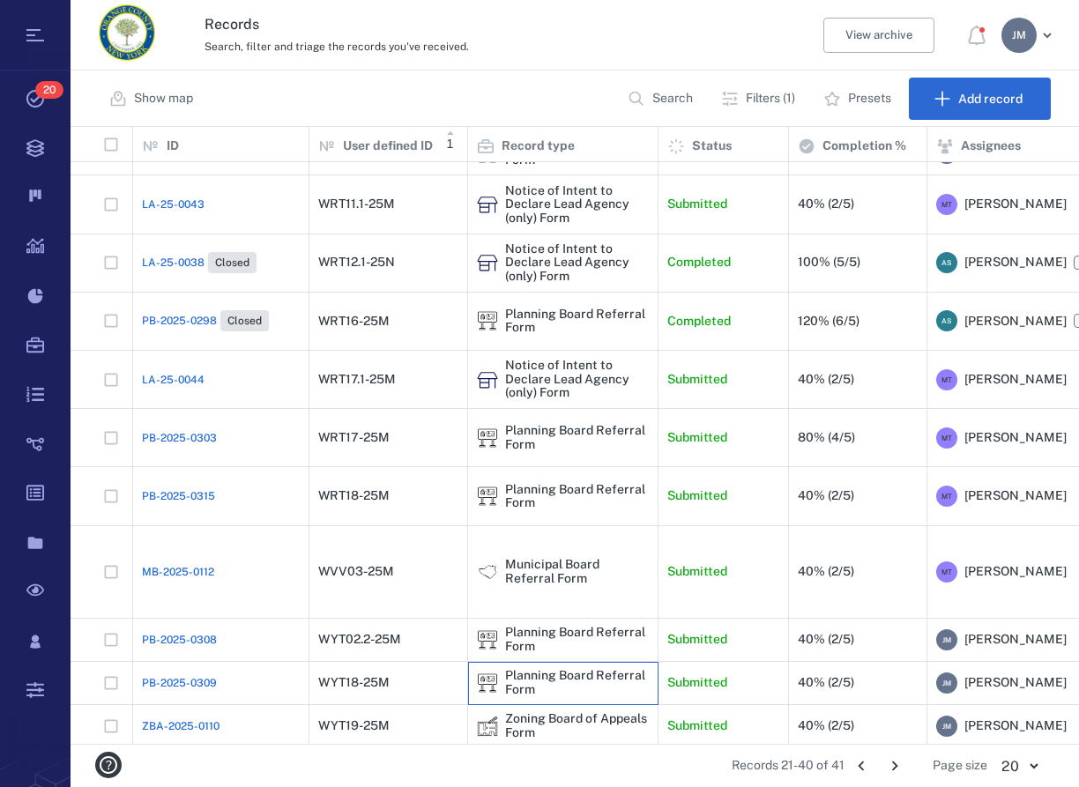
click at [539, 669] on div "Planning Board Referral Form" at bounding box center [577, 682] width 144 height 27
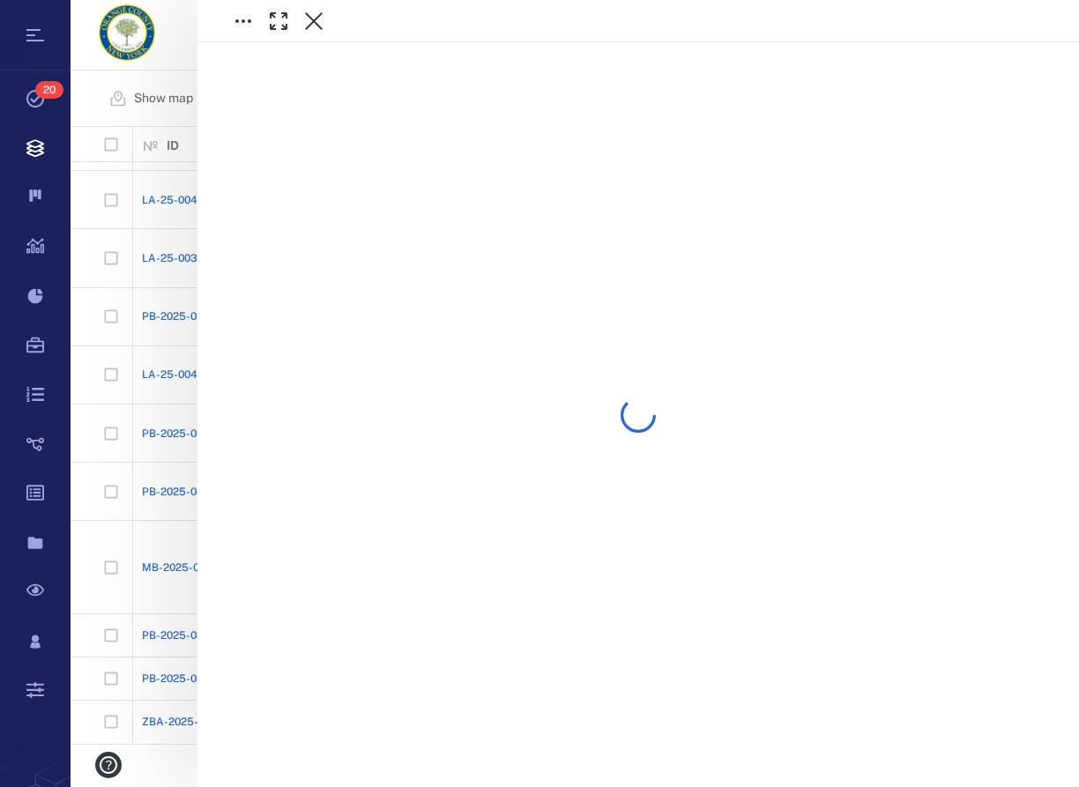
scroll to position [406, 0]
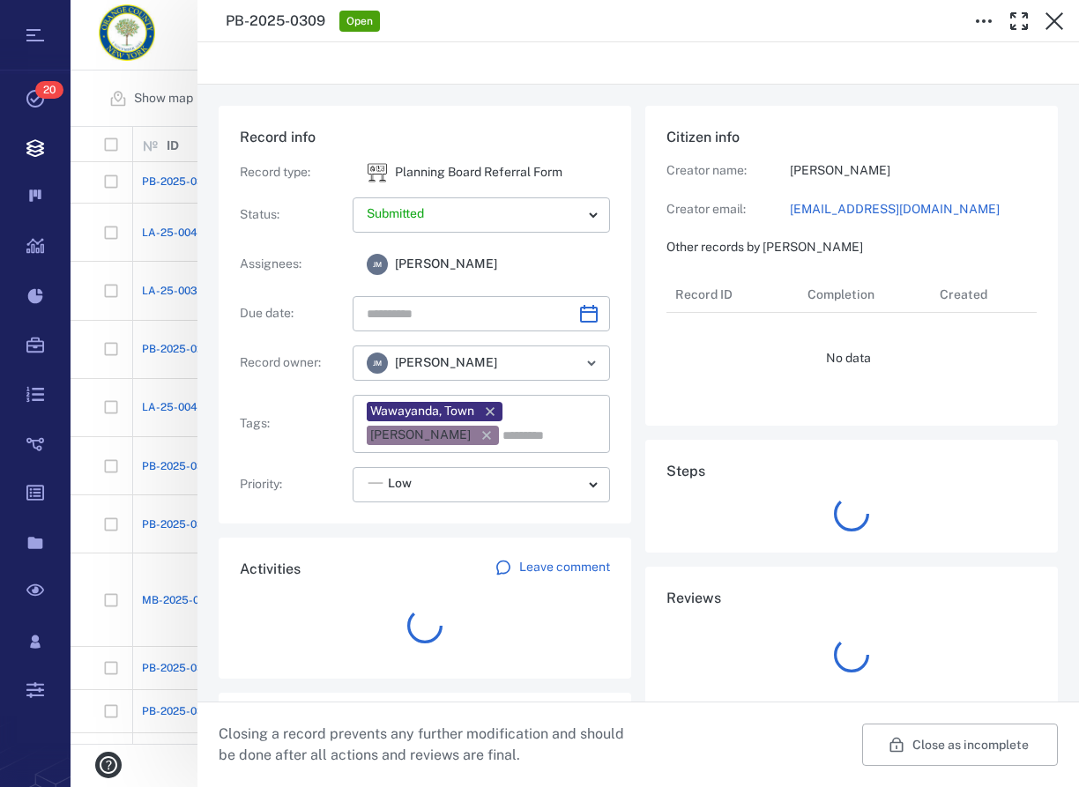
type input "**********"
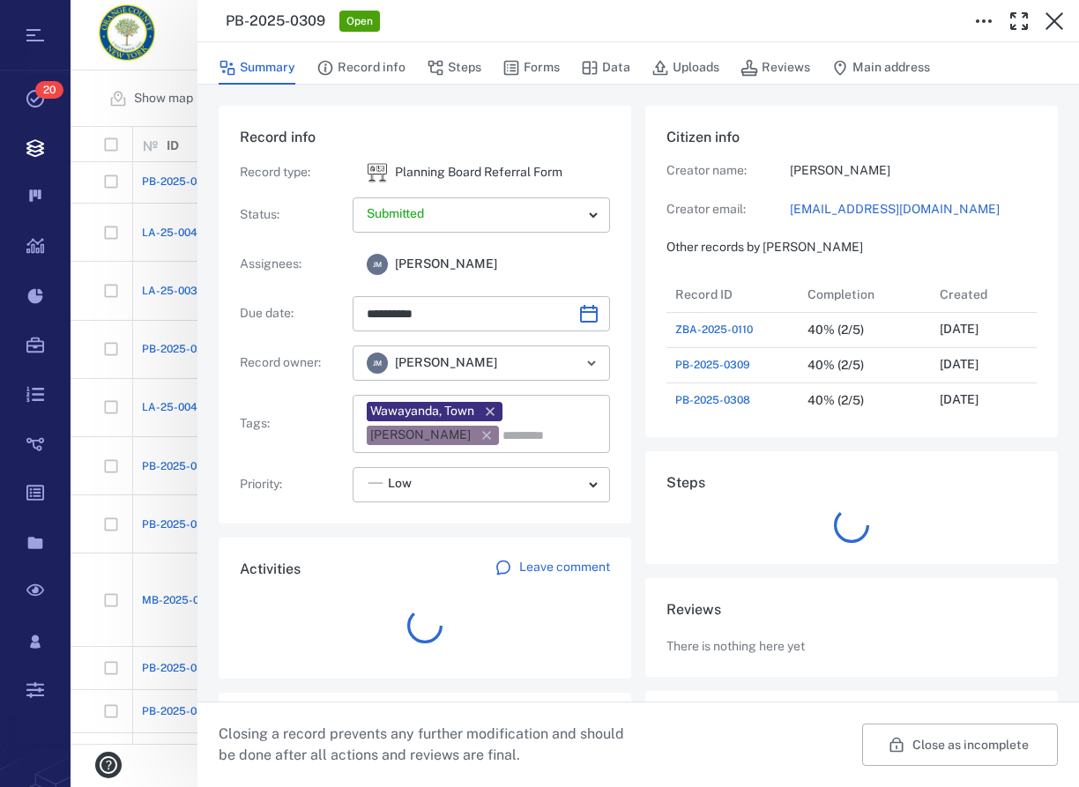
scroll to position [917, 333]
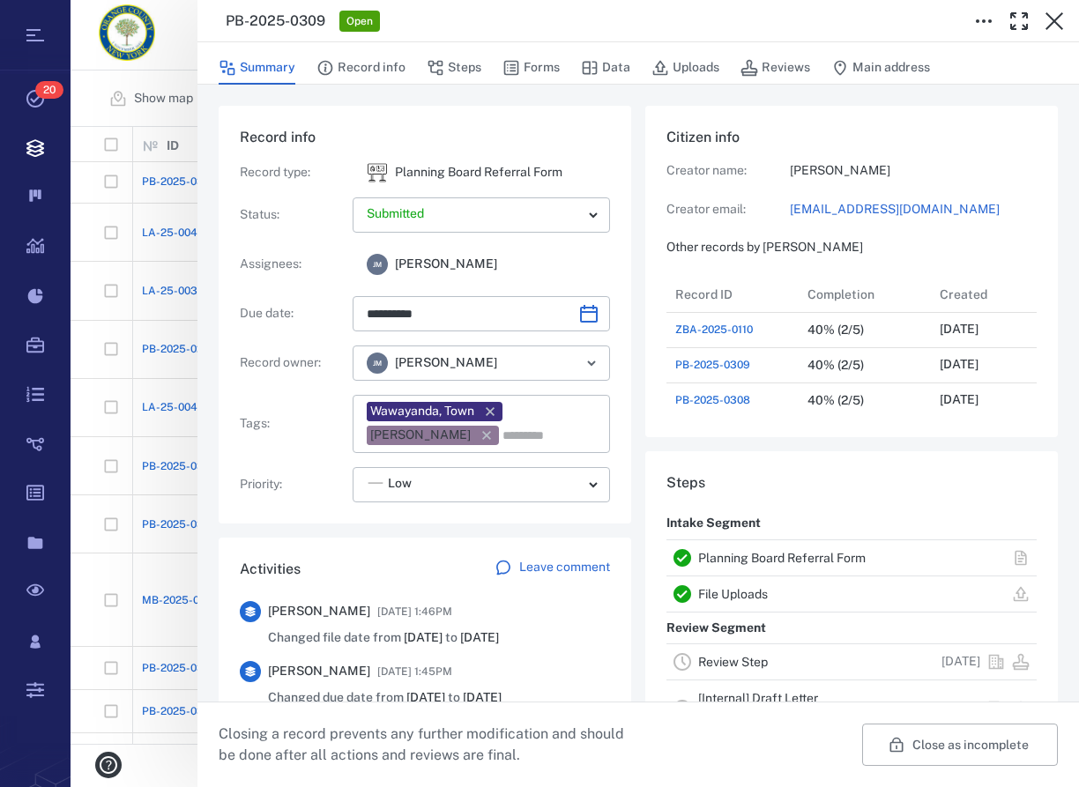
click at [778, 556] on link "Planning Board Referral Form" at bounding box center [782, 558] width 168 height 14
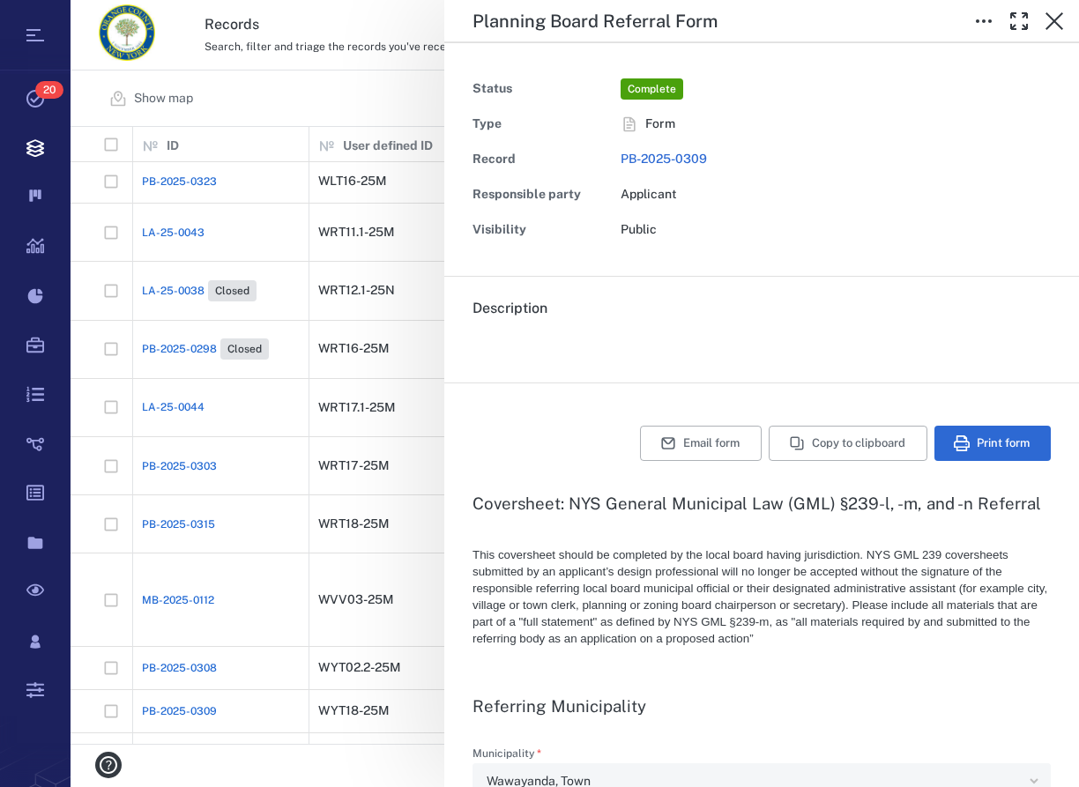
type textarea "*"
type input "**********"
type textarea "*"
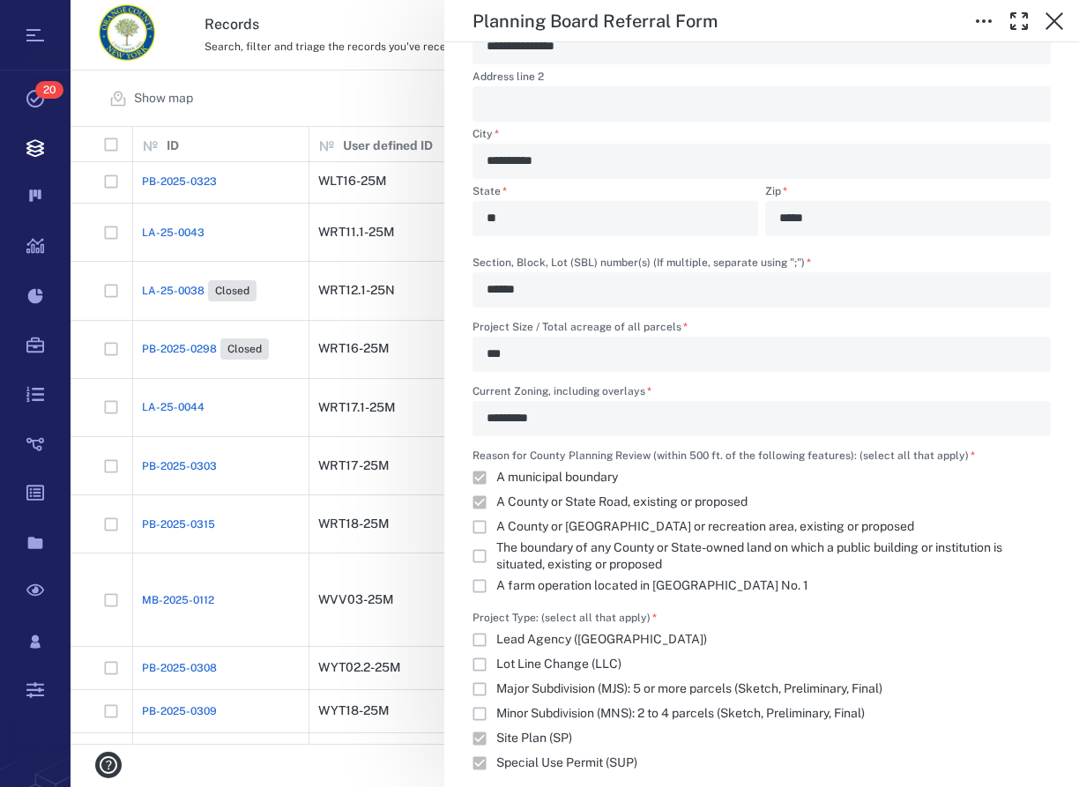
scroll to position [1307, 0]
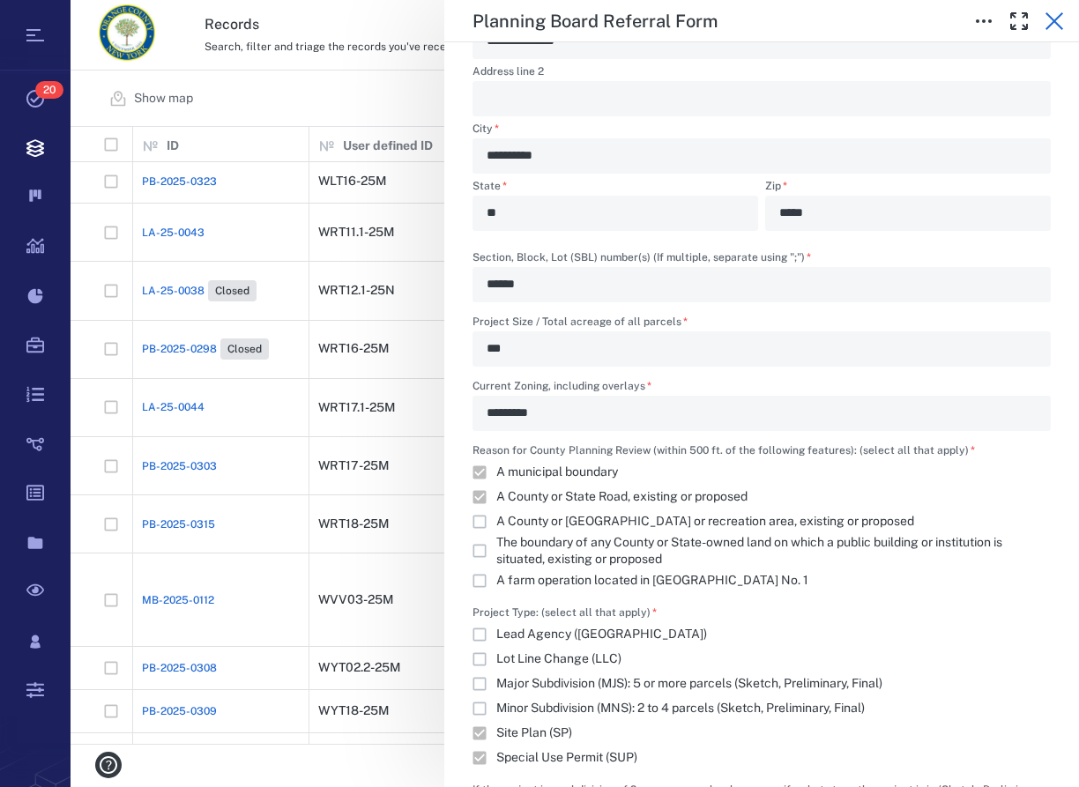
click at [1059, 15] on icon "button" at bounding box center [1054, 21] width 21 height 21
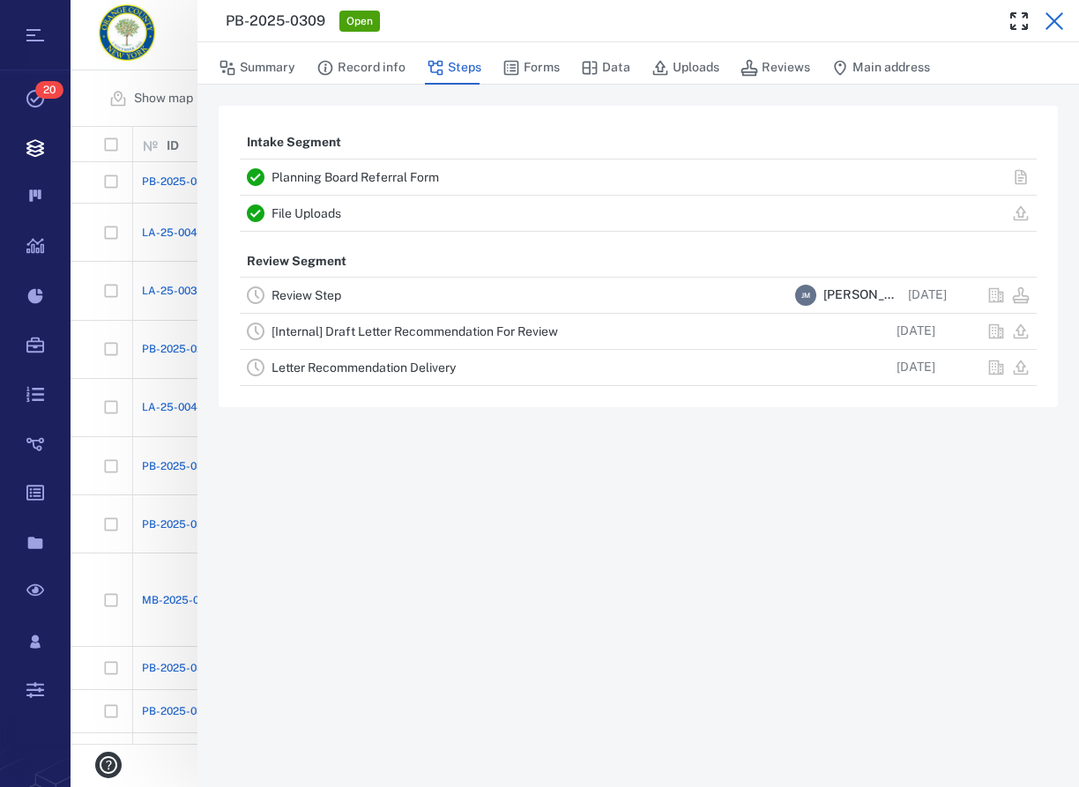
click at [1055, 19] on icon "button" at bounding box center [1055, 21] width 18 height 18
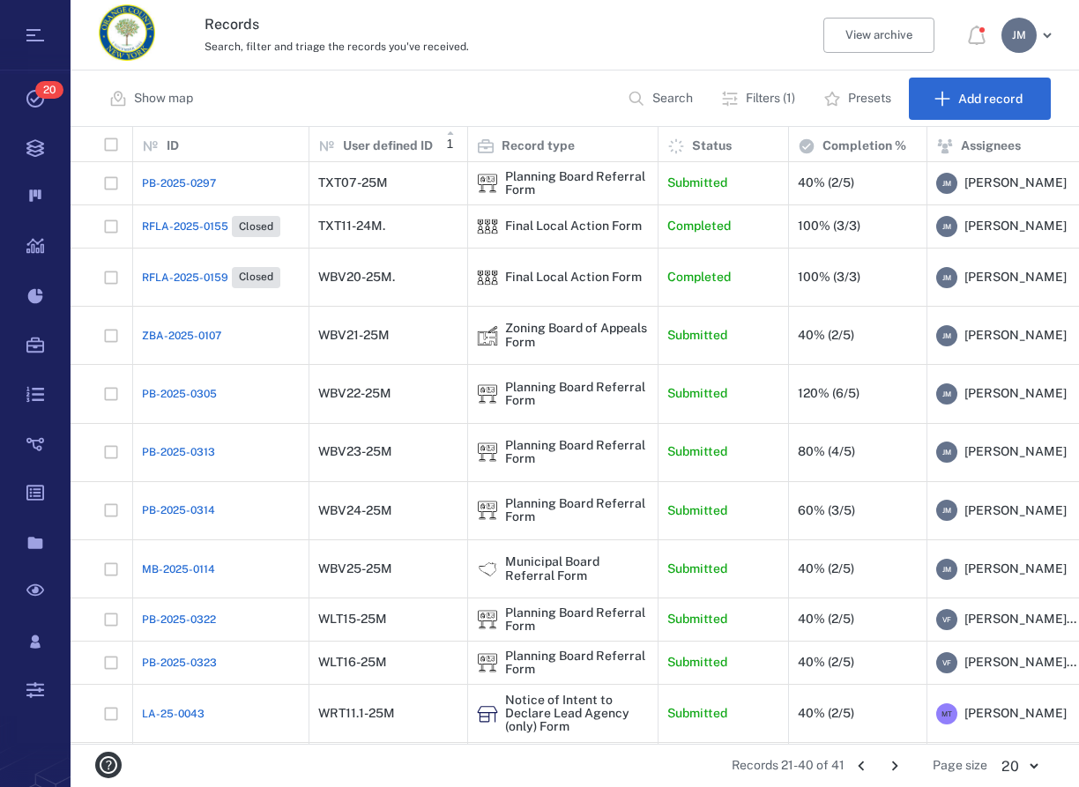
click at [862, 757] on icon "Go to previous page" at bounding box center [861, 766] width 19 height 19
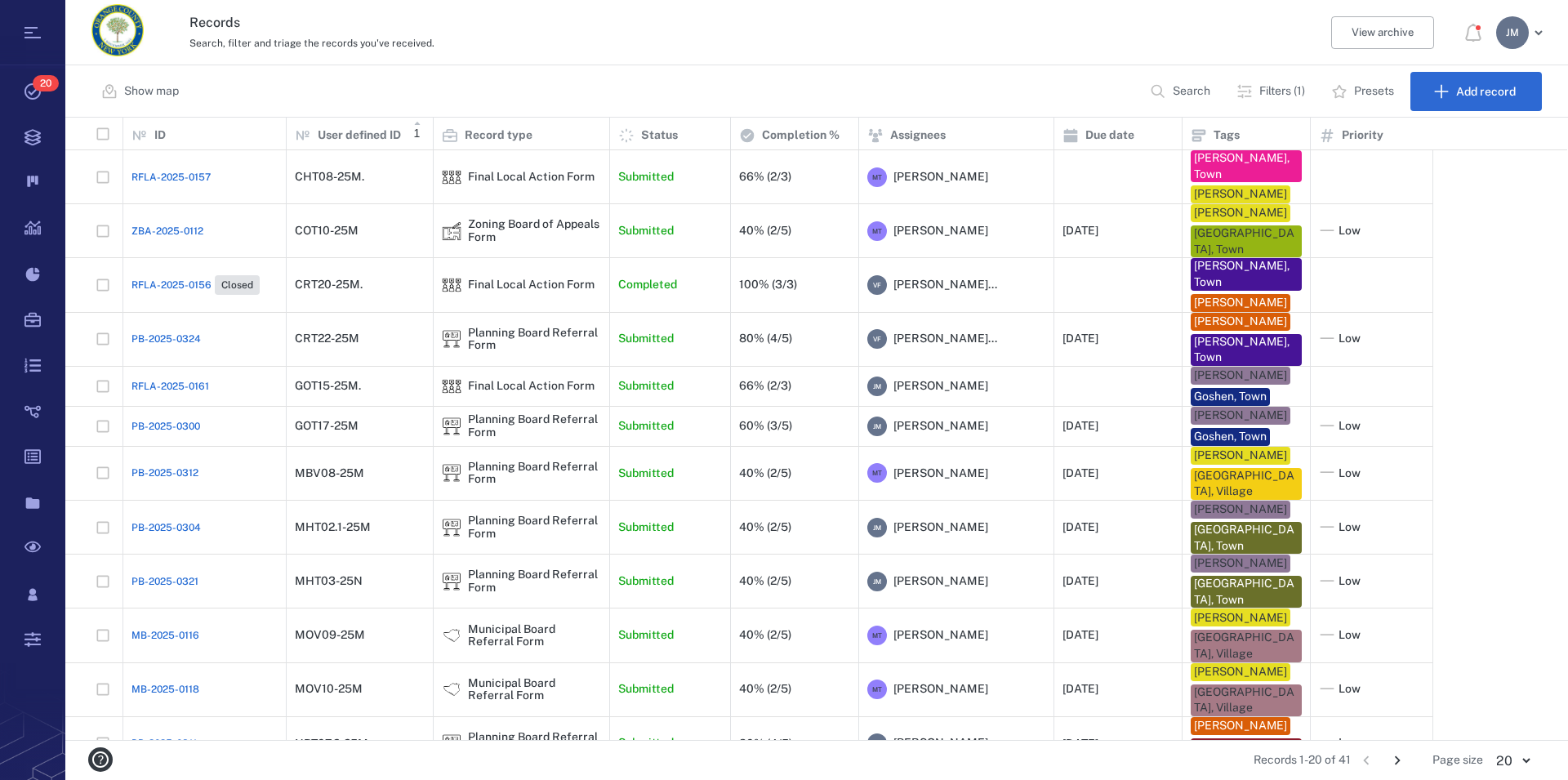
scroll to position [609, 1487]
click at [998, 90] on p "Filters (1)" at bounding box center [1282, 92] width 45 height 17
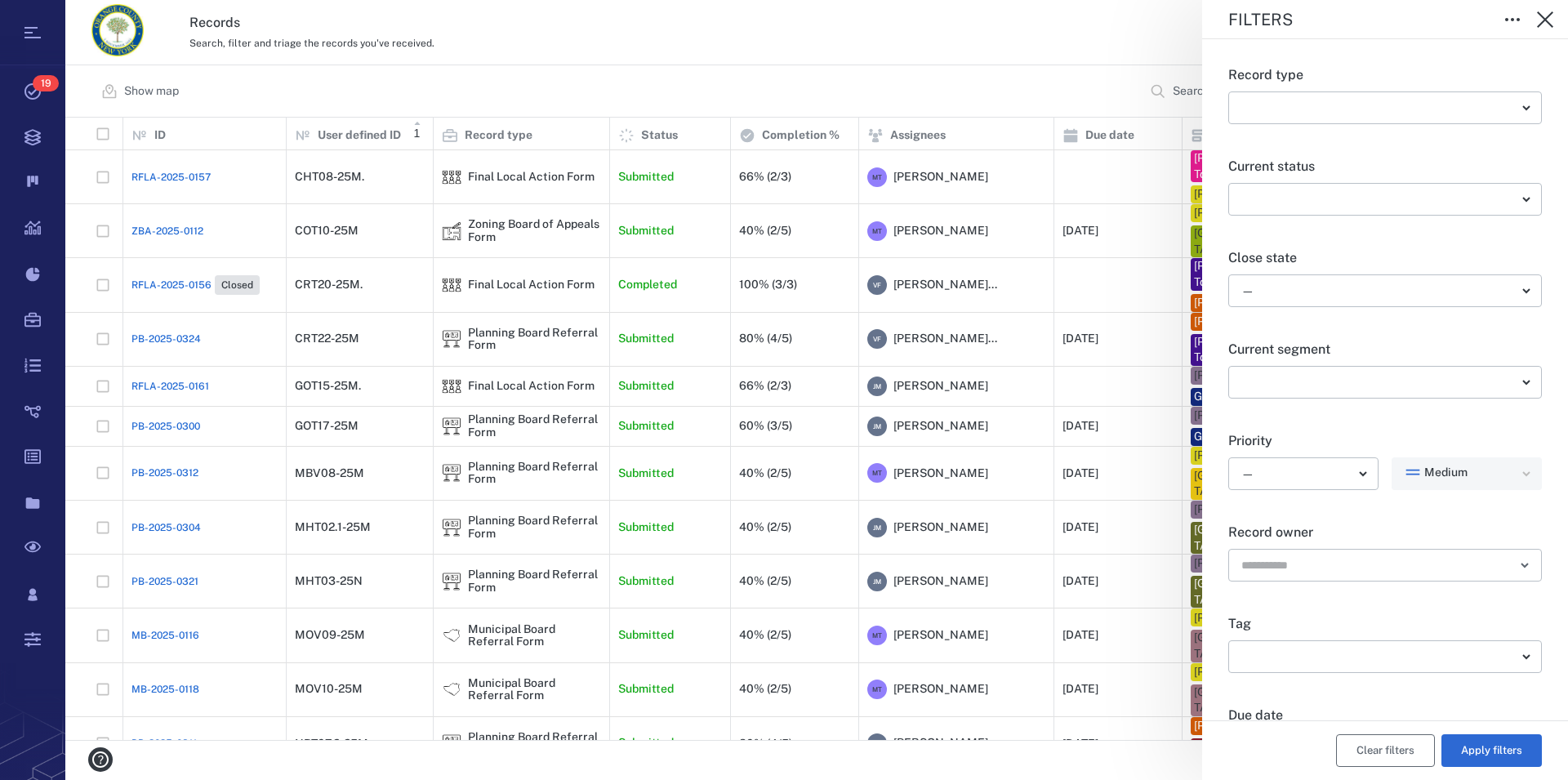
click at [998, 728] on button "Clear filters" at bounding box center [1385, 750] width 99 height 32
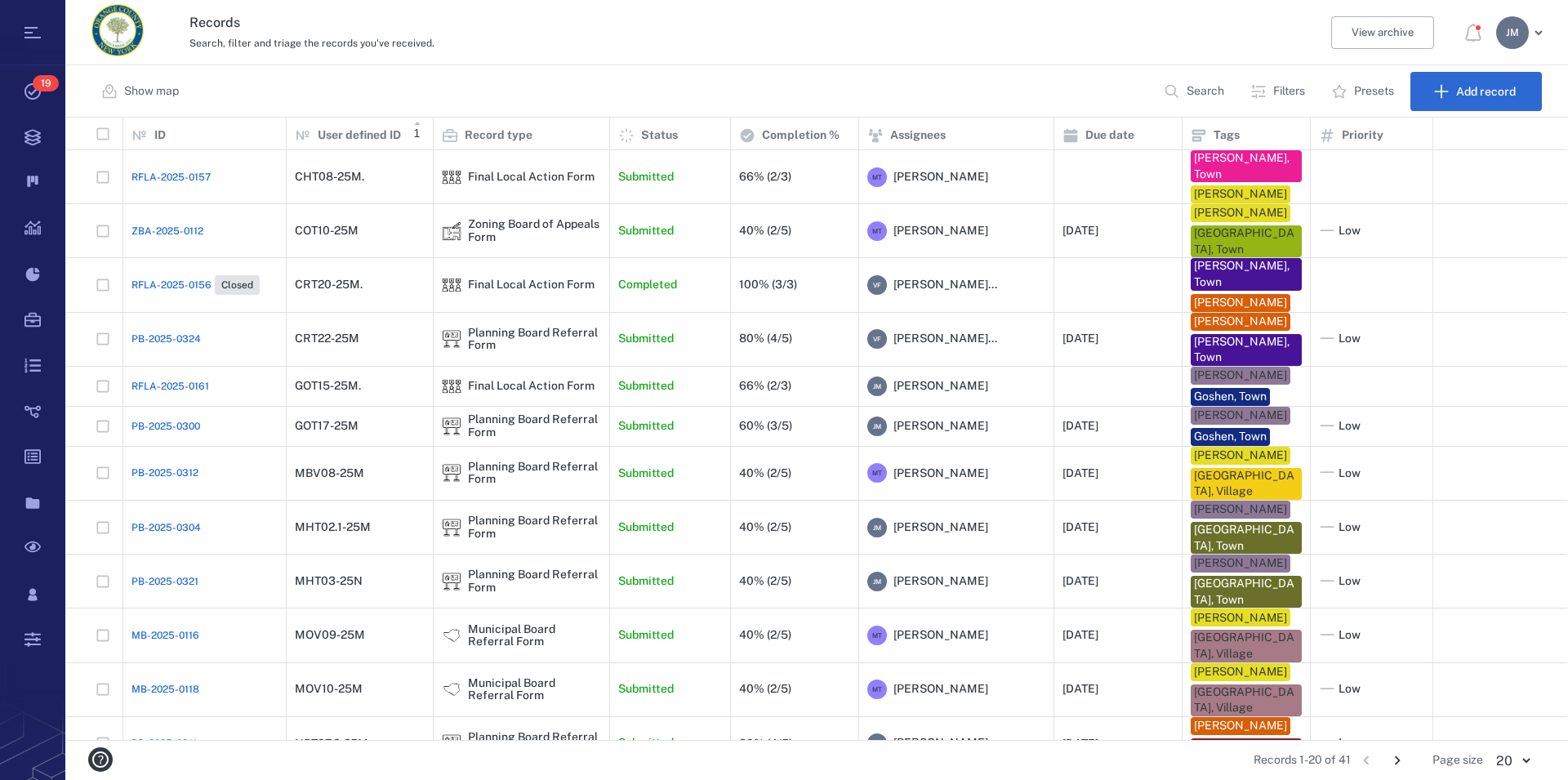
type input "*"
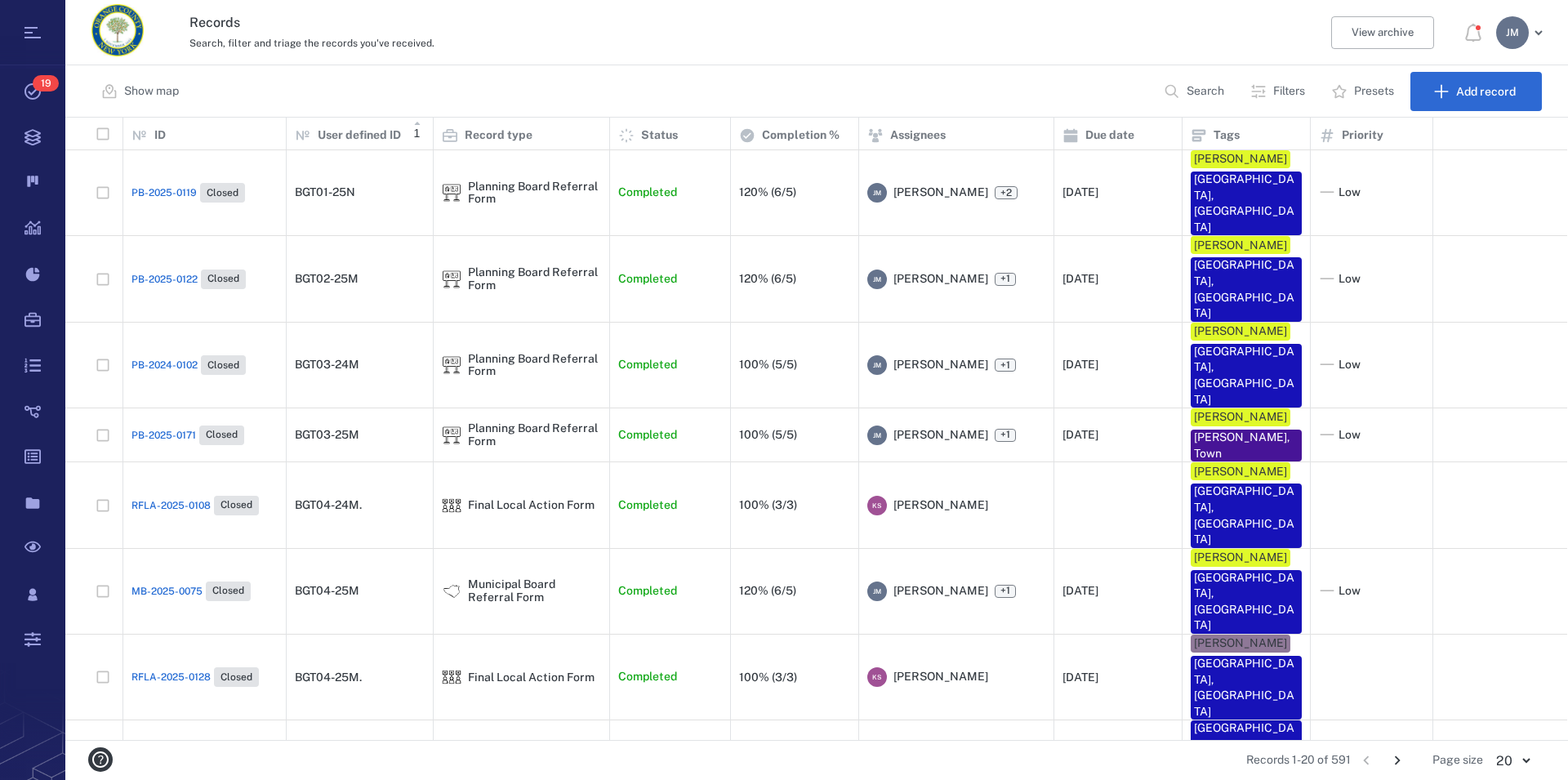
click at [998, 86] on p "Search" at bounding box center [1205, 92] width 38 height 17
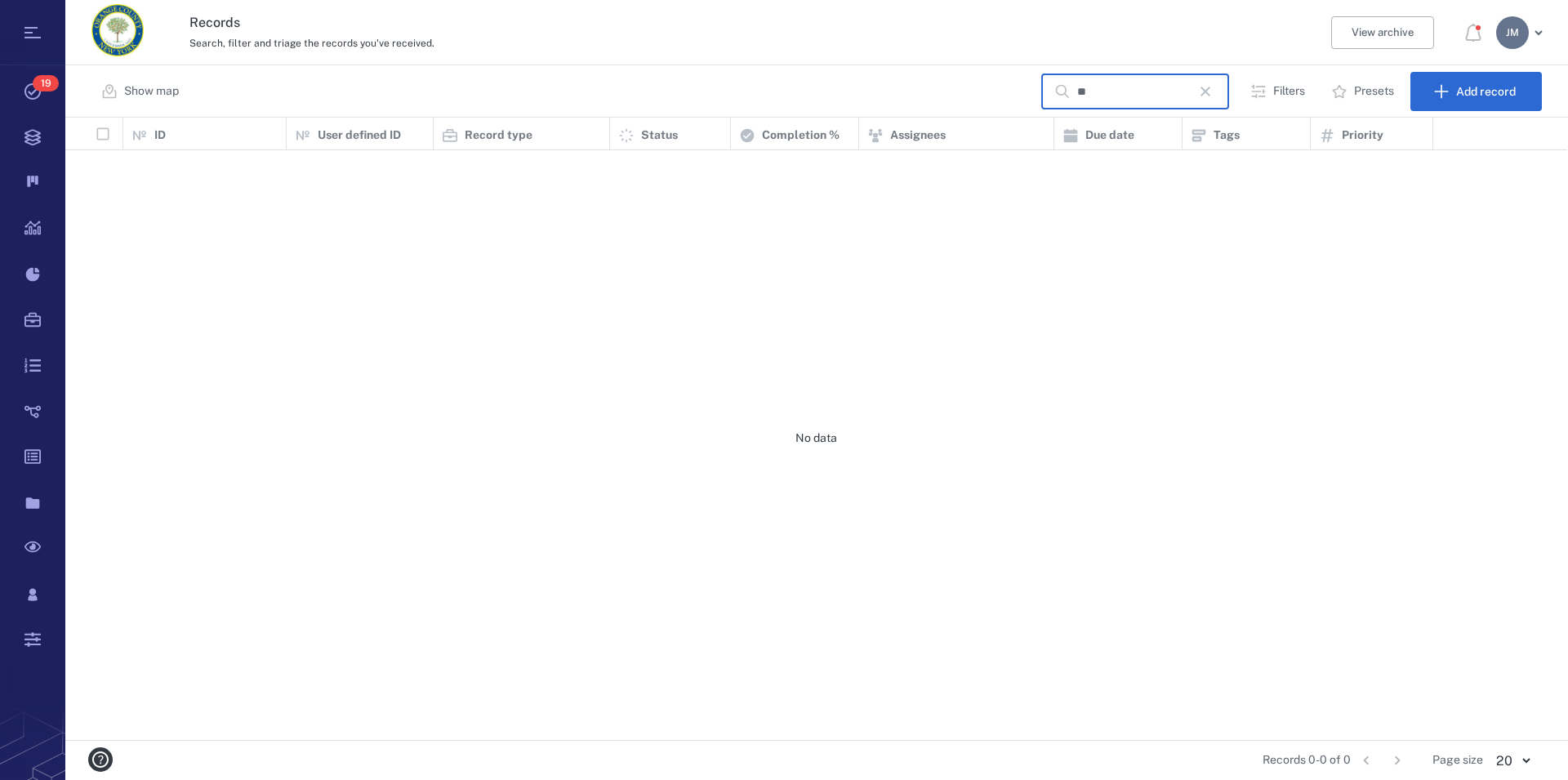
type input "*"
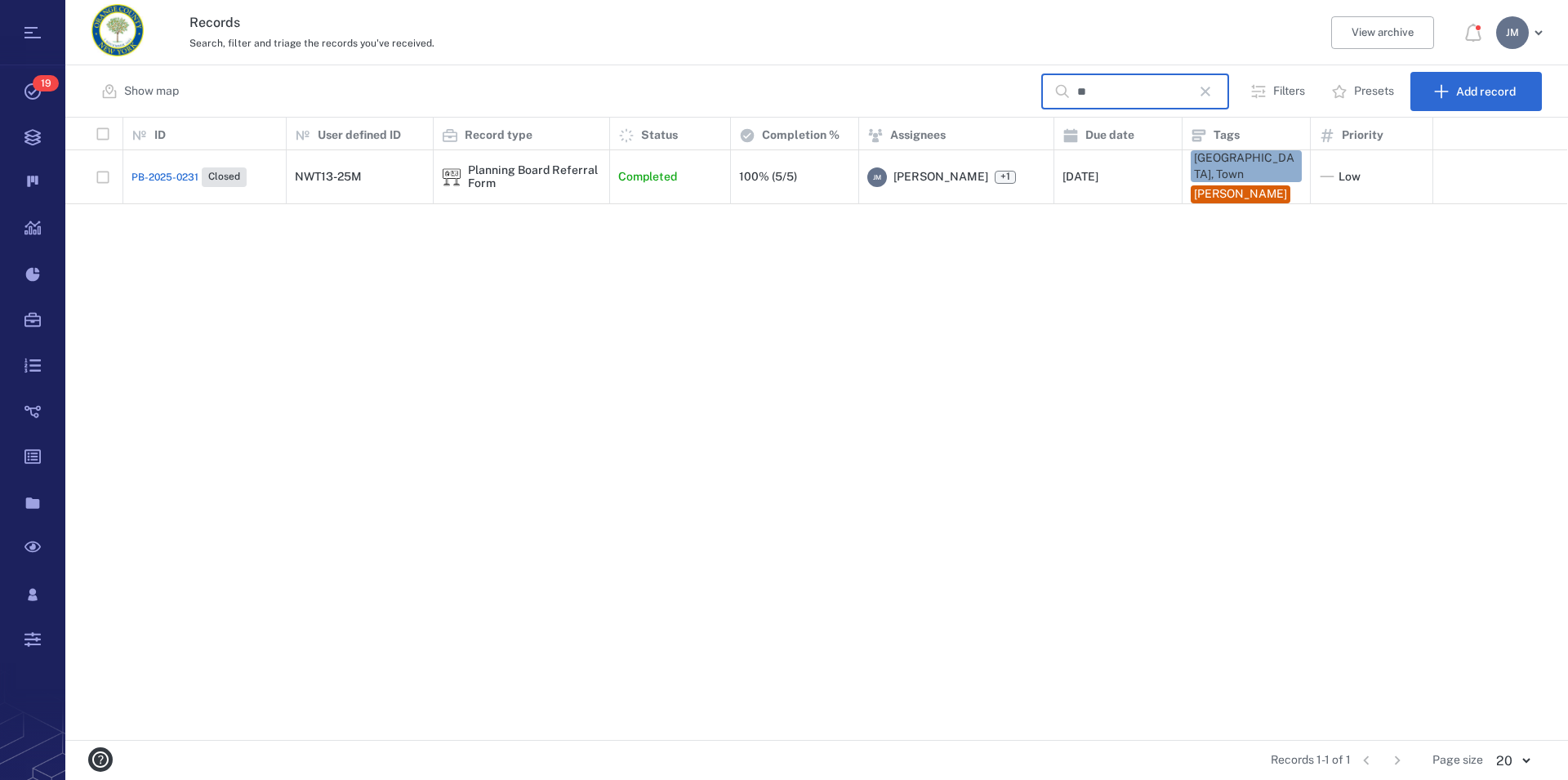
type input "*"
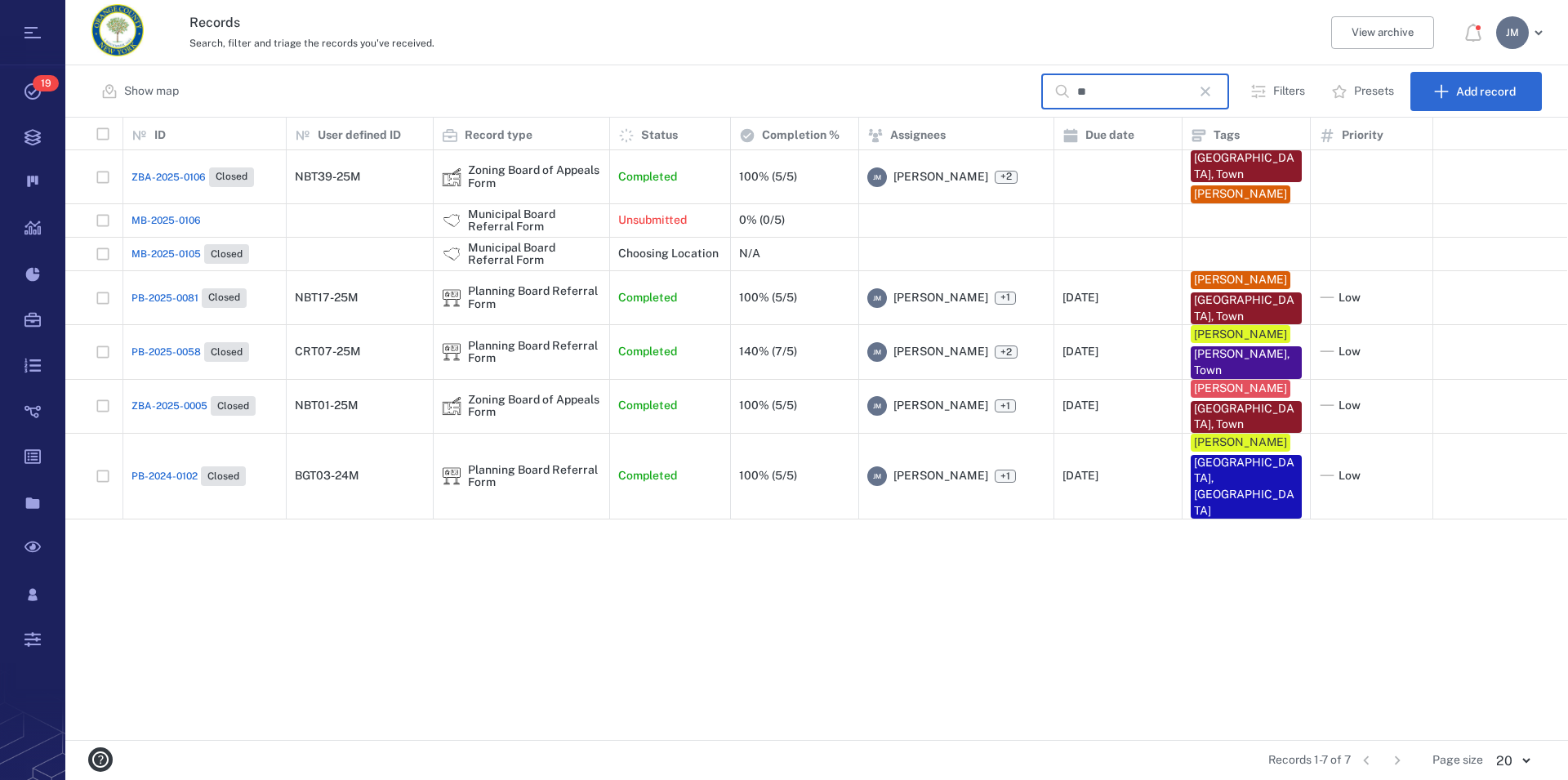
type input "*"
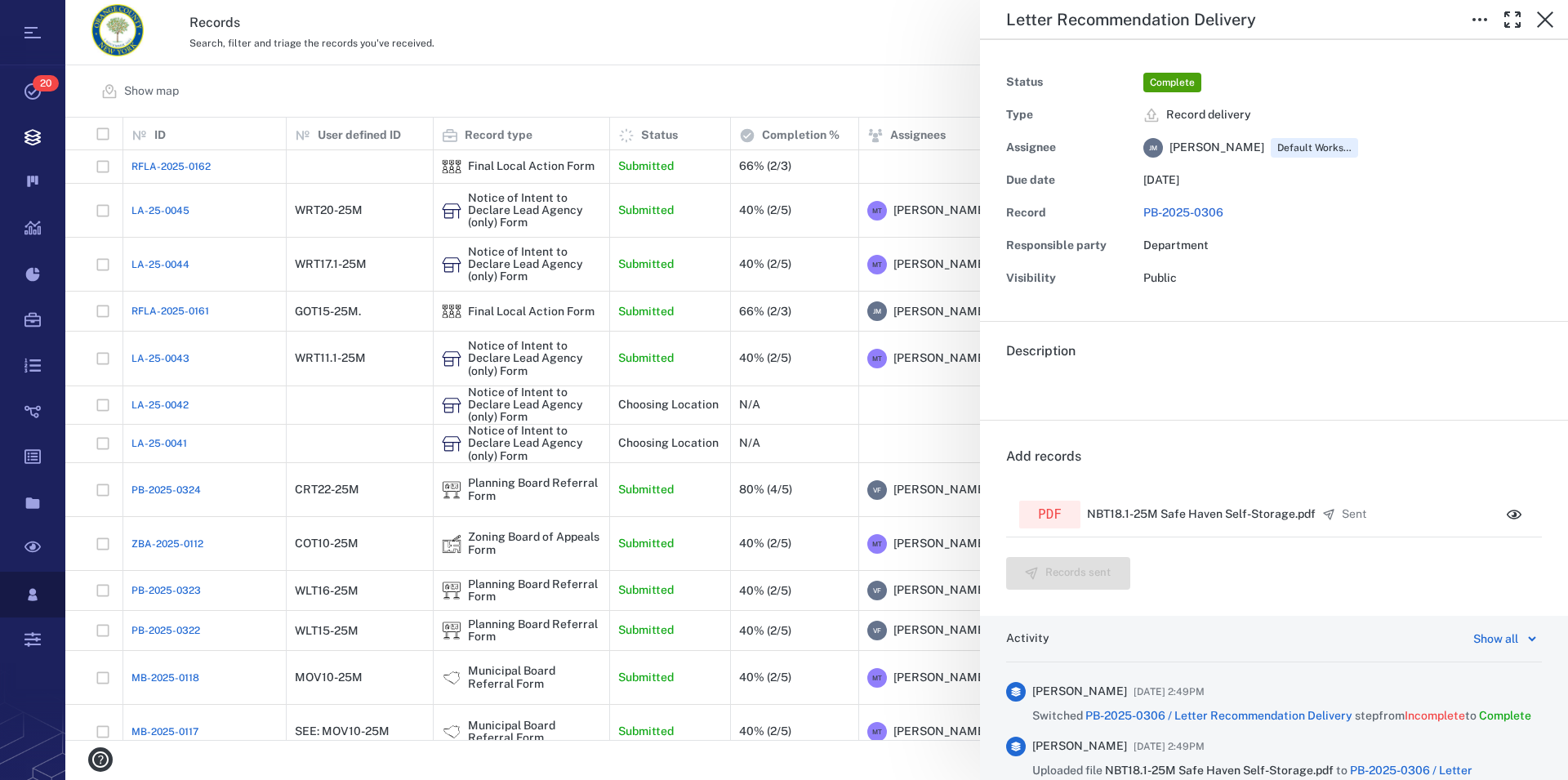
scroll to position [609, 1487]
click at [998, 17] on icon "button" at bounding box center [1545, 19] width 19 height 19
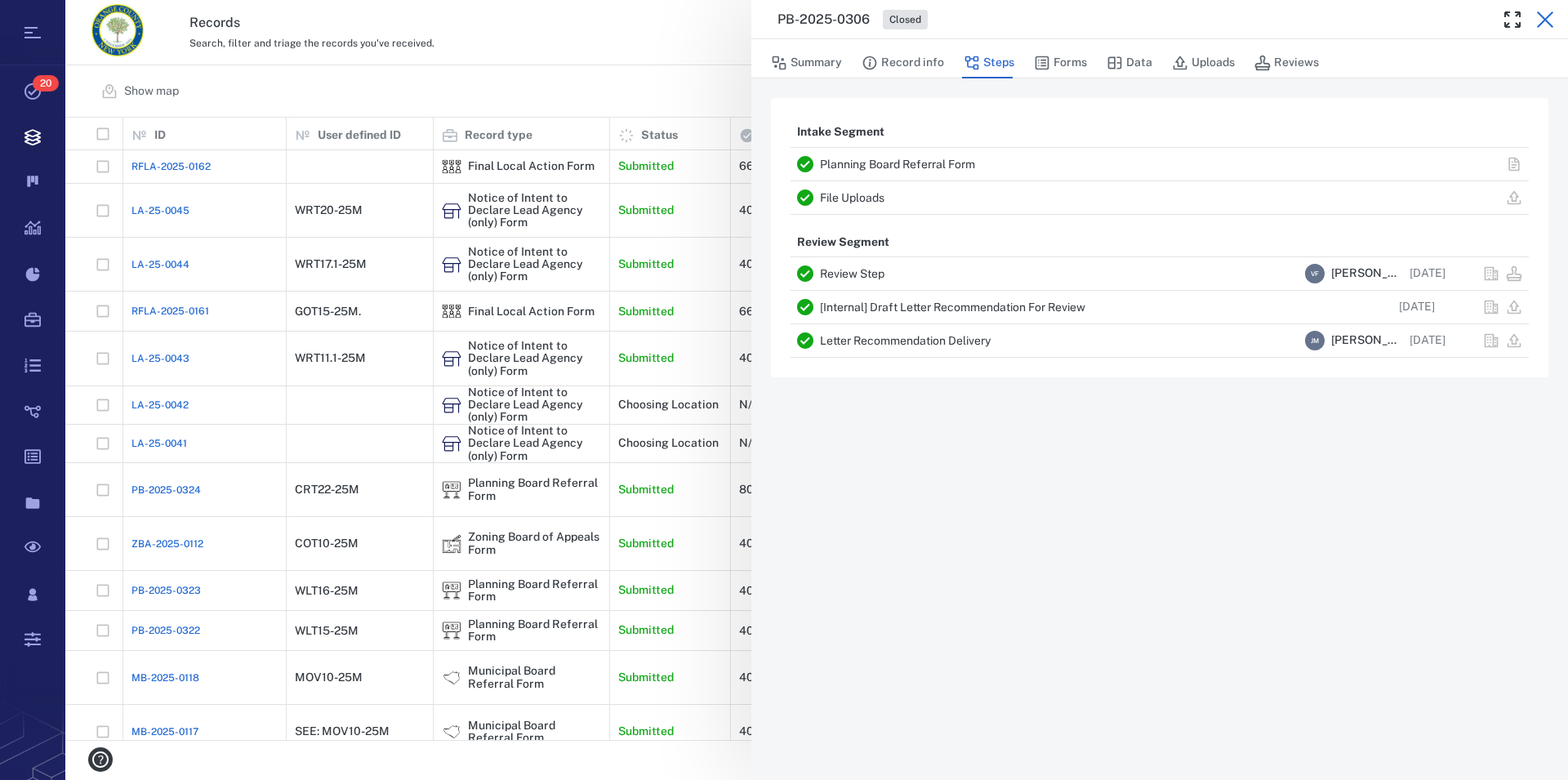
click at [998, 20] on icon "button" at bounding box center [1545, 19] width 19 height 19
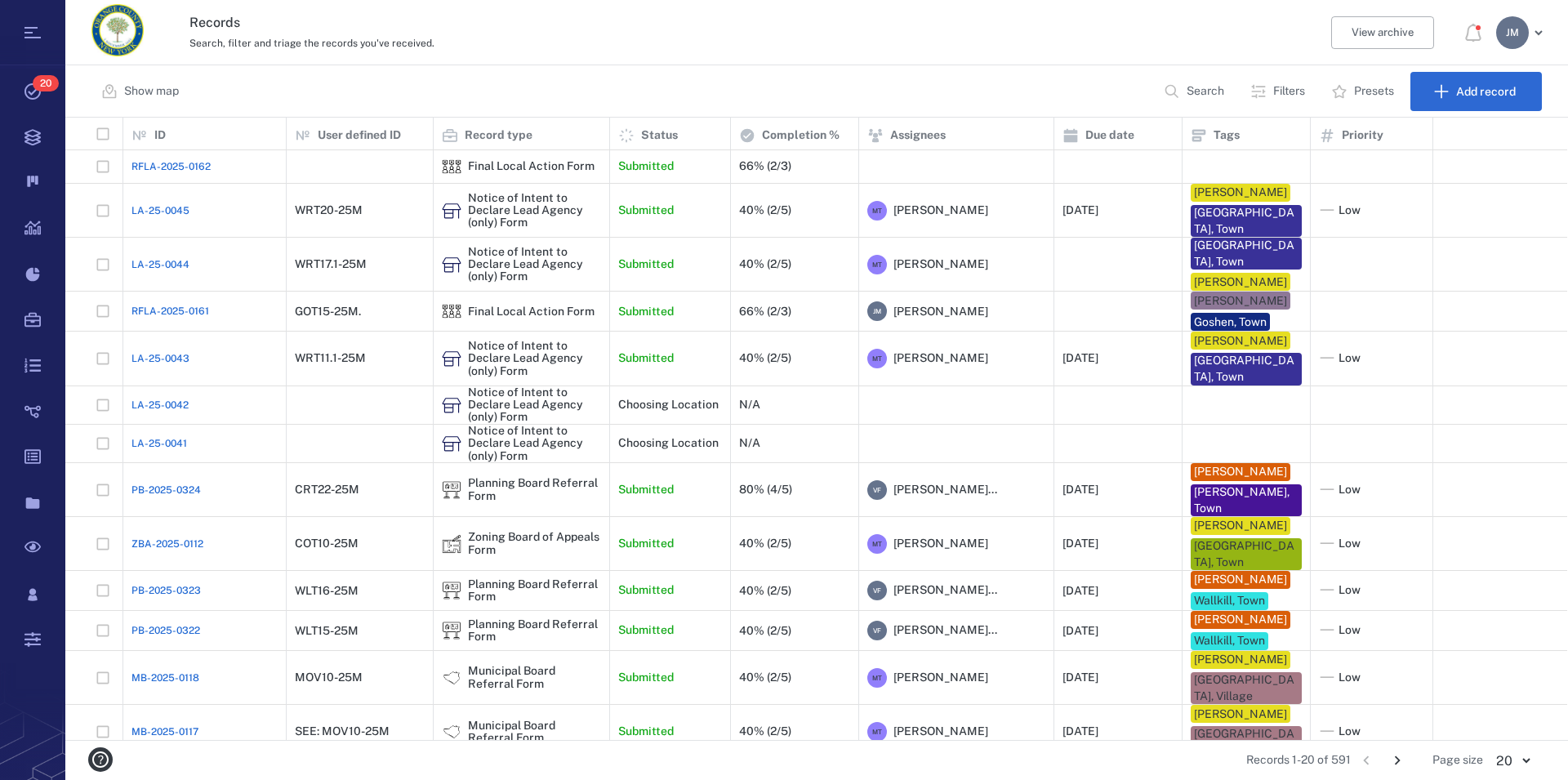
click at [998, 83] on button "Search" at bounding box center [1196, 92] width 83 height 39
type input "***"
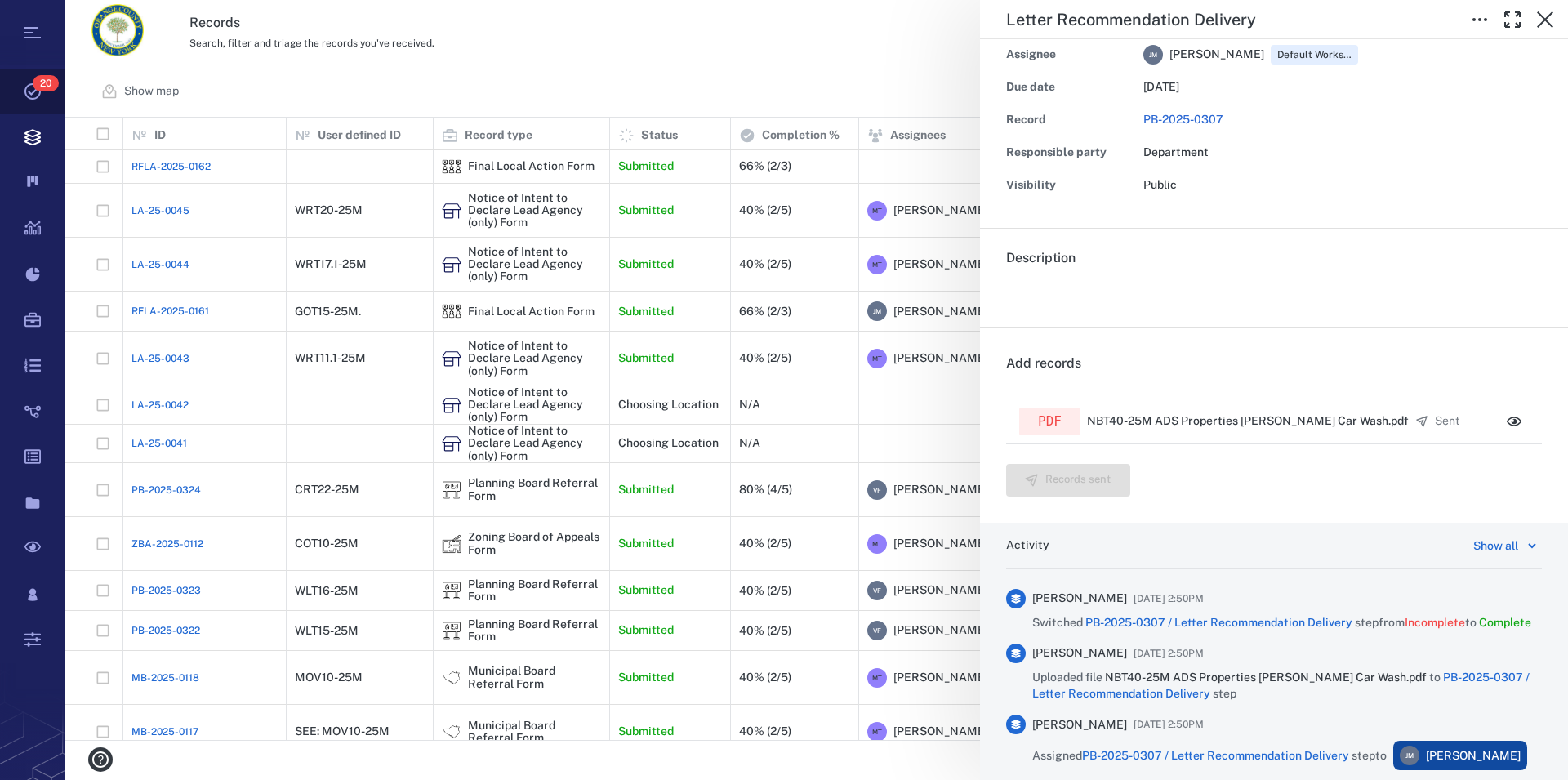
scroll to position [609, 1487]
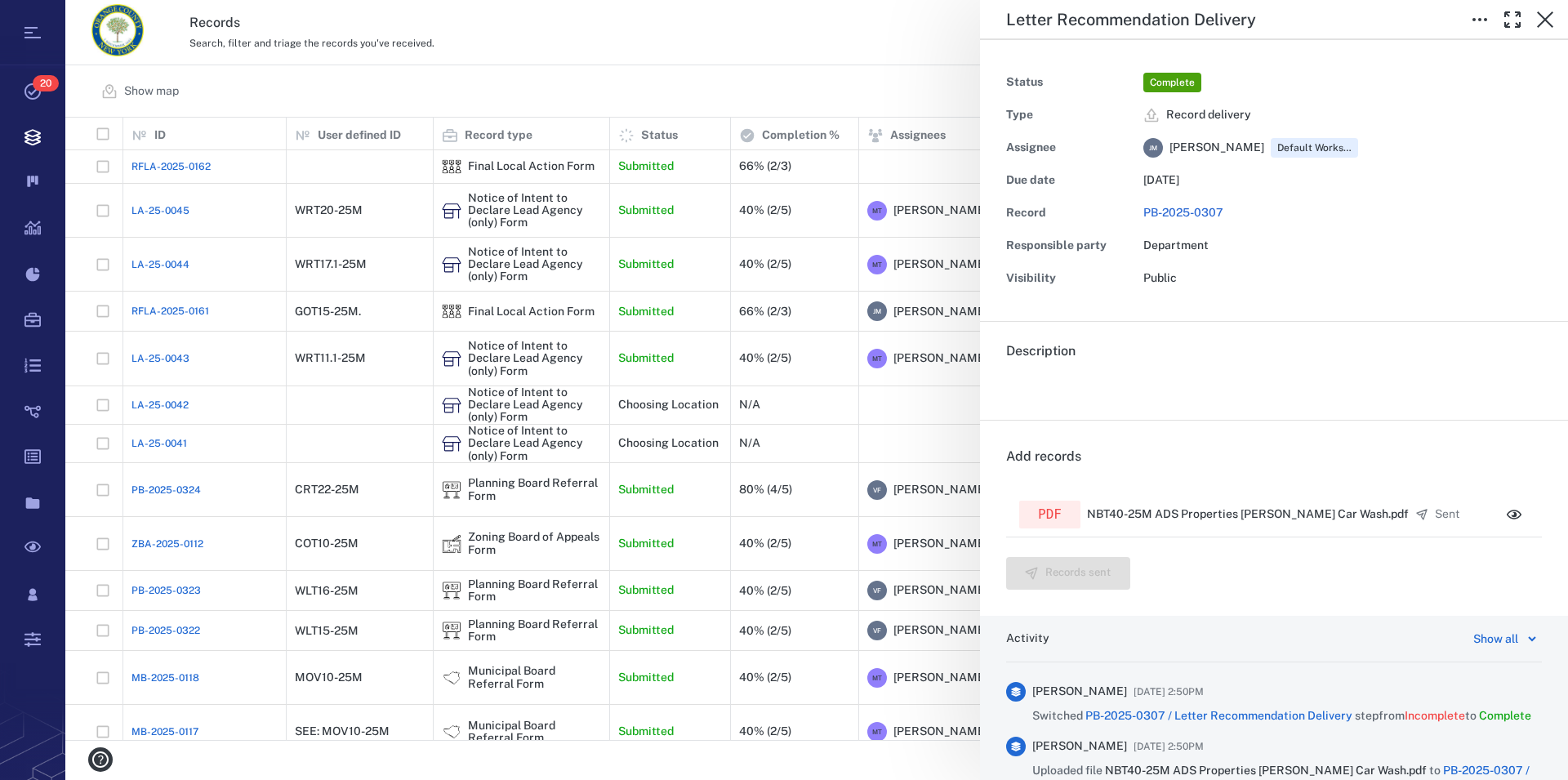
scroll to position [609, 1487]
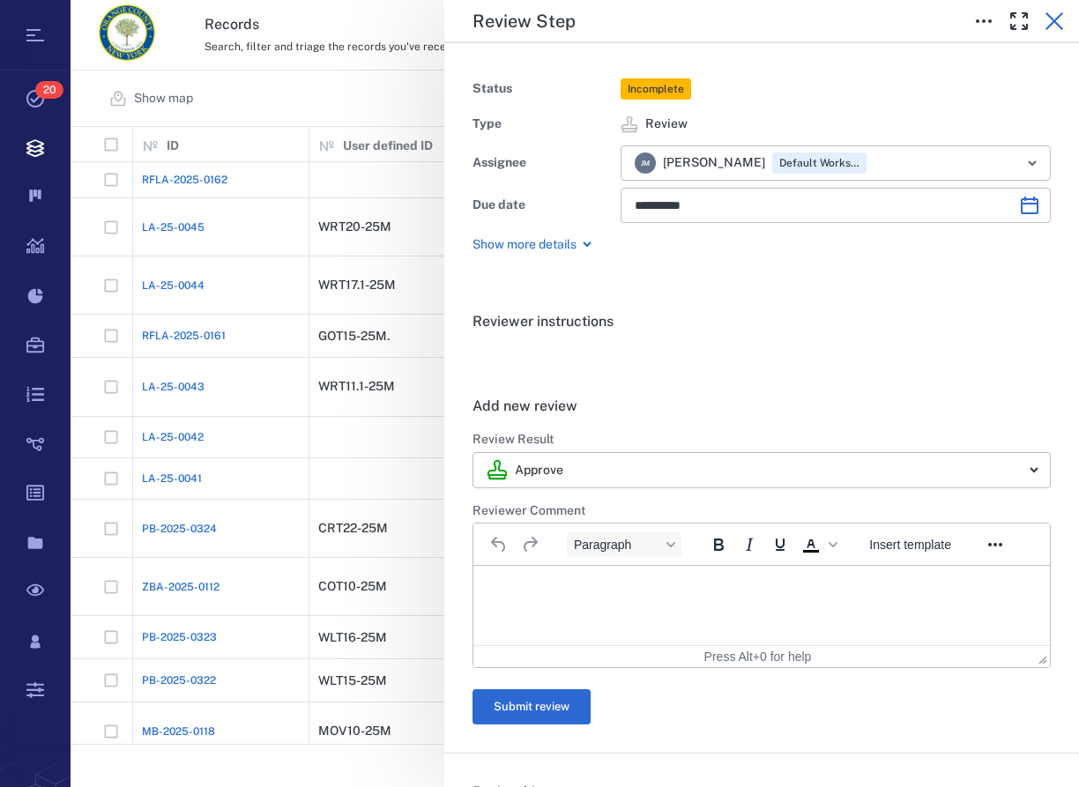
click at [1062, 17] on icon "button" at bounding box center [1054, 21] width 21 height 21
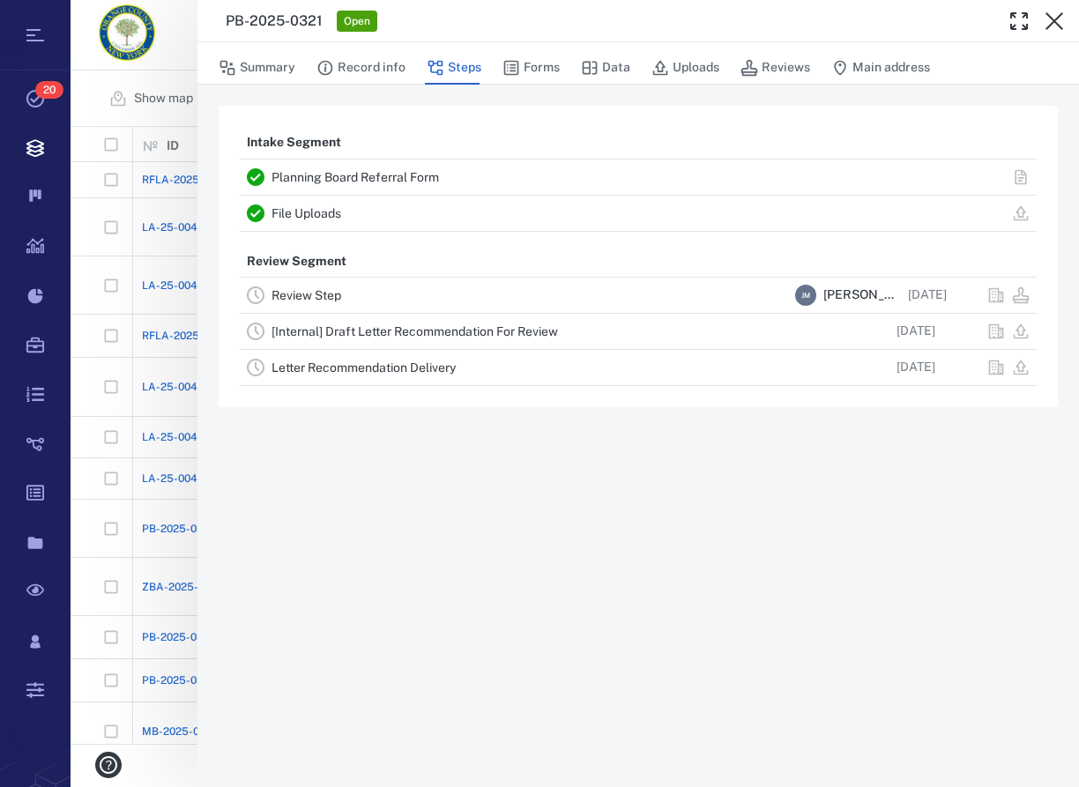
click at [345, 174] on link "Planning Board Referral Form" at bounding box center [356, 177] width 168 height 14
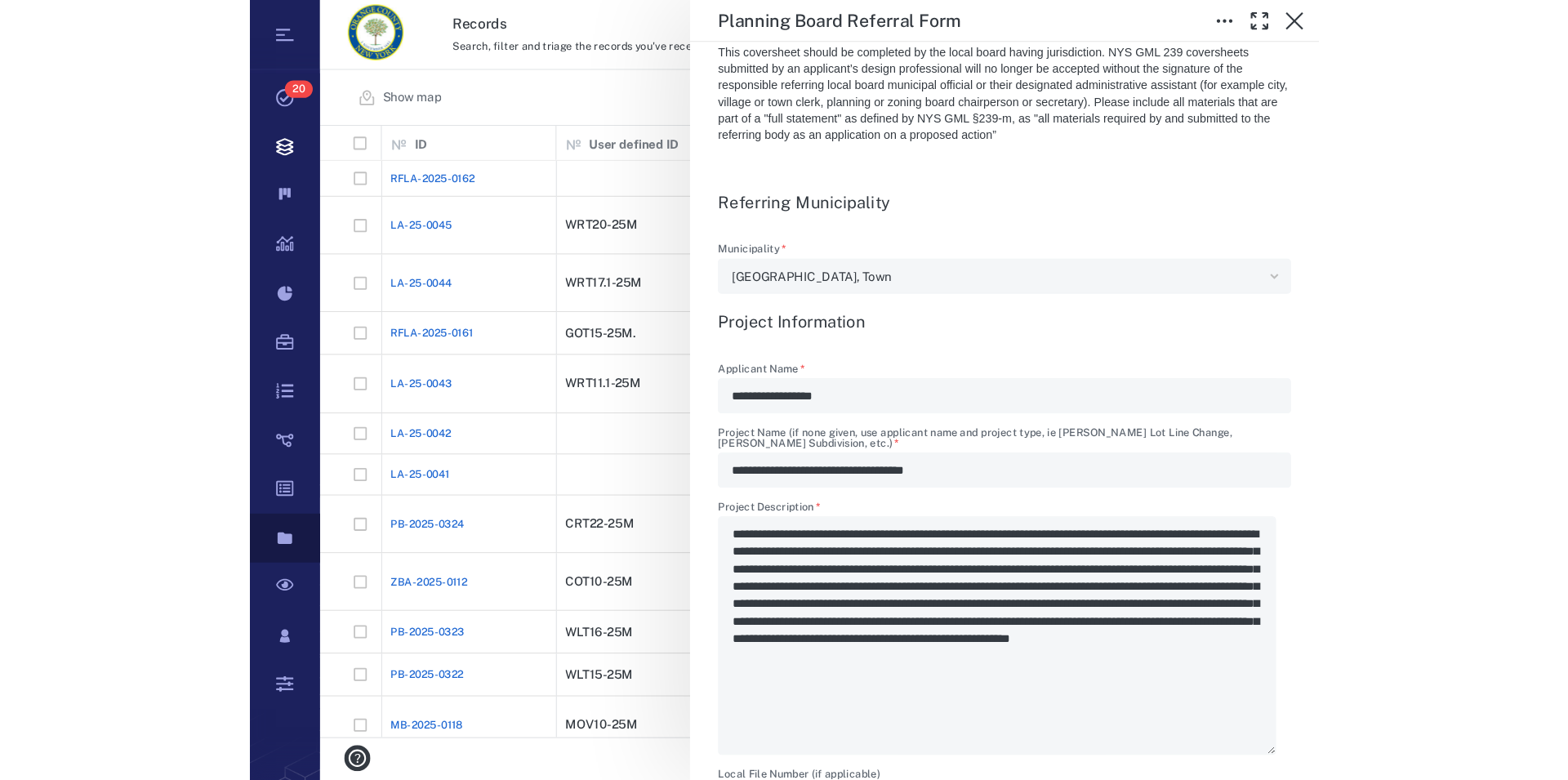
scroll to position [609, 1487]
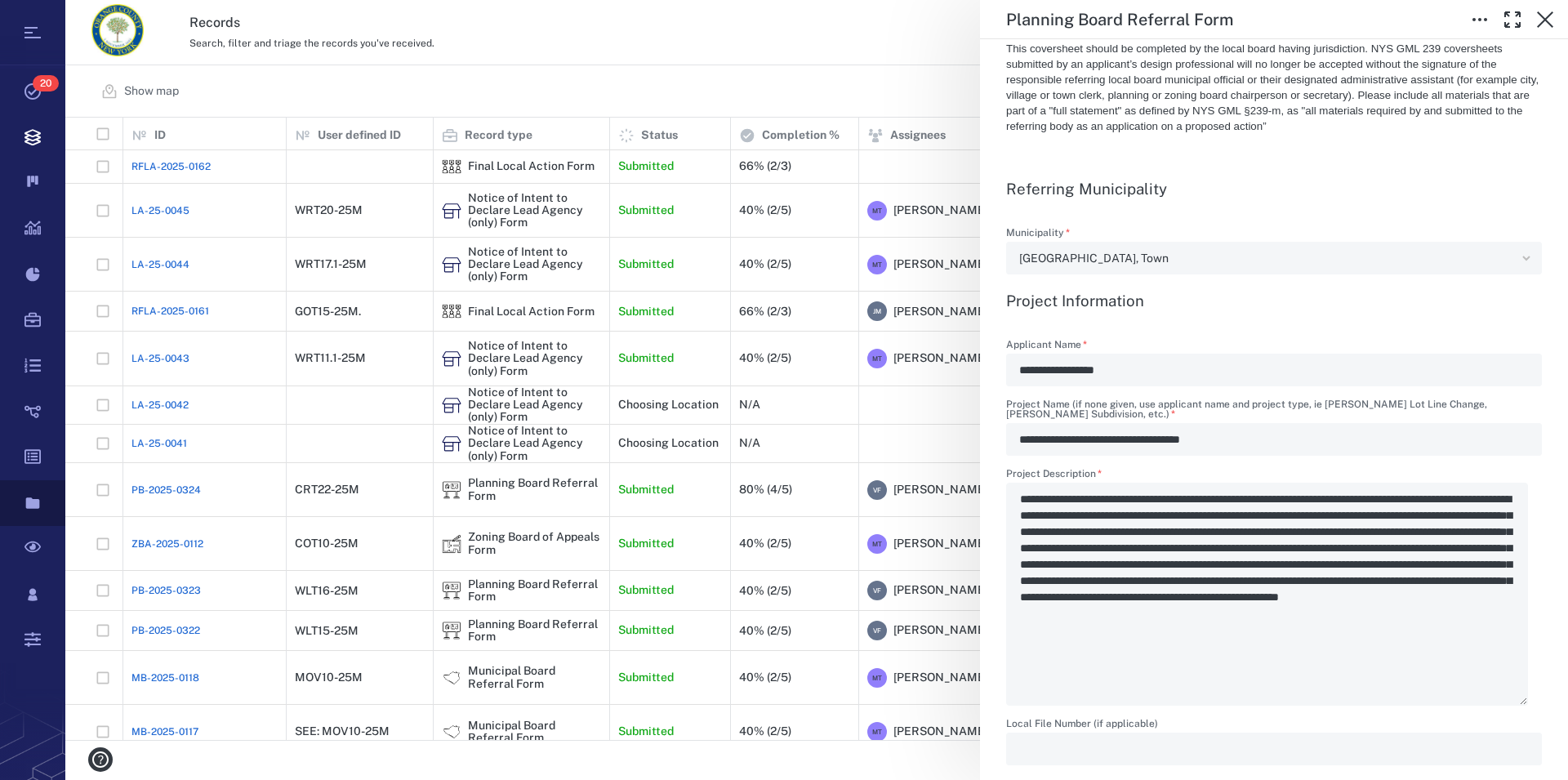
type textarea "*"
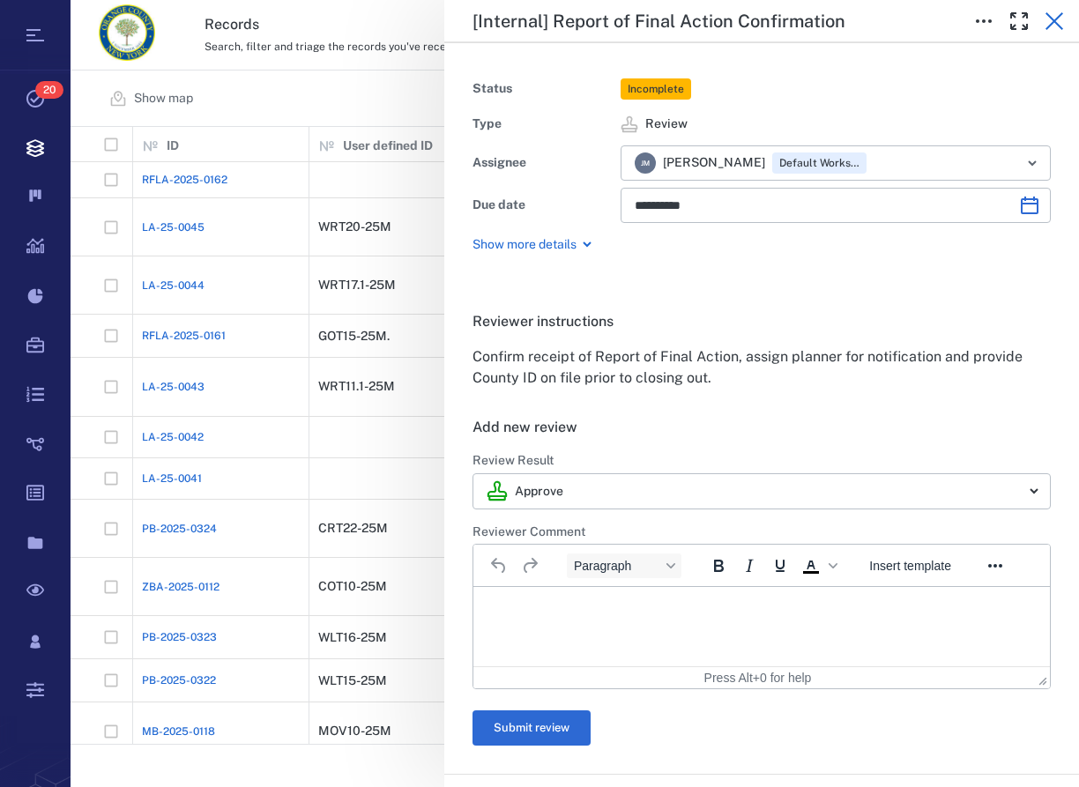
click at [1060, 22] on icon "button" at bounding box center [1054, 21] width 21 height 21
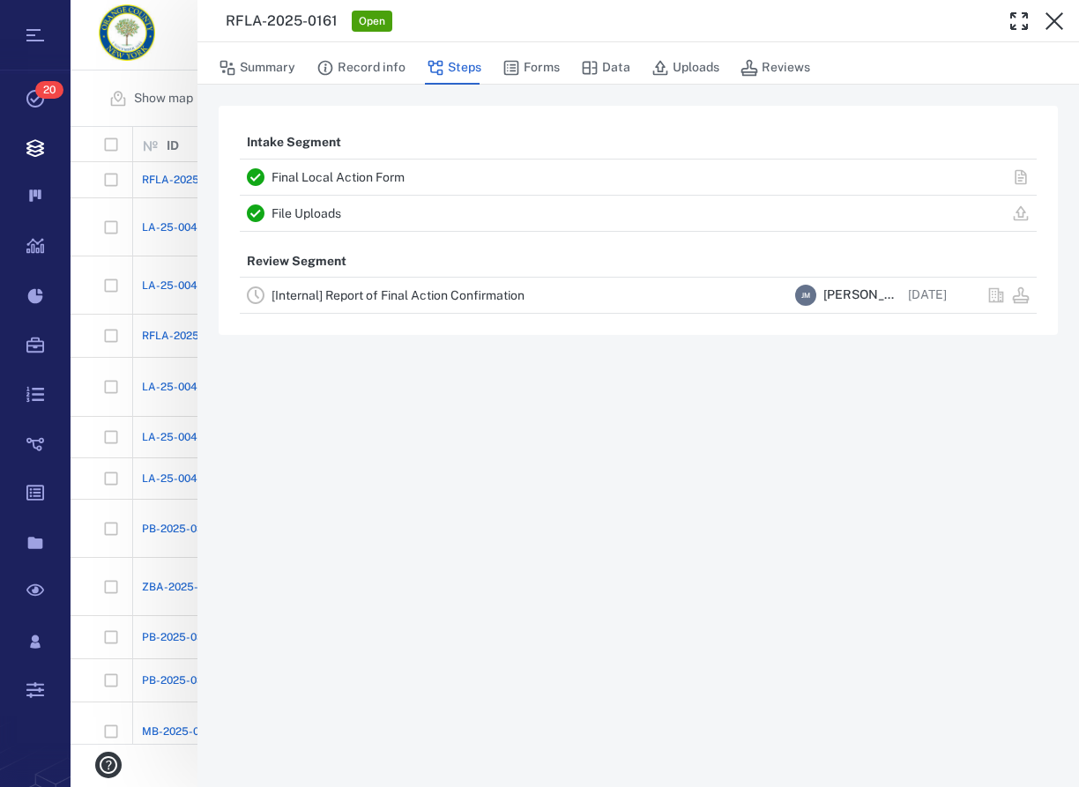
click at [359, 170] on div "Final Local Action Form" at bounding box center [530, 177] width 517 height 21
click at [360, 172] on link "Final Local Action Form" at bounding box center [338, 177] width 133 height 14
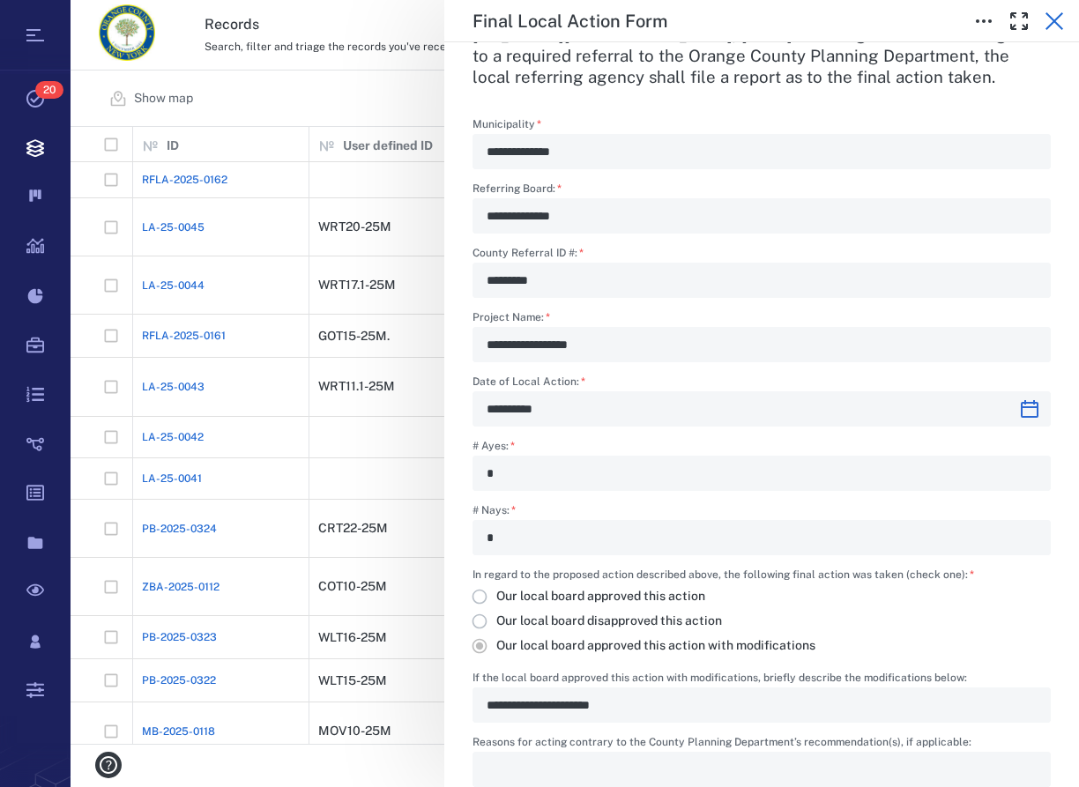
click at [1054, 26] on icon "button" at bounding box center [1054, 21] width 21 height 21
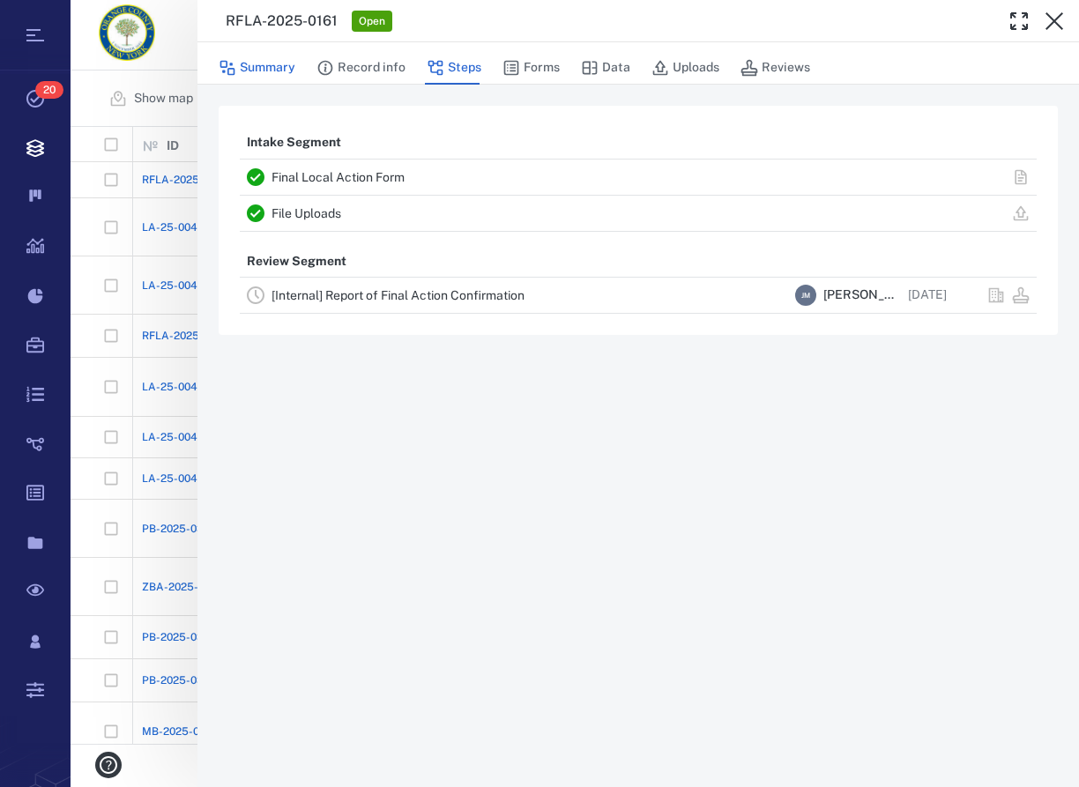
click at [258, 67] on button "Summary" at bounding box center [257, 68] width 77 height 34
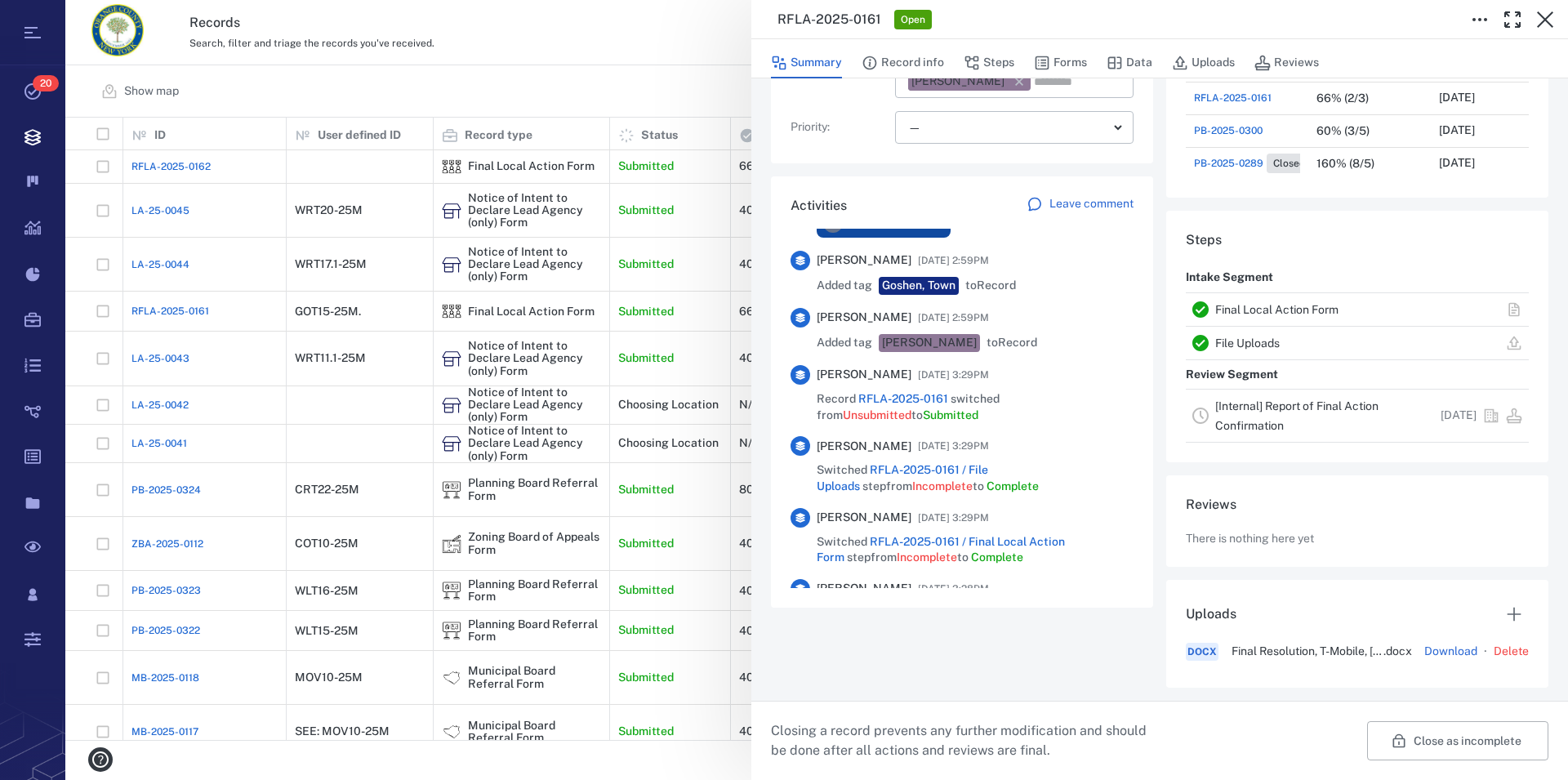
scroll to position [609, 1487]
click at [998, 307] on link "Final Local Action Form" at bounding box center [1276, 309] width 123 height 13
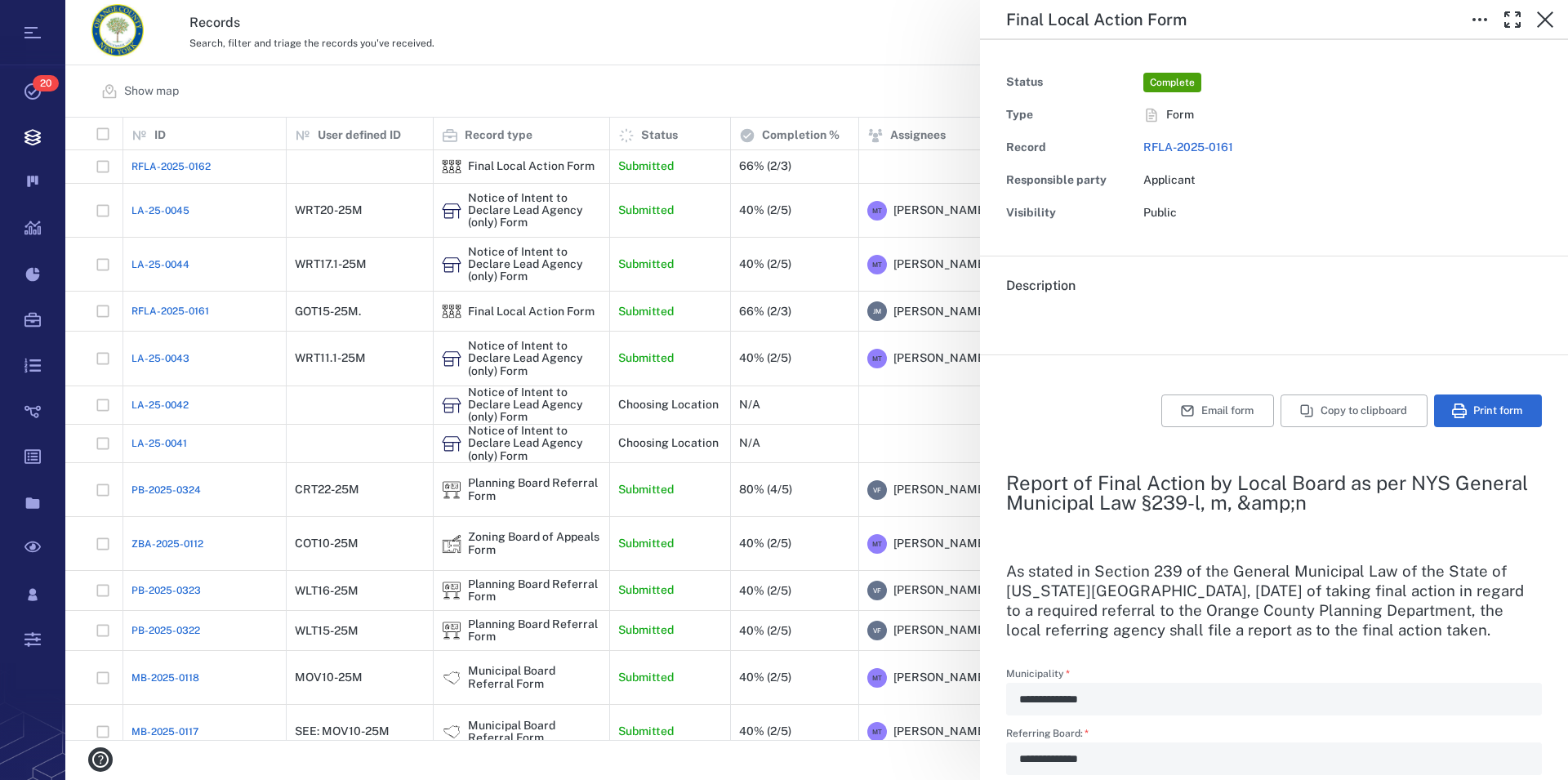
type input "**********"
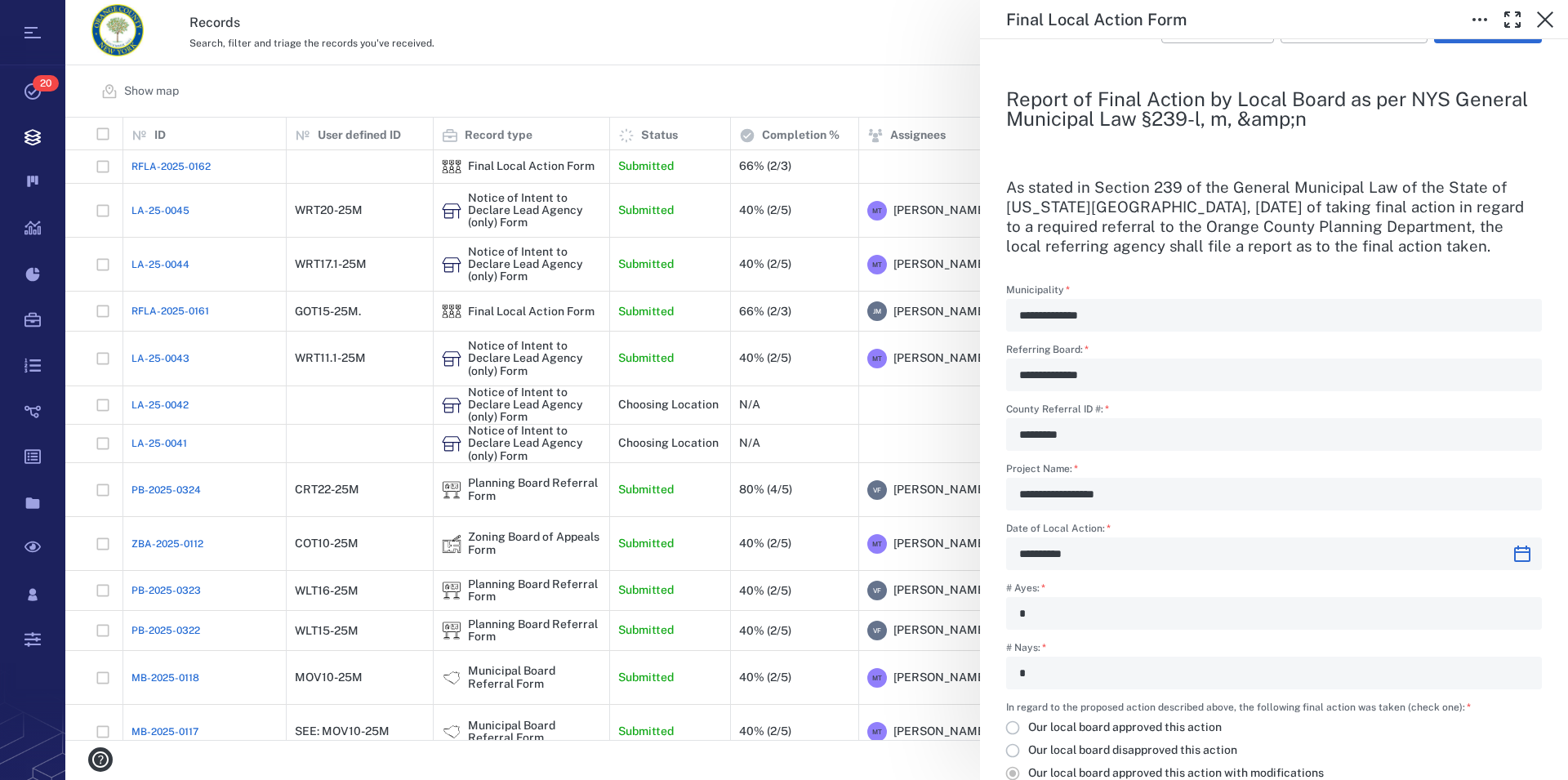
scroll to position [280, 0]
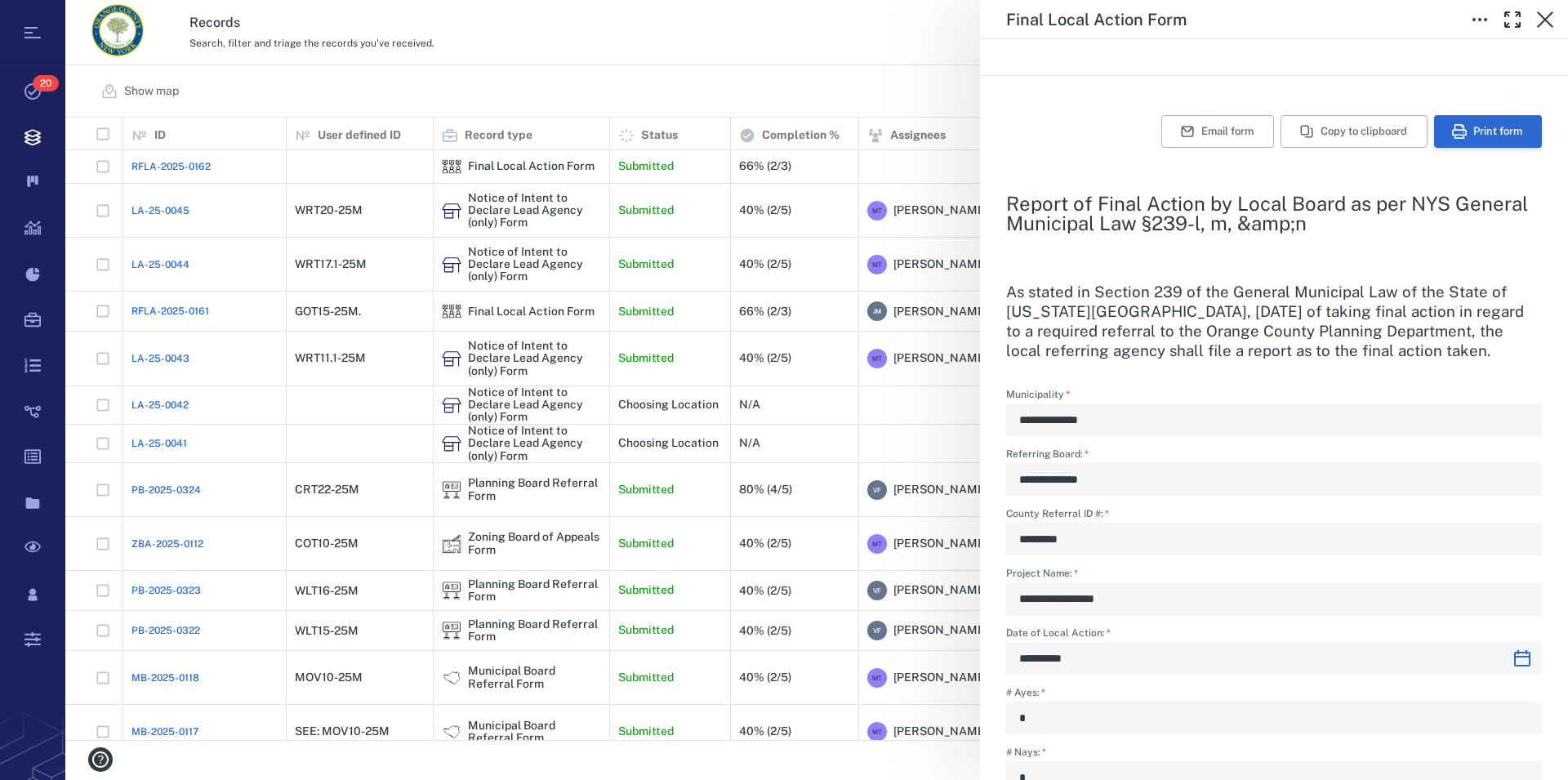
click at [998, 120] on button "Print form" at bounding box center [1487, 131] width 107 height 32
click at [998, 23] on icon "button" at bounding box center [1545, 19] width 19 height 19
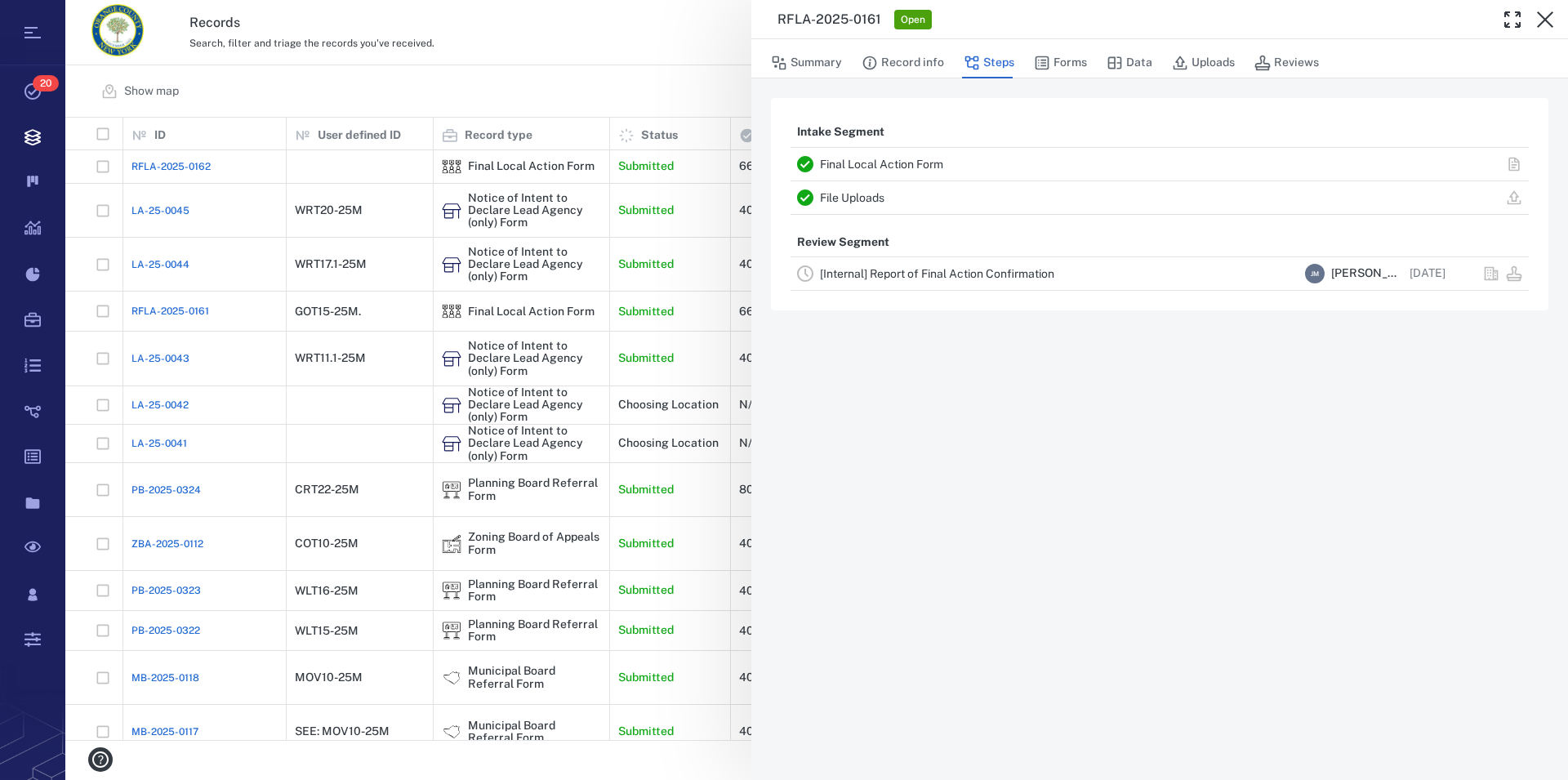
click at [864, 202] on link "File Uploads" at bounding box center [852, 197] width 65 height 13
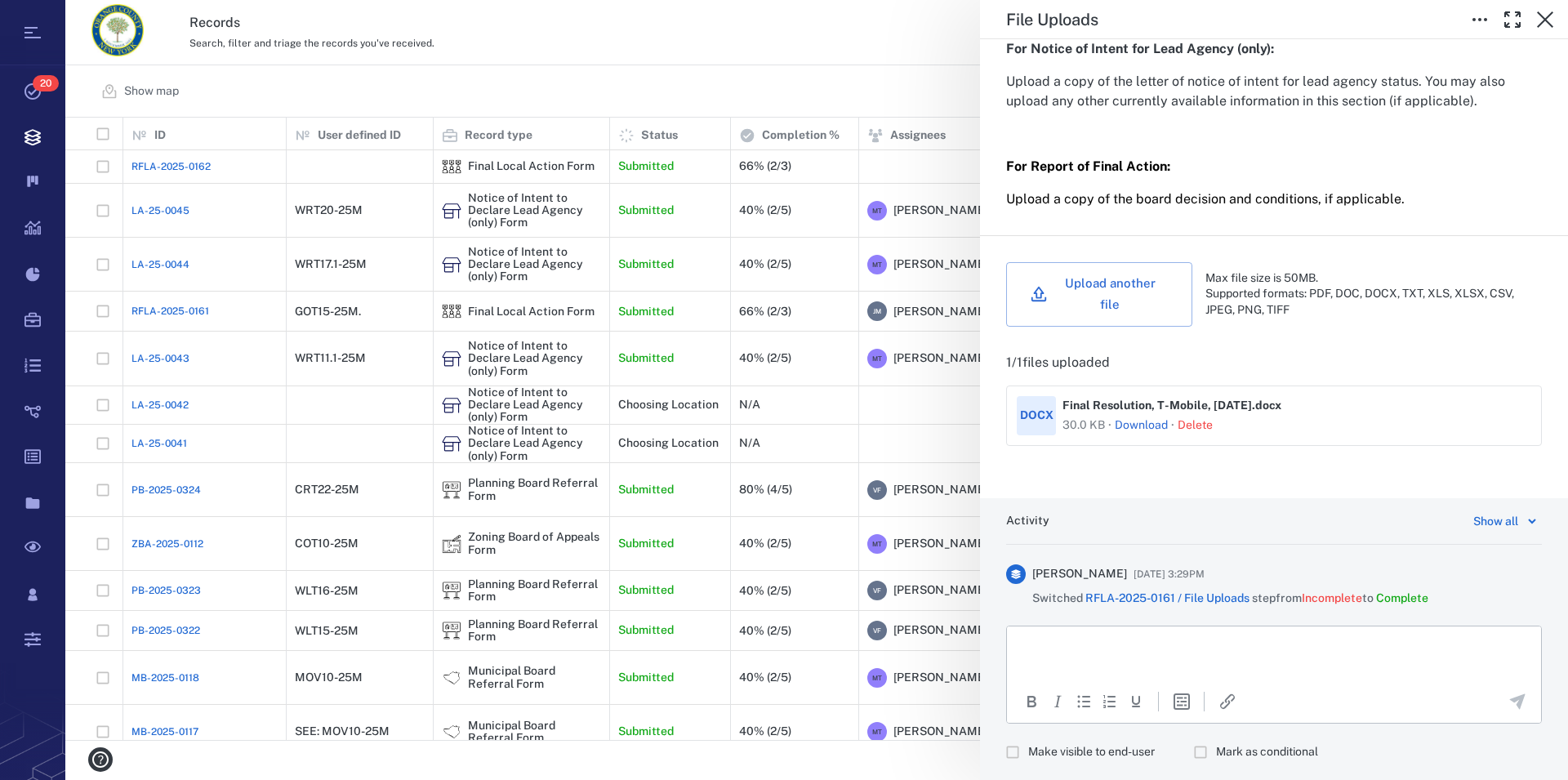
click at [998, 432] on link "Download" at bounding box center [1141, 426] width 53 height 17
click at [998, 423] on link "Download" at bounding box center [1141, 426] width 53 height 17
click at [998, 57] on strong "For Notice of Intent for Lead Agency (only):" at bounding box center [1139, 48] width 268 height 16
click at [998, 11] on icon "button" at bounding box center [1545, 19] width 19 height 19
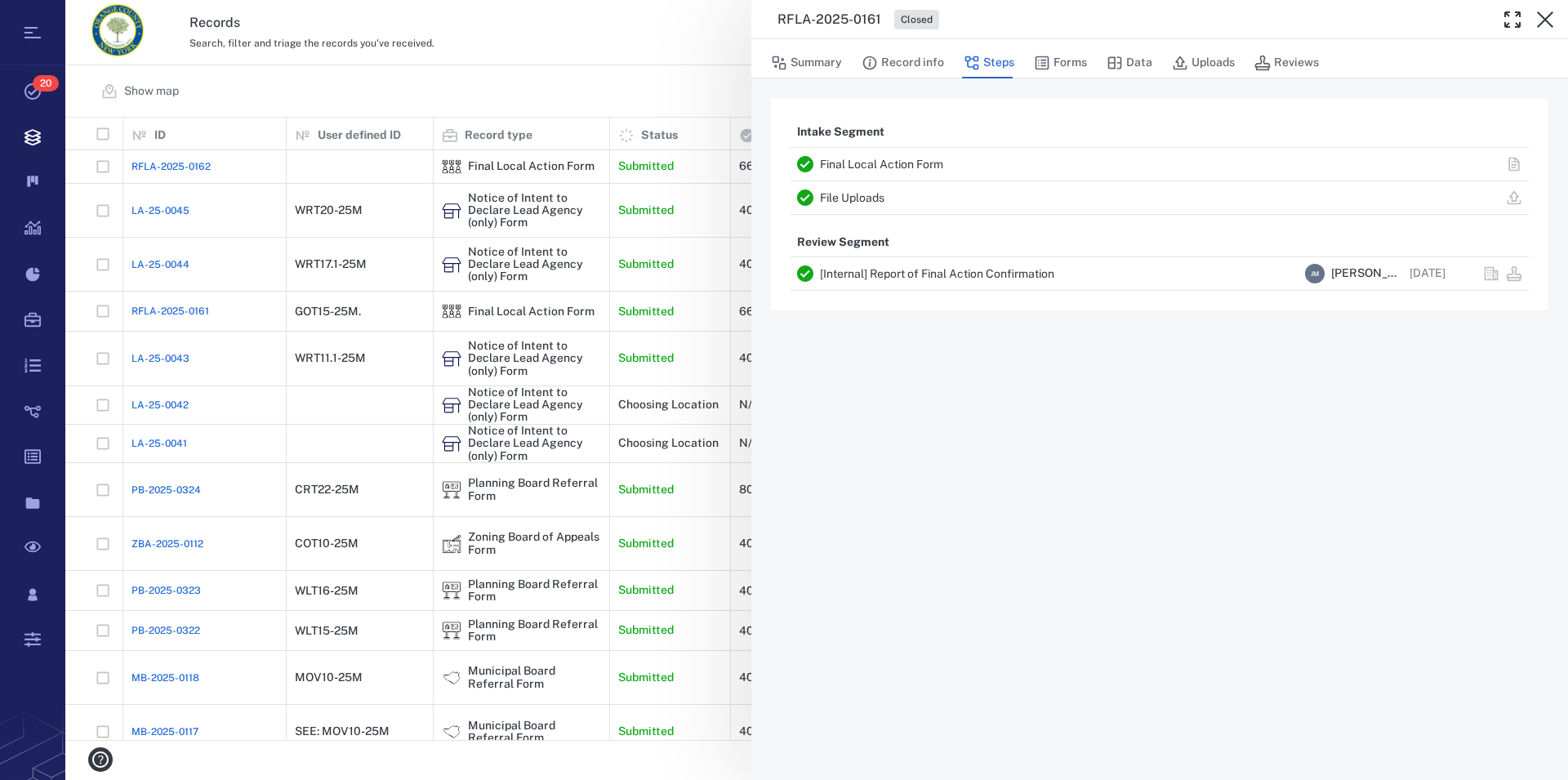
click at [890, 169] on link "Final Local Action Form" at bounding box center [881, 164] width 123 height 13
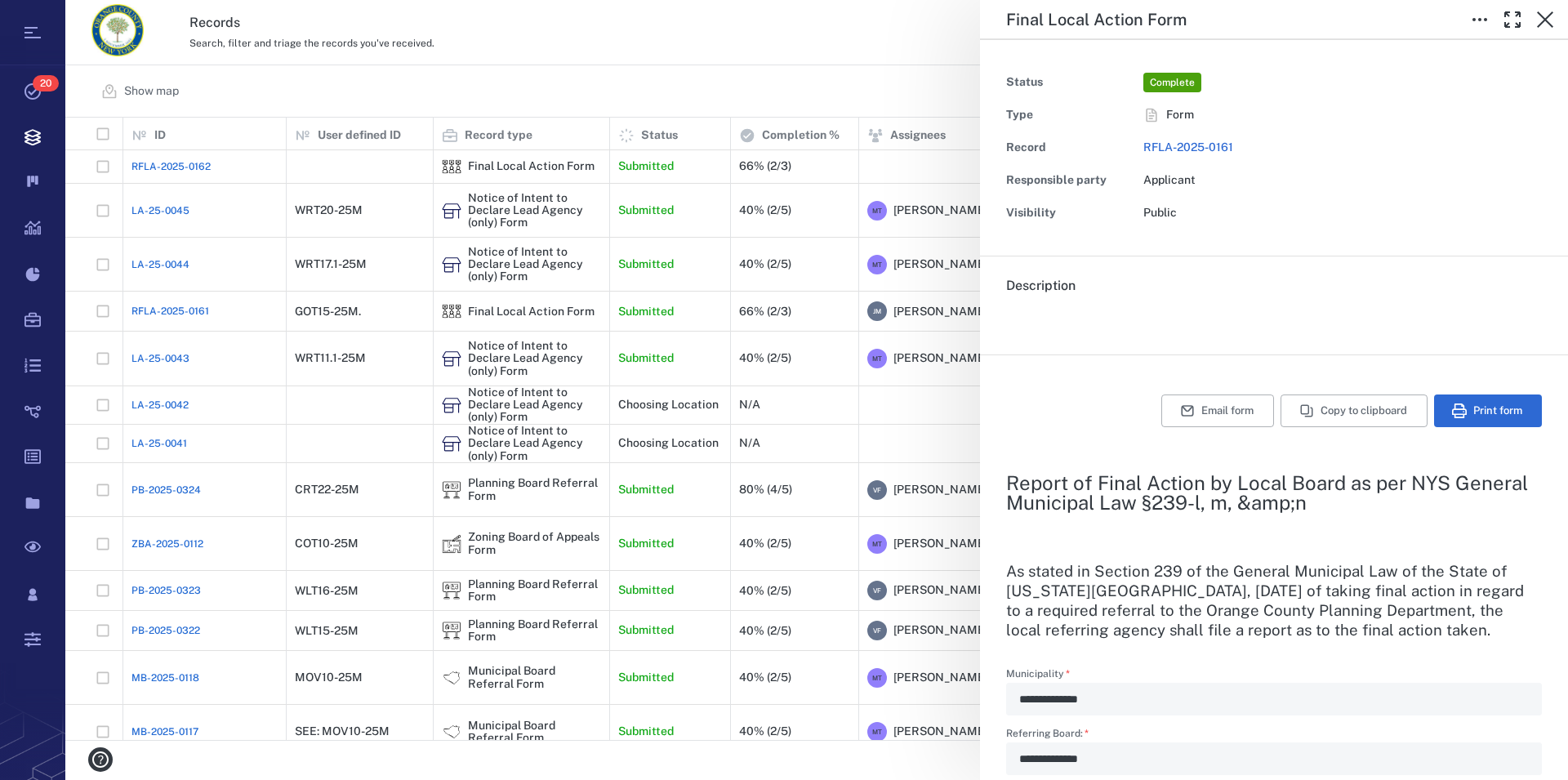
type input "**********"
click at [998, 19] on icon "button" at bounding box center [1545, 19] width 19 height 19
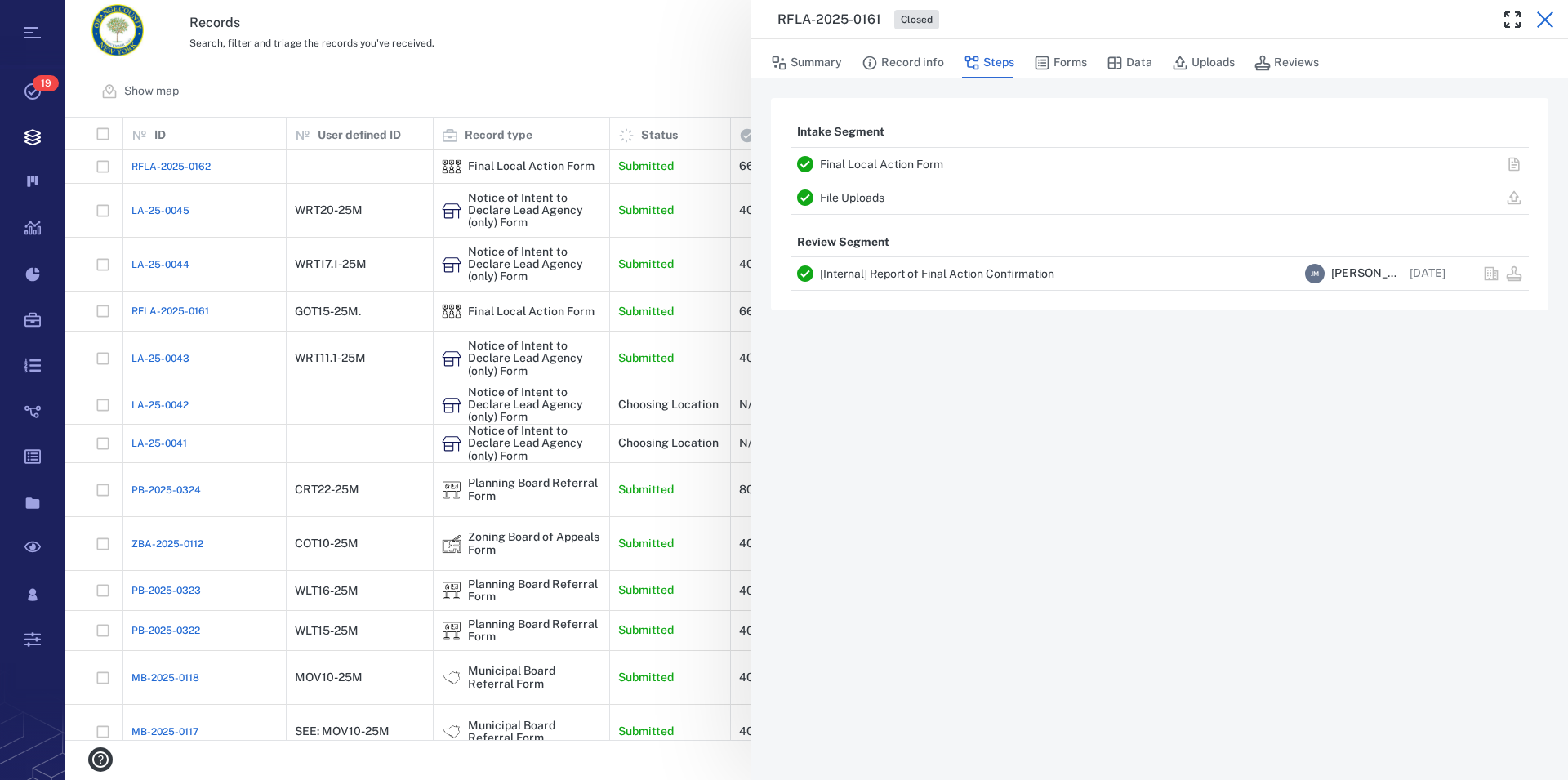
click at [998, 18] on icon "button" at bounding box center [1545, 19] width 19 height 19
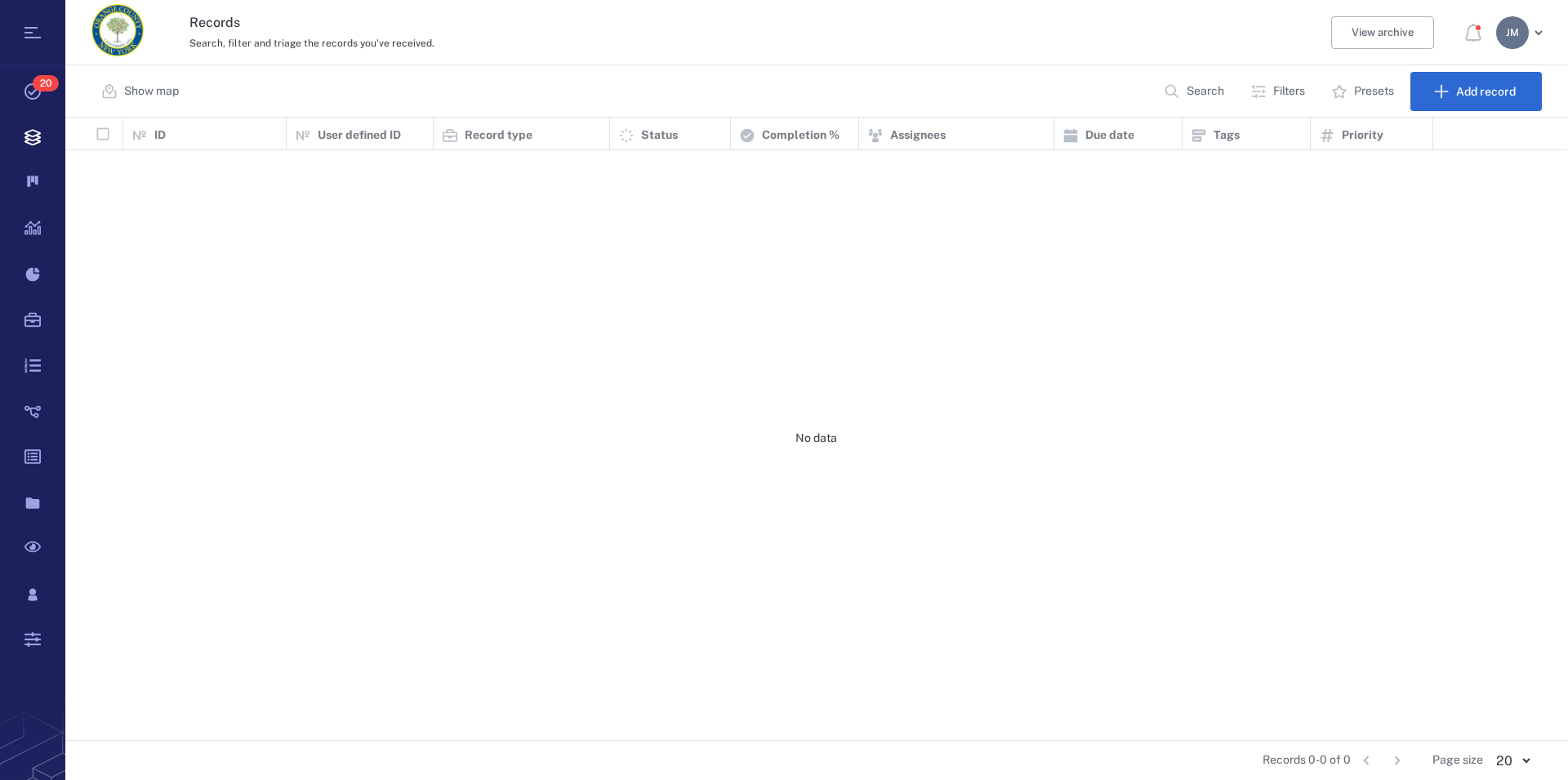
scroll to position [609, 1487]
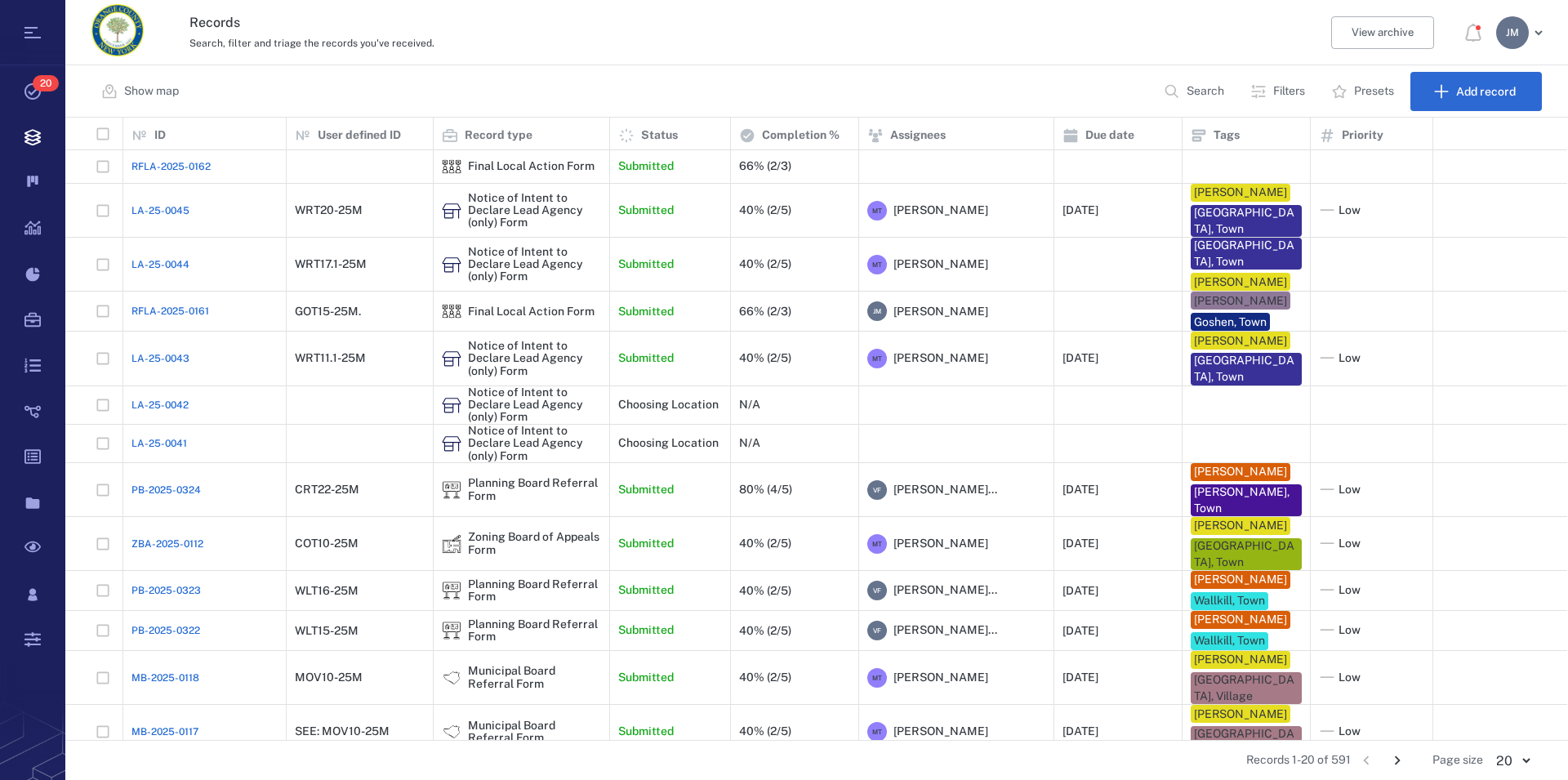
click at [1195, 92] on p "Search" at bounding box center [1205, 92] width 38 height 17
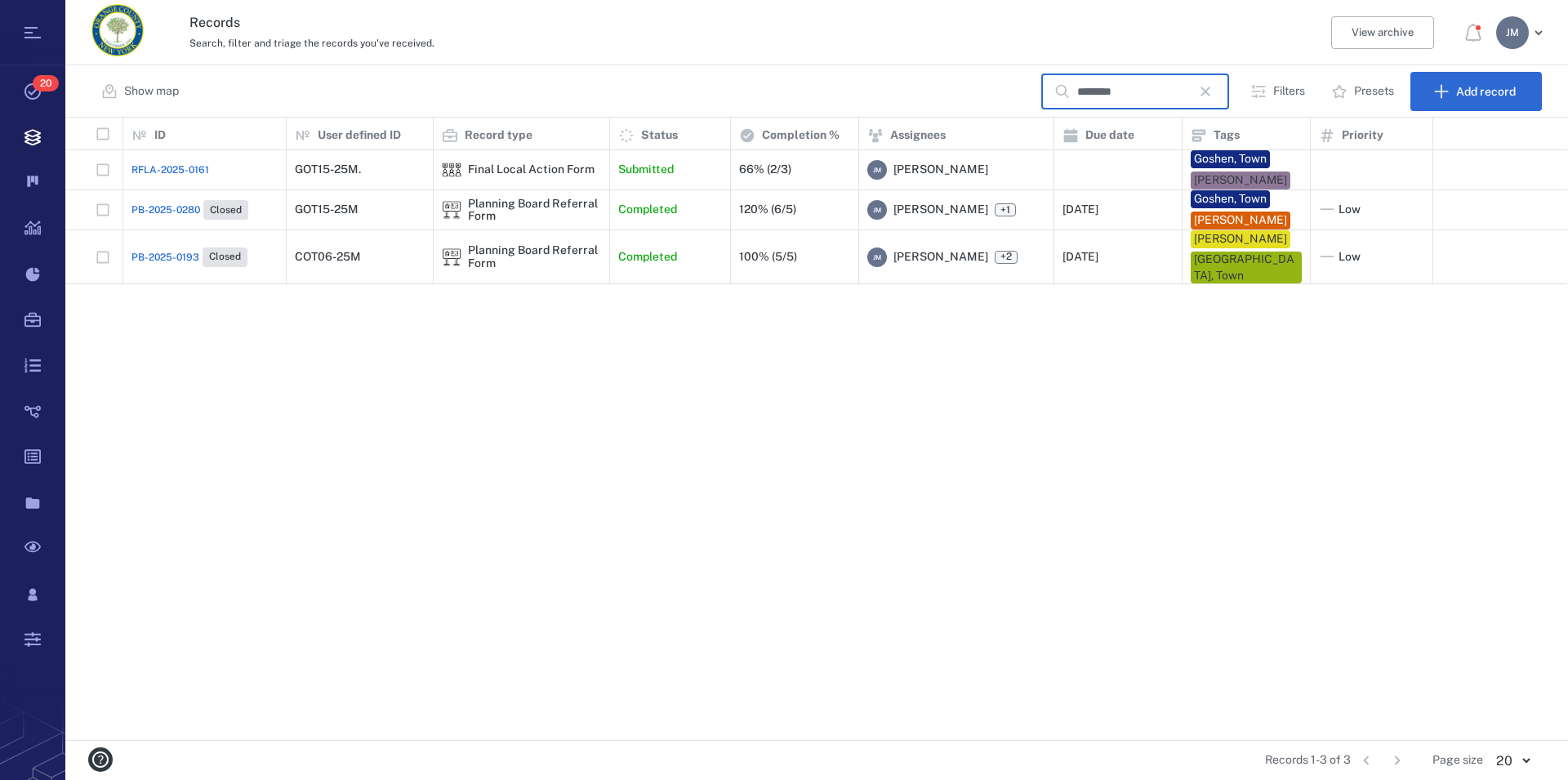
type input "********"
click at [497, 213] on div "Planning Board Referral Form" at bounding box center [534, 209] width 133 height 25
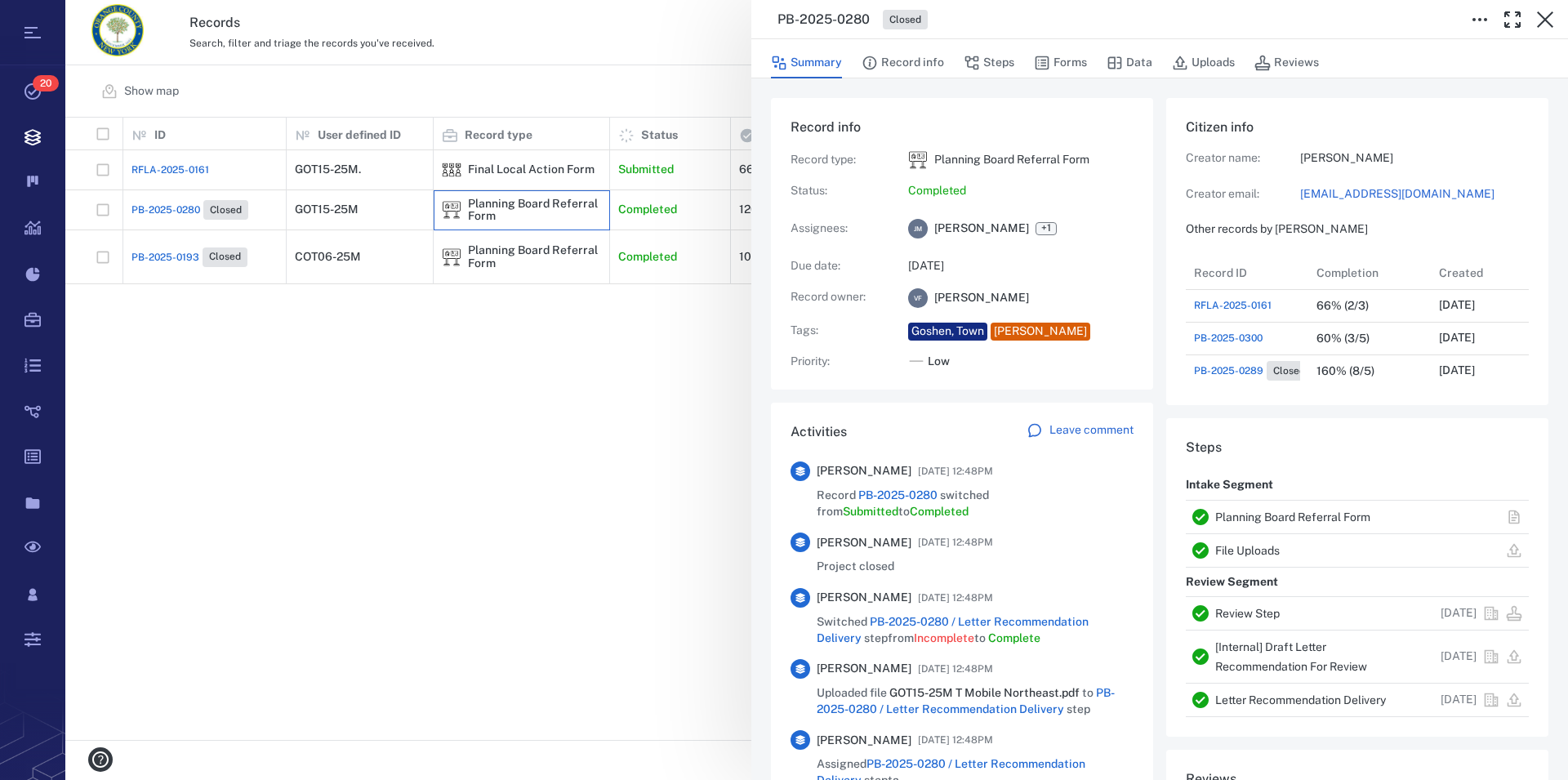
scroll to position [849, 307]
click at [1308, 515] on link "Planning Board Referral Form" at bounding box center [1293, 517] width 156 height 13
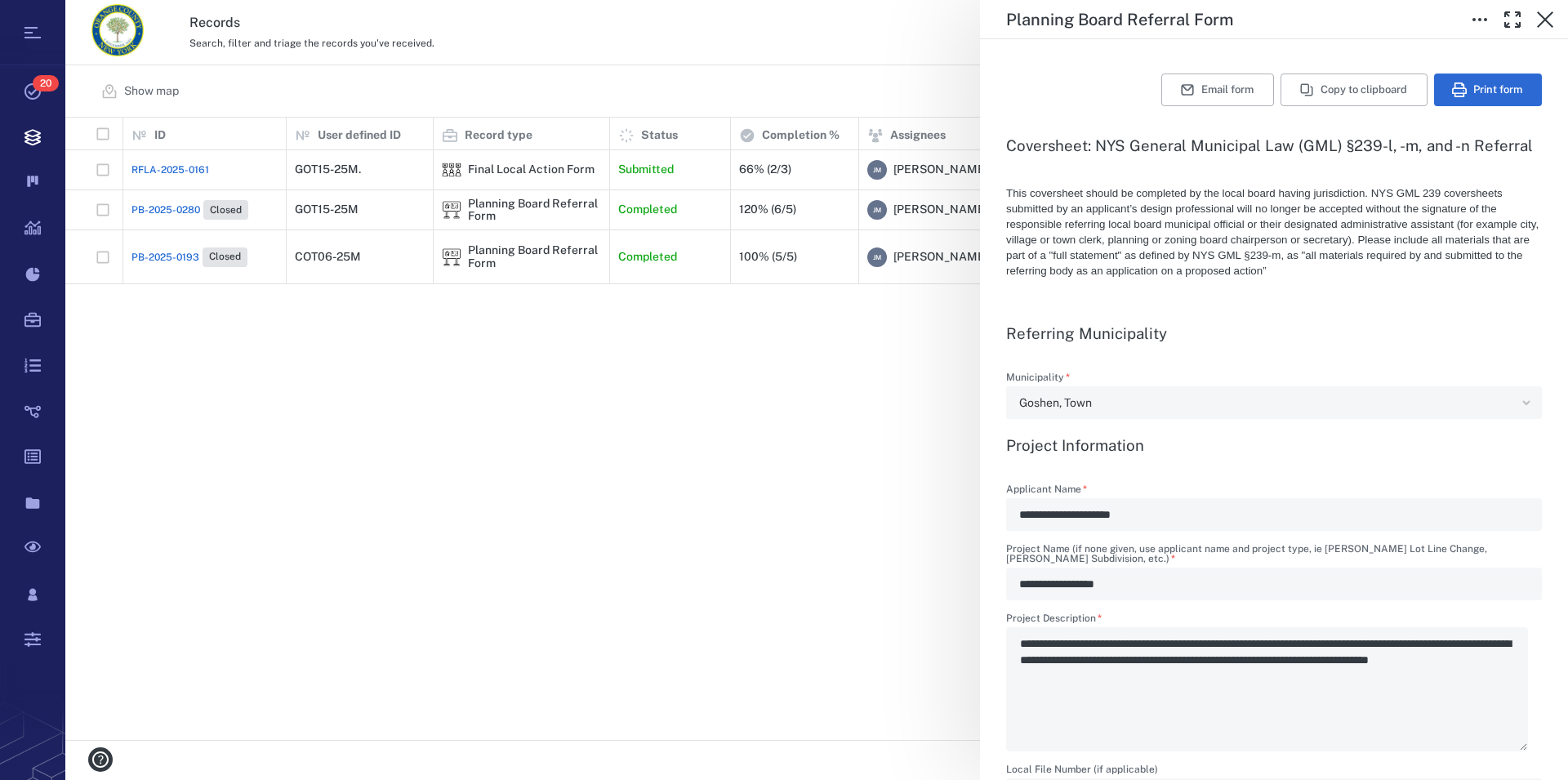
scroll to position [372, 0]
